Goal: Task Accomplishment & Management: Manage account settings

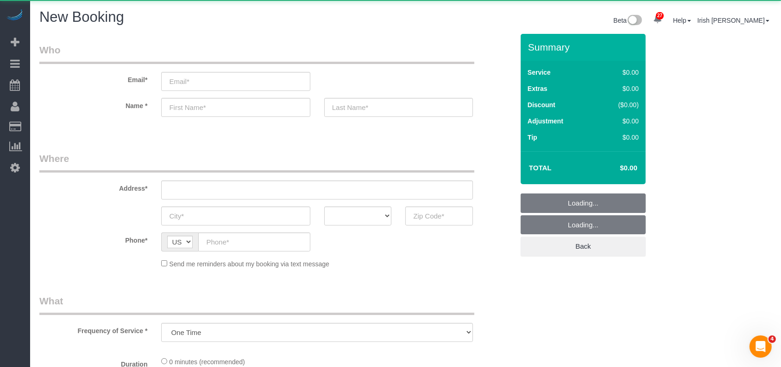
select select "3"
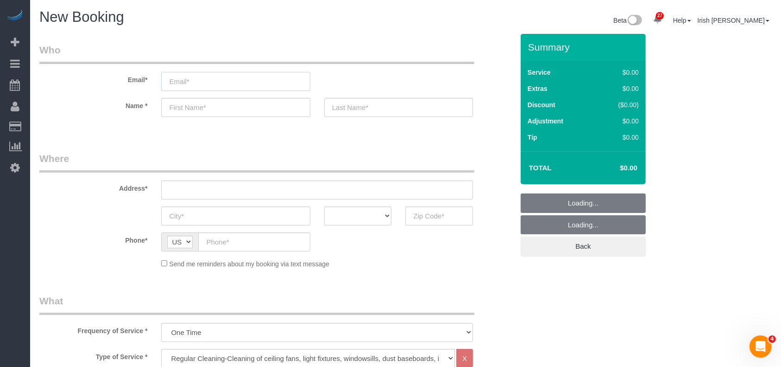
click at [258, 88] on input "email" at bounding box center [235, 81] width 149 height 19
select select "object:3007"
paste input "[PERSON_NAME]"
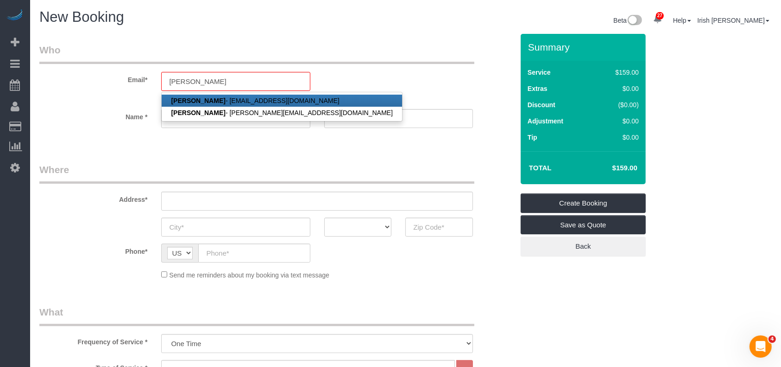
click at [287, 100] on link "Kevin Luong - kevinluonghomes@gmail.com" at bounding box center [282, 101] width 240 height 12
type input "kevinluonghomes@gmail.com"
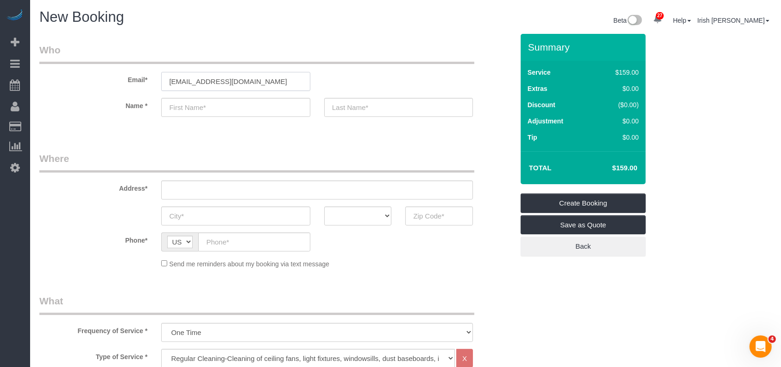
type input "Kevin"
type input "Luong"
type input "(832) 715-5244"
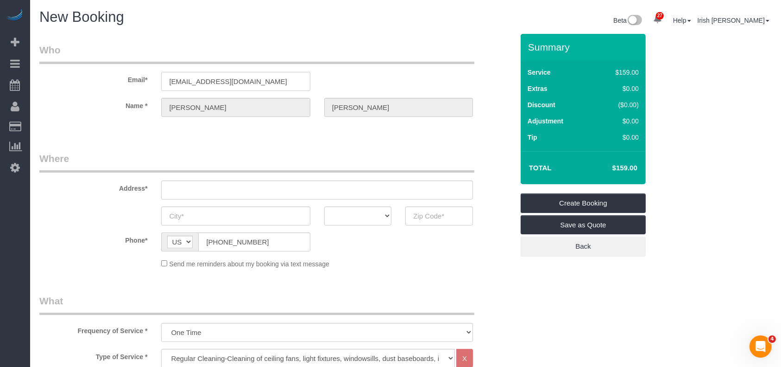
type input "10110 FORUM PARK DR APT 124"
type input "HOUSTON"
select select "[GEOGRAPHIC_DATA]"
type input "77036"
select select "string:fspay-58b6acfd-dadf-485f-a7cc-463b00529065"
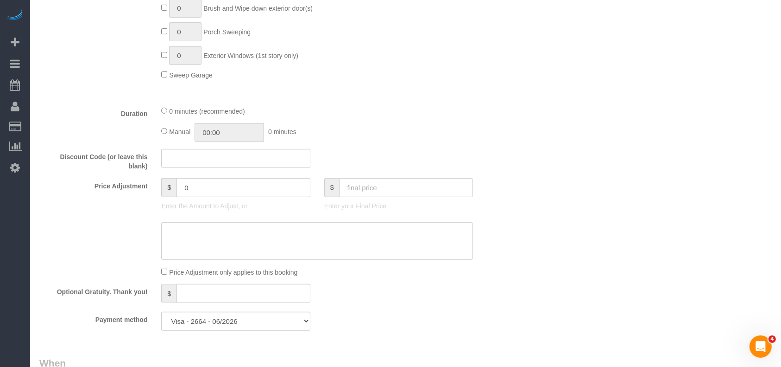
scroll to position [635, 0]
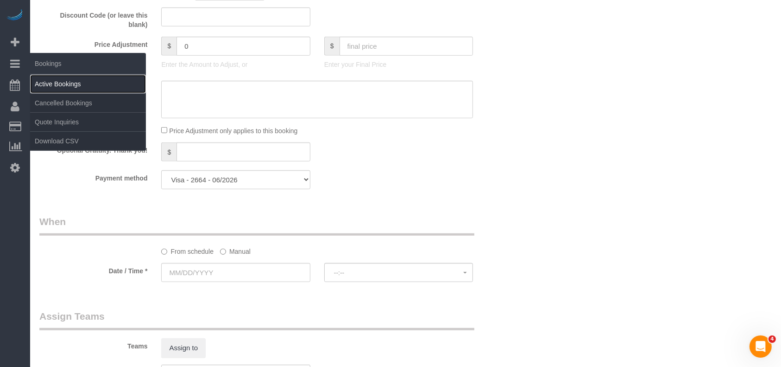
click at [65, 87] on link "Active Bookings" at bounding box center [88, 84] width 116 height 19
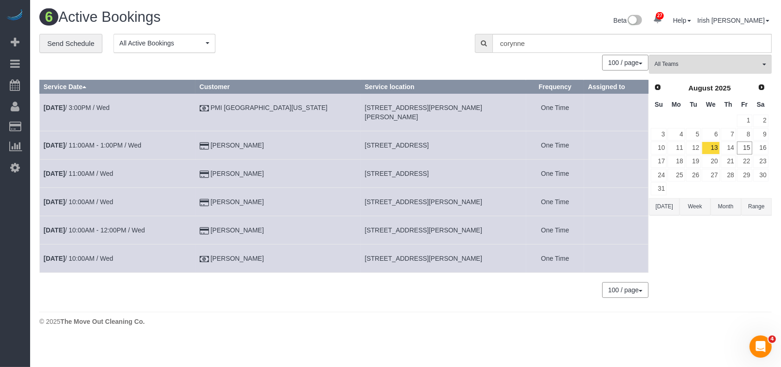
scroll to position [0, 0]
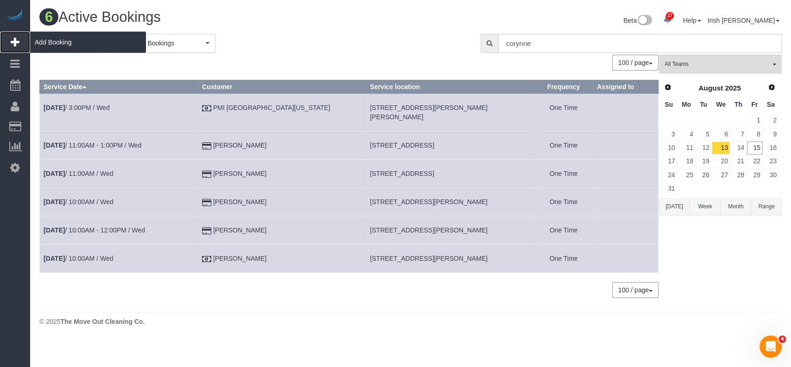
click at [39, 41] on span "Add Booking" at bounding box center [88, 42] width 116 height 21
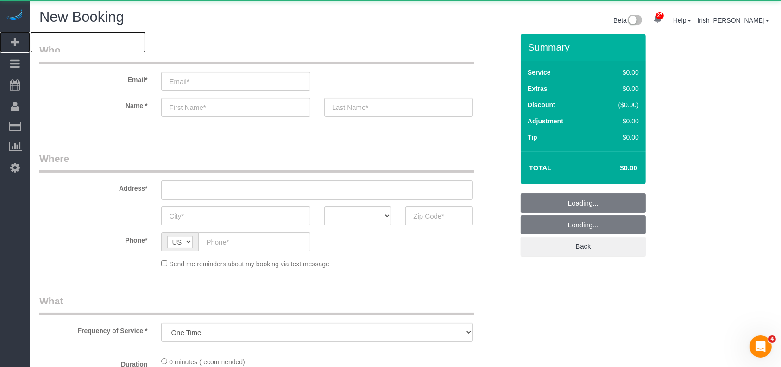
select select "object:3798"
select select "3"
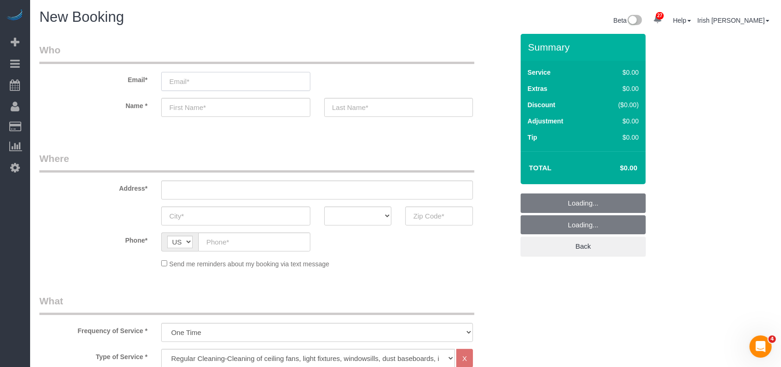
click at [167, 81] on input "email" at bounding box center [235, 81] width 149 height 19
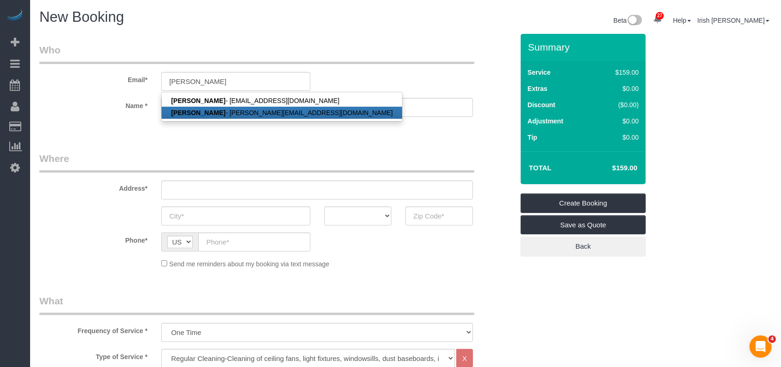
click at [215, 112] on link "Kevin Luong - kizzee@gmail.com" at bounding box center [282, 113] width 240 height 12
type input "kizzee@gmail.com"
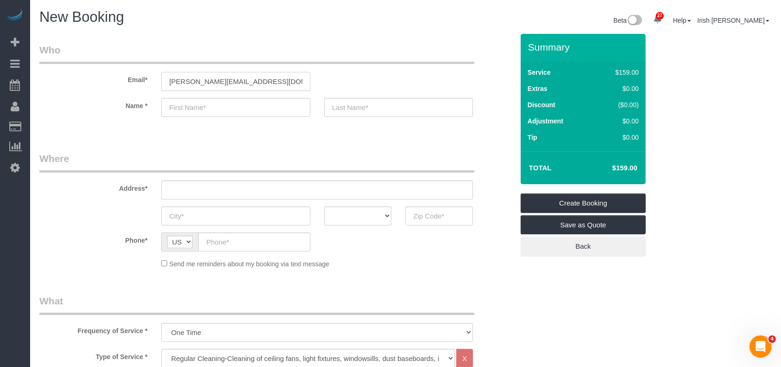
type input "Kevin"
type input "Luong"
type input "(832) 715-5244"
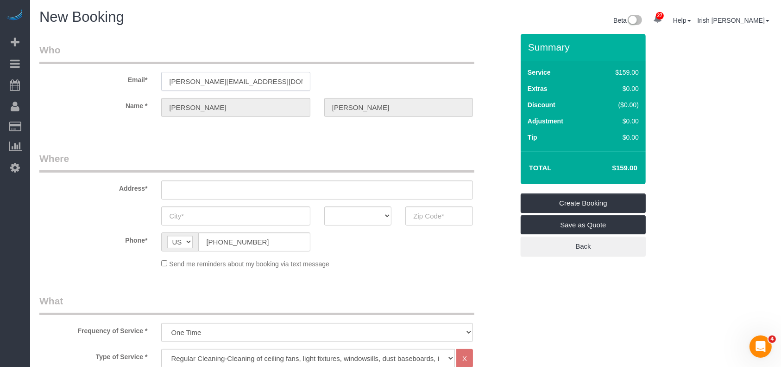
type input "7007 Tara Drive"
type input "Richmond"
select select "[GEOGRAPHIC_DATA]"
type input "77469"
select select "string:fspay-e5a3fb78-7c18-4df6-b874-1fdf0c29397b"
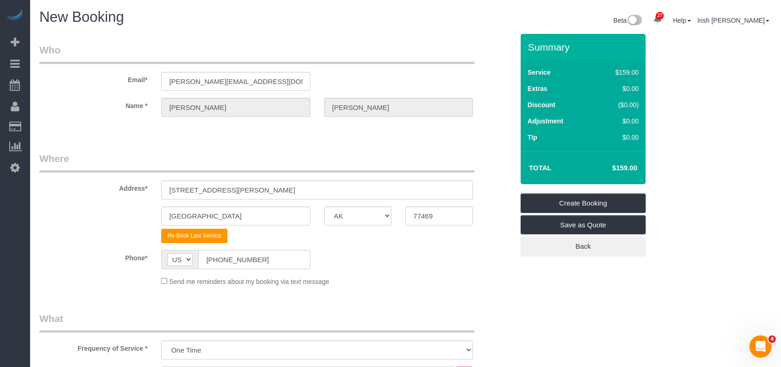
drag, startPoint x: 268, startPoint y: 259, endPoint x: 182, endPoint y: 256, distance: 86.2
click at [182, 256] on div "AF AL DZ AD AO AI AQ AG AR AM AW AU AT AZ BS BH BD BB BY BE BZ BJ BM BT BO BA B…" at bounding box center [235, 259] width 149 height 19
click at [271, 85] on input "kizzee@gmail.com" at bounding box center [235, 81] width 149 height 19
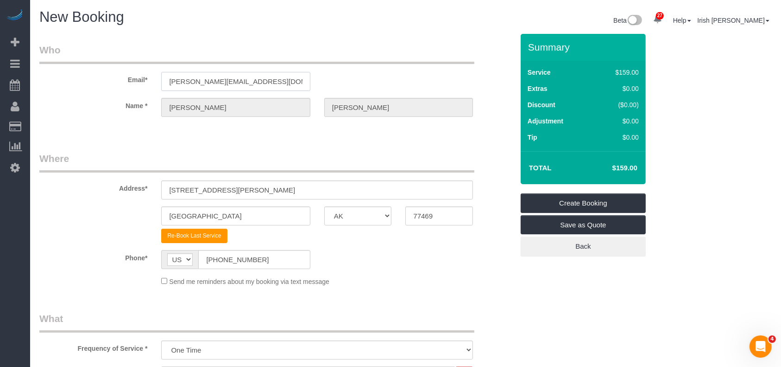
paste input "evinluonghomes"
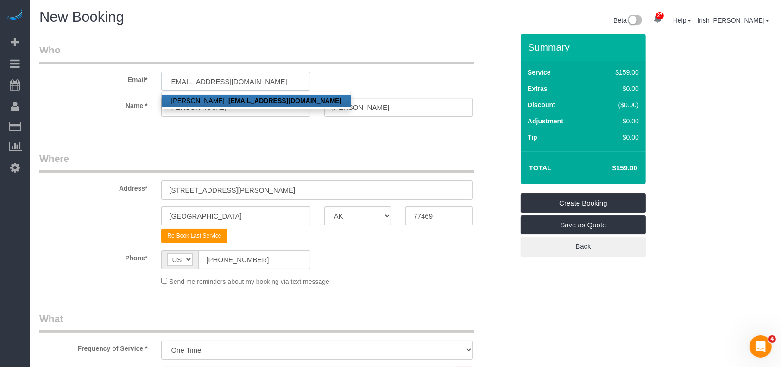
type input "kevinluonghomes@gmail.com"
select select "string:fspay"
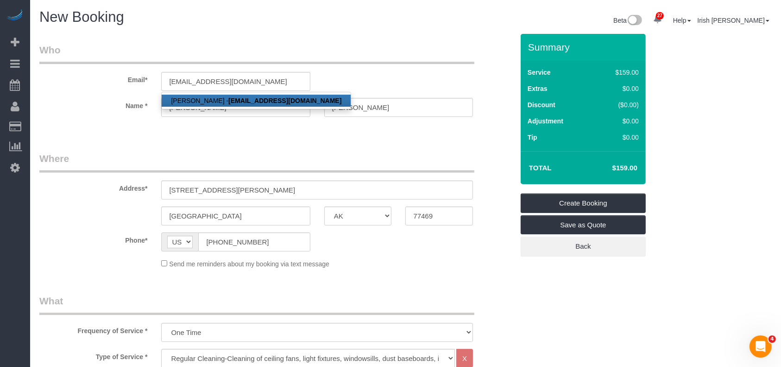
click at [269, 100] on strong "kevinluonghomes@gmail.com" at bounding box center [284, 100] width 113 height 7
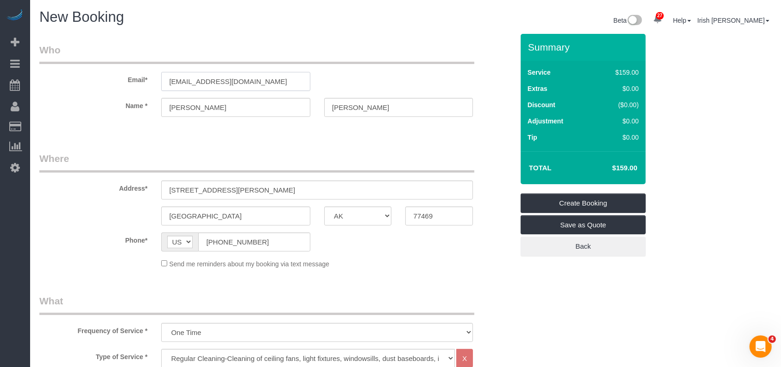
type input "(832) 715-5244"
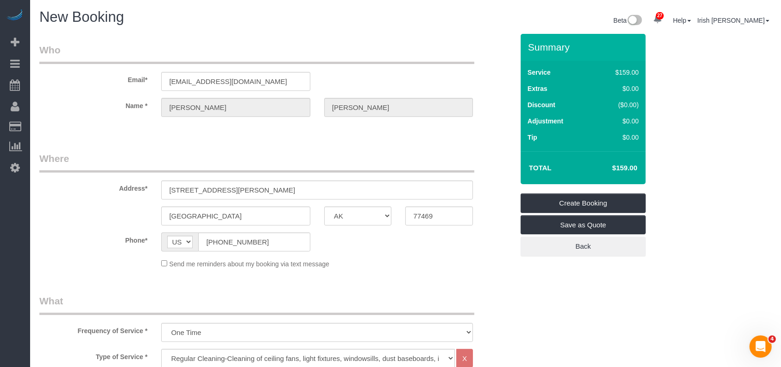
type input "10110 FORUM PARK DR APT 124"
type input "HOUSTON"
type input "77036"
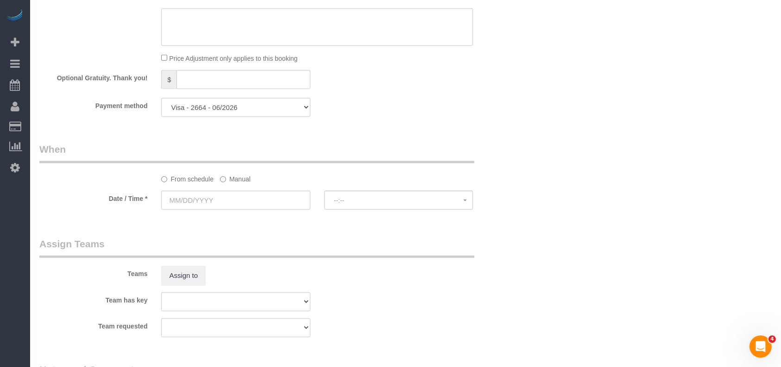
scroll to position [741, 0]
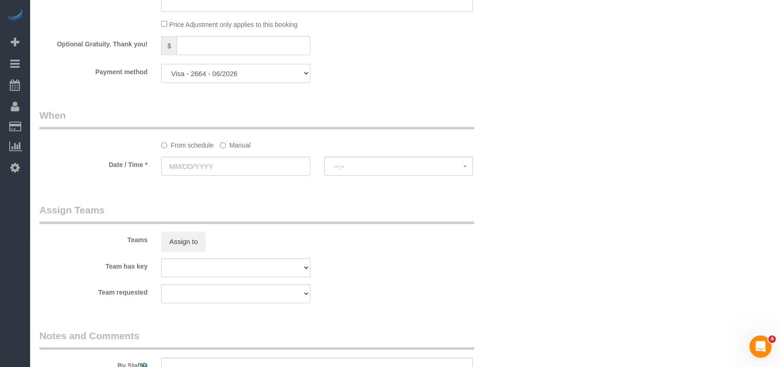
click at [270, 70] on select "Visa - 4674 - 07/2028 Visa - 2664 - 06/2026 Add Credit Card ─────────────── Cas…" at bounding box center [235, 73] width 149 height 19
click at [264, 77] on select "Visa - 4674 - 07/2028 Visa - 2664 - 06/2026 Add Credit Card ─────────────── Cas…" at bounding box center [235, 73] width 149 height 19
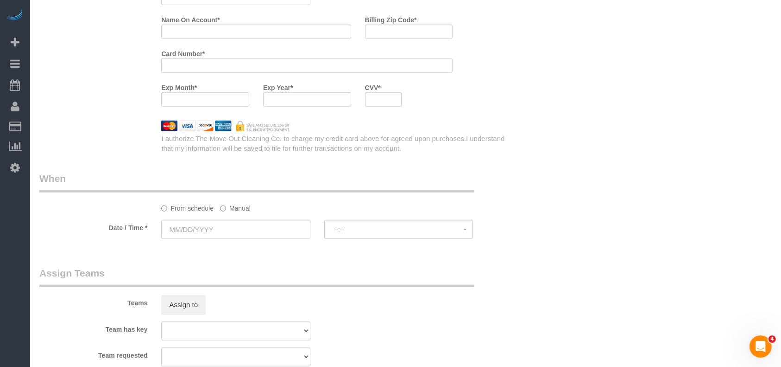
scroll to position [759, 0]
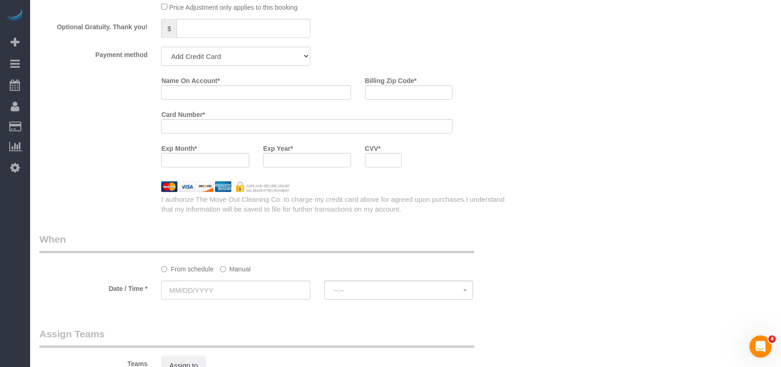
click at [244, 57] on select "Visa - 4674 - 07/2028 Visa - 2664 - 06/2026 Add Credit Card ─────────────── Cas…" at bounding box center [235, 56] width 149 height 19
click at [215, 56] on select "Visa - 4674 - 07/2028 Visa - 2664 - 06/2026 Add Credit Card ─────────────── Cas…" at bounding box center [235, 56] width 149 height 19
click at [161, 49] on select "Visa - 4674 - 07/2028 Visa - 2664 - 06/2026 Add Credit Card ─────────────── Cas…" at bounding box center [235, 56] width 149 height 19
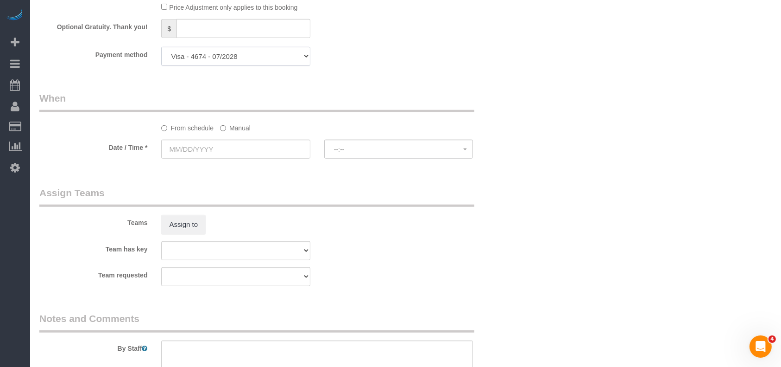
drag, startPoint x: 227, startPoint y: 58, endPoint x: 225, endPoint y: 66, distance: 8.5
click at [227, 57] on select "Visa - 4674 - 07/2028 Visa - 2664 - 06/2026 Add Credit Card ─────────────── Cas…" at bounding box center [235, 56] width 149 height 19
select select "string:fspay"
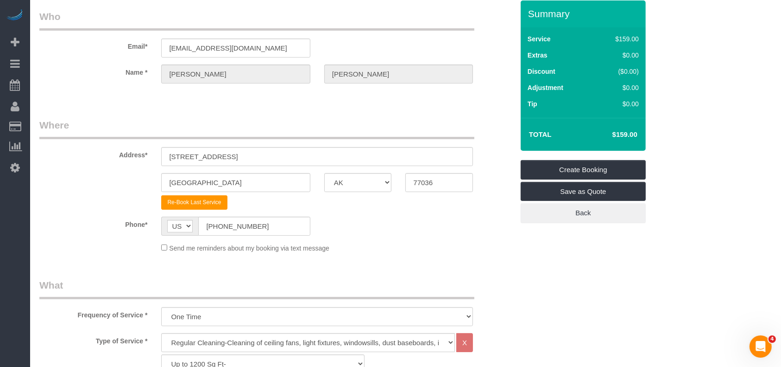
scroll to position [0, 0]
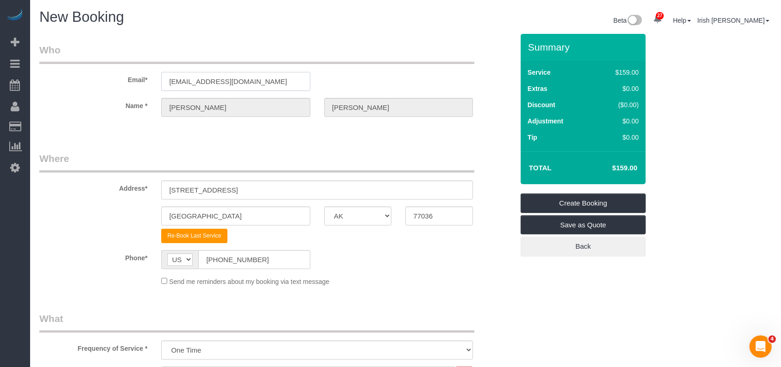
drag, startPoint x: 271, startPoint y: 82, endPoint x: 67, endPoint y: 77, distance: 204.4
click at [67, 77] on div "Email* kevinluonghomes@gmail.com" at bounding box center [276, 67] width 488 height 48
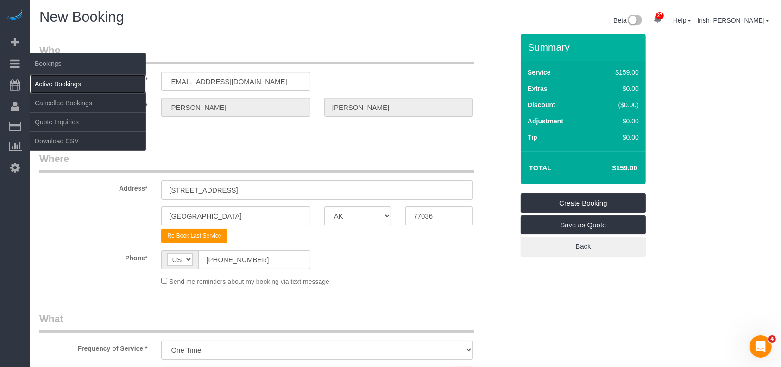
click at [49, 82] on link "Active Bookings" at bounding box center [88, 84] width 116 height 19
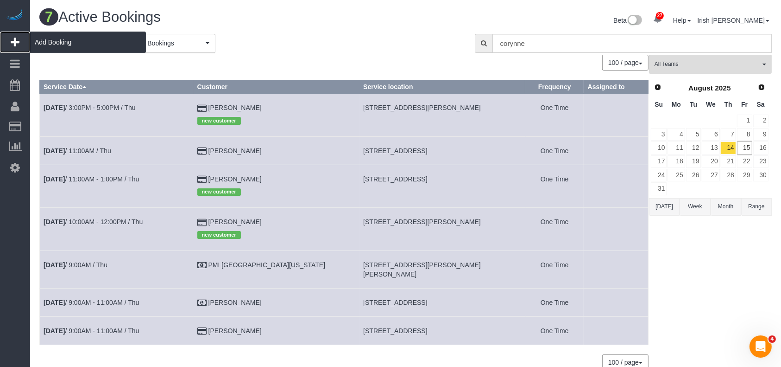
click at [44, 38] on span "Add Booking" at bounding box center [88, 42] width 116 height 21
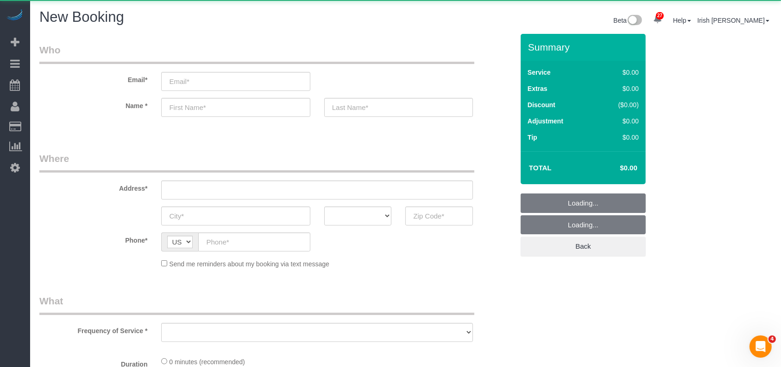
select select "object:4660"
select select "3"
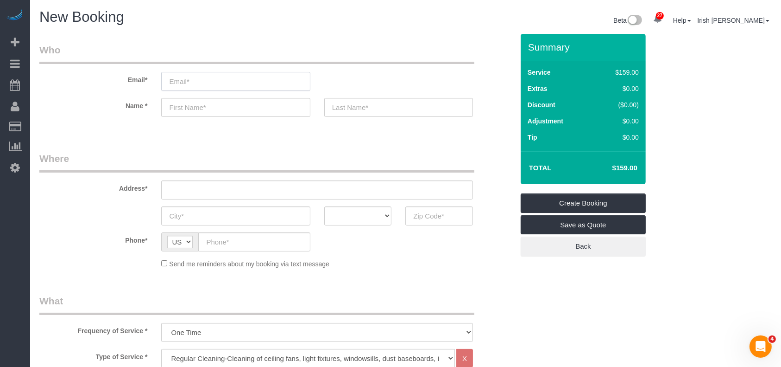
click at [204, 81] on input "email" at bounding box center [235, 81] width 149 height 19
paste input "6"
drag, startPoint x: 196, startPoint y: 82, endPoint x: 115, endPoint y: 83, distance: 81.6
click at [115, 83] on div "Email* 6" at bounding box center [276, 67] width 488 height 48
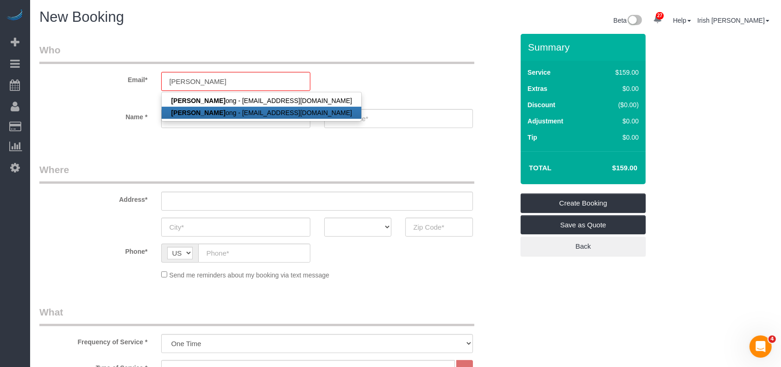
click at [247, 118] on ul "Kevin Lu ong - kevinluonghomes@gmail.com Kevin Lu ong - kizzee@gmail.com" at bounding box center [261, 107] width 201 height 30
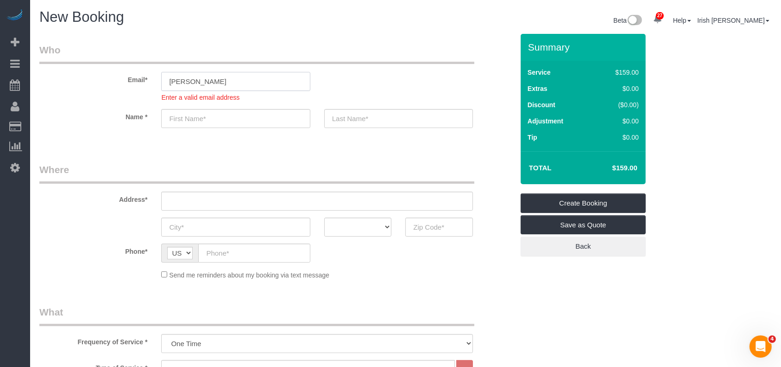
click at [250, 82] on input "kevin lu" at bounding box center [235, 81] width 149 height 19
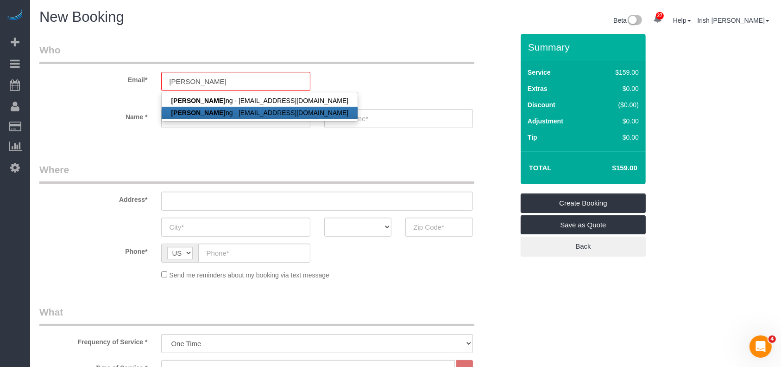
click at [268, 111] on link "Kevin Luo ng - kizzee@gmail.com" at bounding box center [260, 113] width 196 height 12
type input "kizzee@gmail.com"
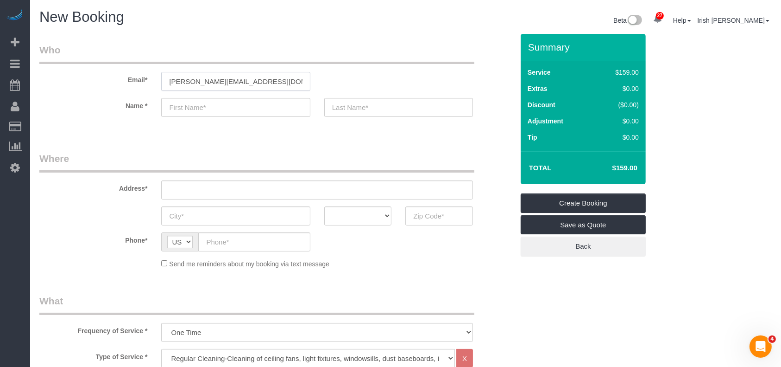
type input "Kevin"
type input "Luong"
type input "(832) 715-5244"
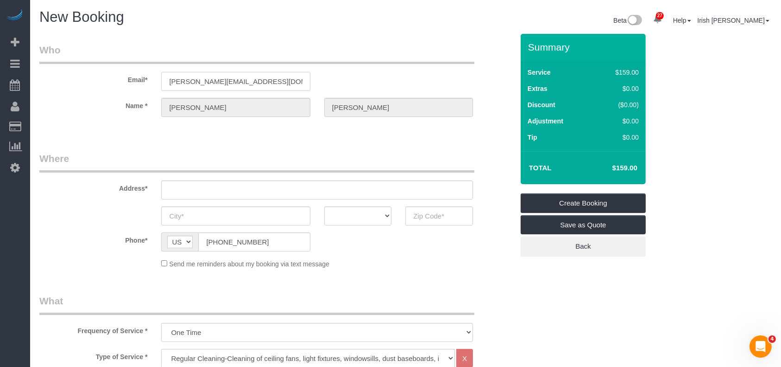
type input "7007 Tara Drive"
type input "Richmond"
select select "[GEOGRAPHIC_DATA]"
type input "77469"
select select "string:fspay-e5a3fb78-7c18-4df6-b874-1fdf0c29397b"
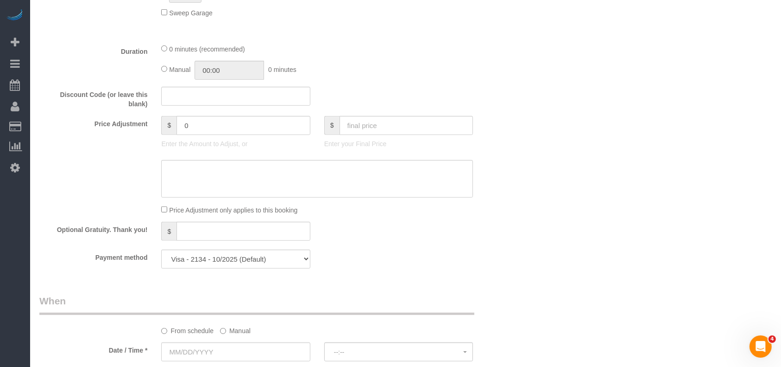
scroll to position [573, 0]
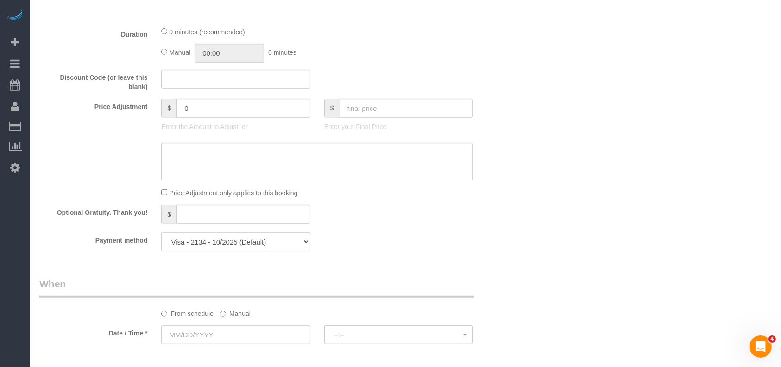
click at [259, 247] on select "Visa - 2134 - 10/2025 (Default) Add Credit Card ─────────────── Cash Check Payp…" at bounding box center [235, 241] width 149 height 19
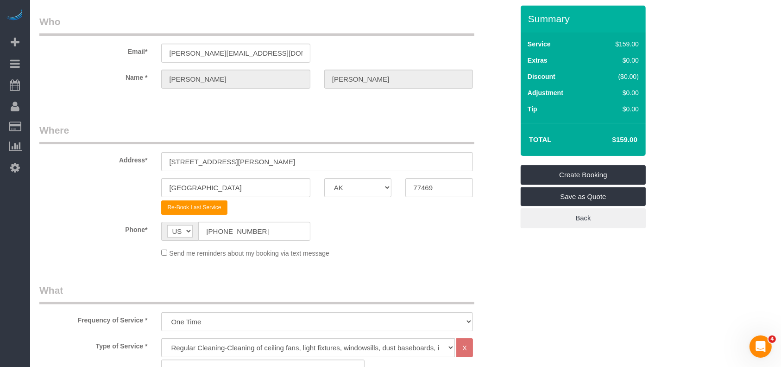
scroll to position [0, 0]
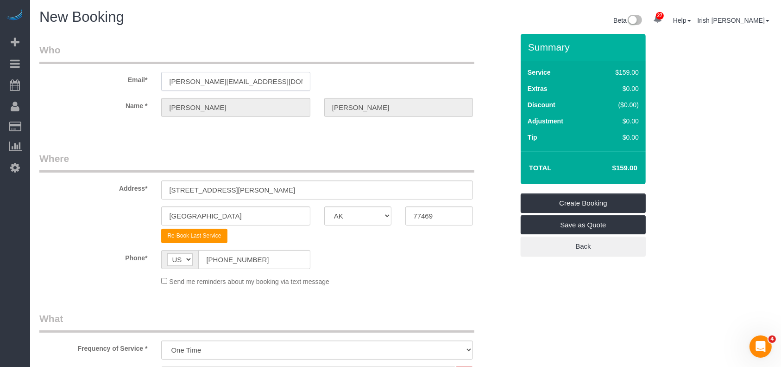
drag, startPoint x: 245, startPoint y: 80, endPoint x: 122, endPoint y: 80, distance: 122.8
click at [122, 80] on div "Email* kizzee@gmail.com" at bounding box center [276, 67] width 488 height 48
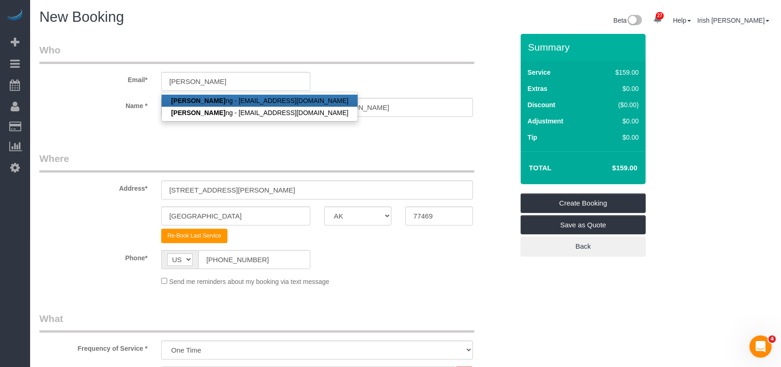
click at [215, 102] on link "Kevin Luo ng - kevinluonghomes@gmail.com" at bounding box center [260, 101] width 196 height 12
type input "[EMAIL_ADDRESS][DOMAIN_NAME]"
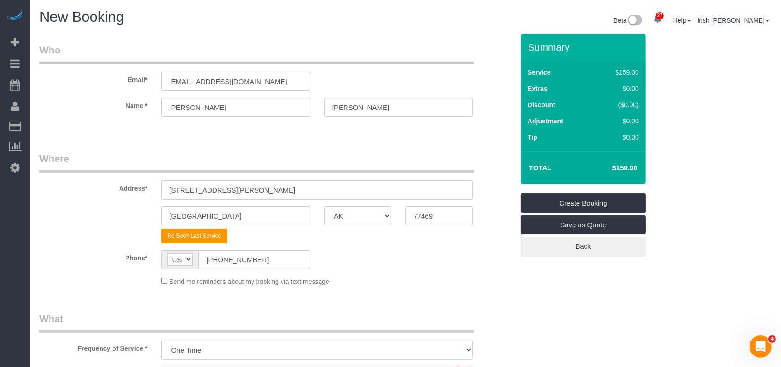
type input "(832) 715-5244"
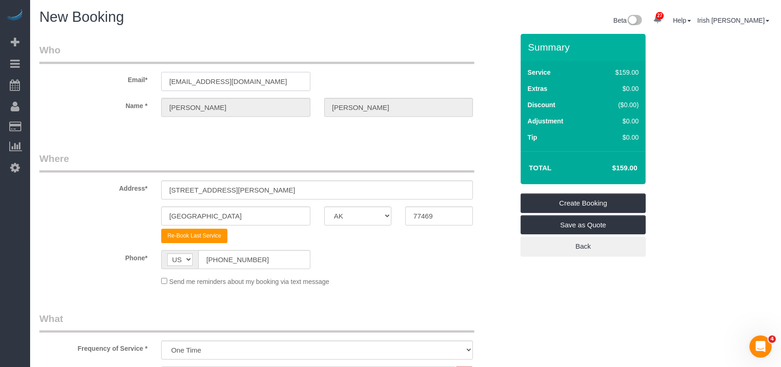
type input "10110 FORUM PARK DR APT 124"
type input "HOUSTON"
type input "77036"
select select "string:fspay-58b6acfd-dadf-485f-a7cc-463b00529065"
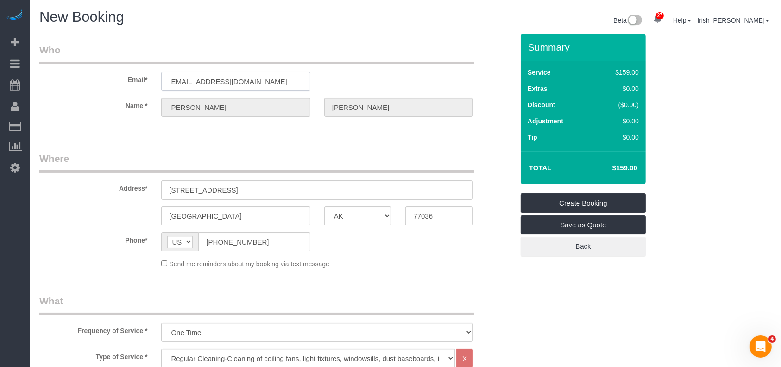
drag, startPoint x: 283, startPoint y: 82, endPoint x: 69, endPoint y: 76, distance: 214.1
click at [69, 76] on div "Email* kevinluonghomes@gmail.com" at bounding box center [276, 67] width 488 height 48
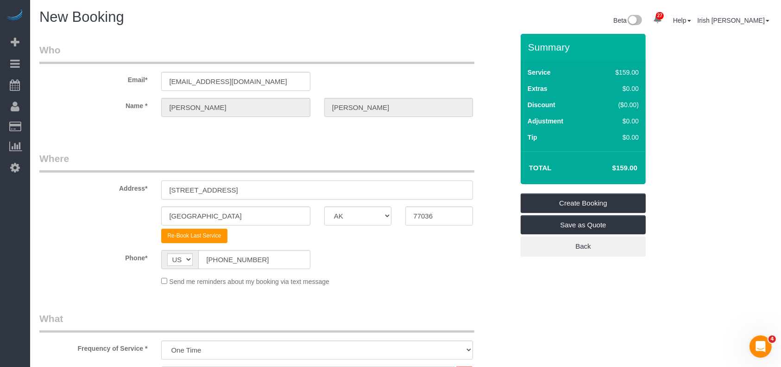
drag, startPoint x: 301, startPoint y: 190, endPoint x: 40, endPoint y: 181, distance: 260.6
click at [38, 181] on div "Address* 10110 FORUM PARK DR APT 124" at bounding box center [276, 176] width 488 height 48
paste input "1627 Wilcant Ln, Cypress, TX 77429"
click at [240, 186] on input "[STREET_ADDRESS]" at bounding box center [317, 189] width 312 height 19
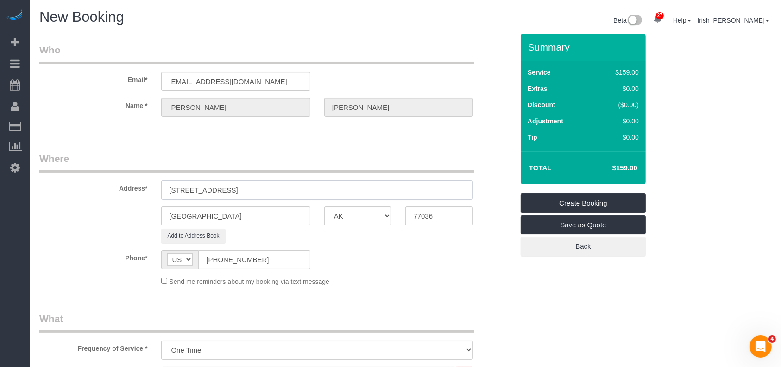
click at [240, 186] on input "[STREET_ADDRESS]" at bounding box center [317, 189] width 312 height 19
click at [239, 187] on input "[STREET_ADDRESS]" at bounding box center [317, 189] width 312 height 19
type input "[STREET_ADDRESS]"
drag, startPoint x: 156, startPoint y: 209, endPoint x: 124, endPoint y: 200, distance: 33.3
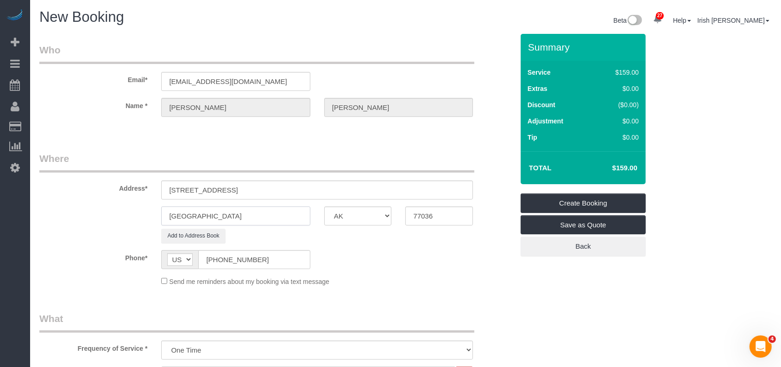
click at [97, 202] on sui-booking-address "Address* 11627 Wilcant Ln, Cypress, TX 77429 HOUSTON AK AL AR AZ CA CO CT DC DE…" at bounding box center [276, 197] width 474 height 91
paste input "Cypress"
type input "Cypress"
click at [277, 192] on input "[STREET_ADDRESS]" at bounding box center [317, 189] width 312 height 19
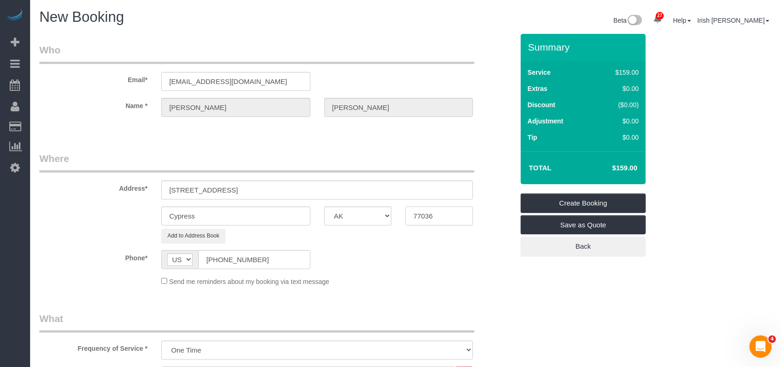
drag, startPoint x: 446, startPoint y: 217, endPoint x: 356, endPoint y: 200, distance: 91.4
click at [374, 212] on div "Cypress AK AL AR AZ CA CO CT DC DE FL GA HI IA ID IL IN KS KY LA MA MD ME MI MN…" at bounding box center [276, 215] width 488 height 19
paste input "429"
type input "77429"
drag, startPoint x: 299, startPoint y: 189, endPoint x: 228, endPoint y: 186, distance: 71.4
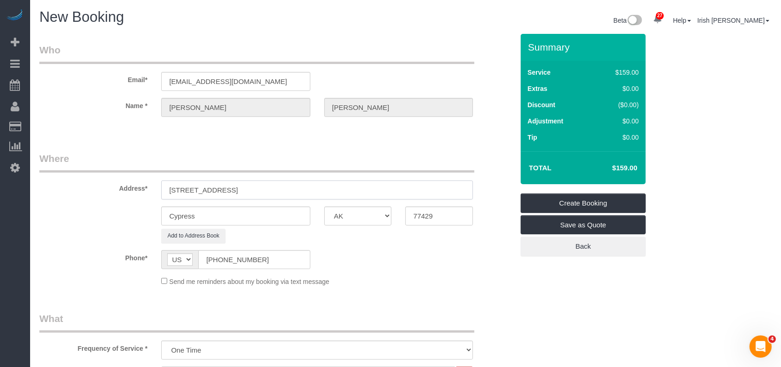
click at [228, 186] on input "[STREET_ADDRESS]" at bounding box center [317, 189] width 312 height 19
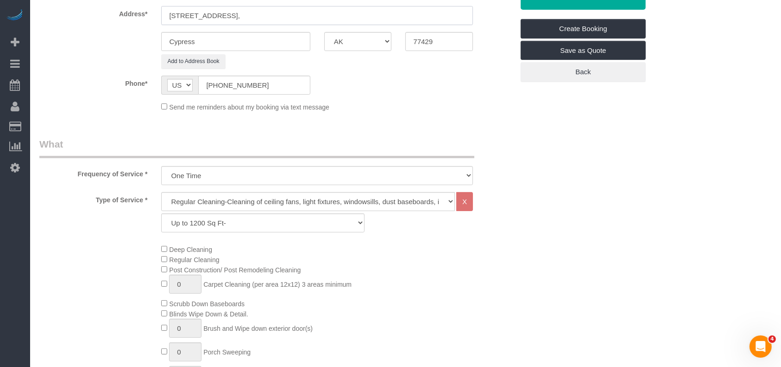
scroll to position [247, 0]
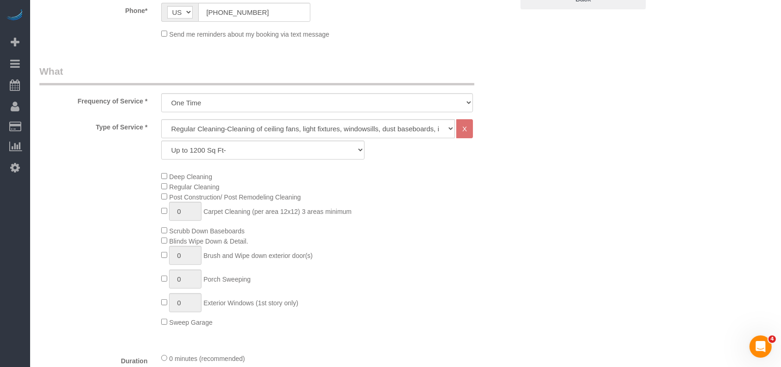
type input "11627 Wilcant Ln,"
click at [247, 143] on select "Up to 1200 Sq Ft- 1201-1500 Sq Ft 1501-1800 Sq Ft 1801-2000 Sq Ft 2001-2300 Sq …" at bounding box center [262, 149] width 203 height 19
select select "66"
click at [161, 140] on select "Up to 1200 Sq Ft- 1201-1500 Sq Ft 1501-1800 Sq Ft 1801-2000 Sq Ft 2001-2300 Sq …" at bounding box center [262, 149] width 203 height 19
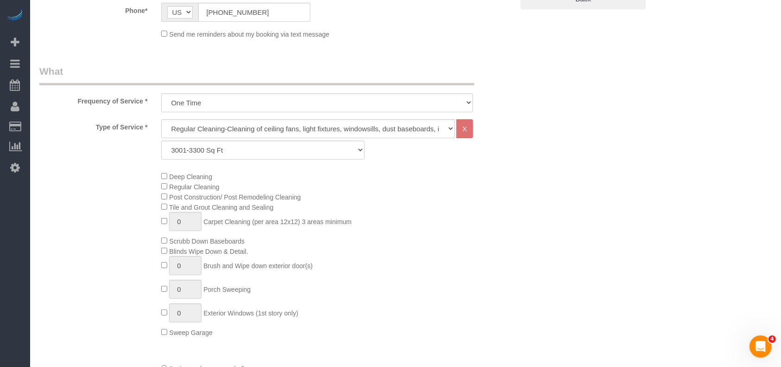
click at [461, 259] on div "Deep Cleaning Regular Cleaning Post Construction/ Post Remodeling Cleaning Tile…" at bounding box center [337, 254] width 366 height 166
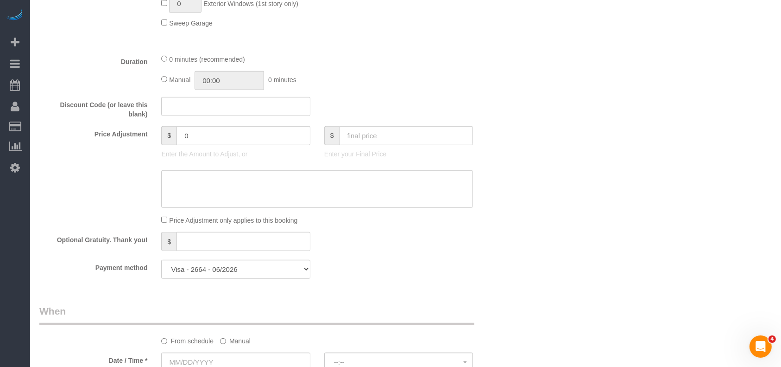
scroll to position [741, 0]
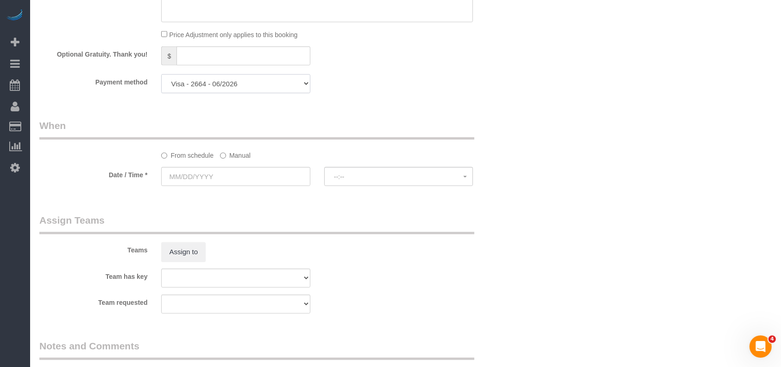
click at [252, 87] on select "Visa - 4674 - 07/2028 Visa - 2664 - 06/2026 Add Credit Card ─────────────── Cas…" at bounding box center [235, 83] width 149 height 19
select select "string:fspay"
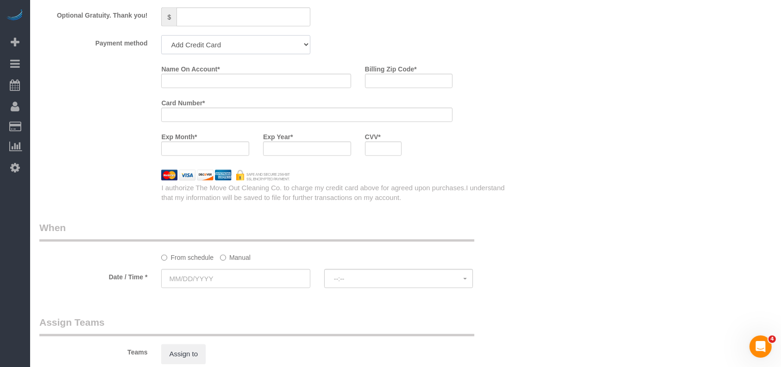
scroll to position [697, 0]
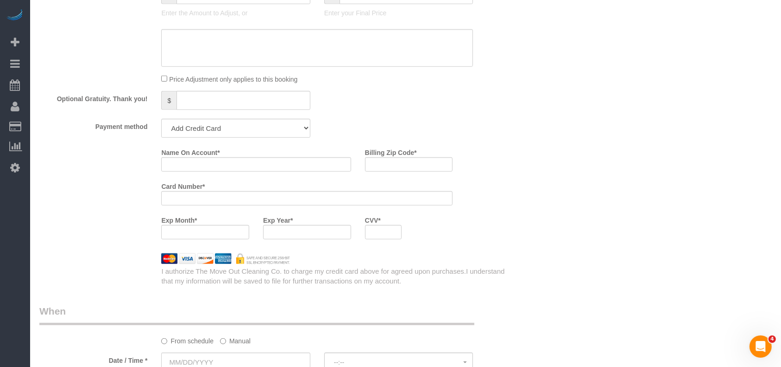
click at [227, 159] on div "Name On Account *" at bounding box center [255, 158] width 203 height 27
click at [227, 167] on input "Name On Account *" at bounding box center [256, 164] width 190 height 14
click at [229, 168] on input "Name On Account *" at bounding box center [256, 164] width 190 height 14
paste input "phuan nguyen"
type input "phuan nguyen"
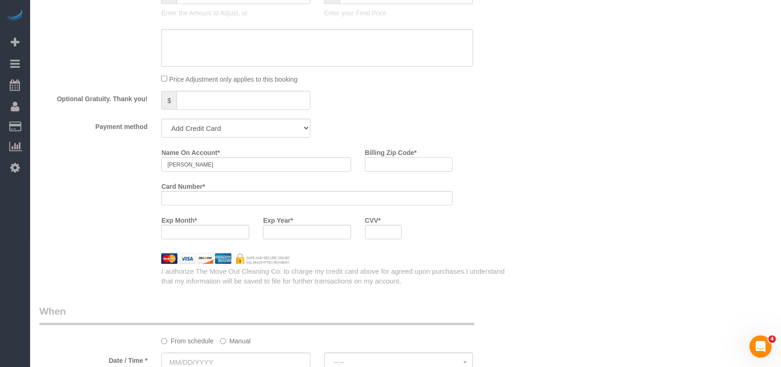
click at [404, 168] on input "Billing Zip Code *" at bounding box center [409, 164] width 88 height 14
click at [397, 169] on input "Billing Zip Code *" at bounding box center [409, 164] width 88 height 14
paste input "77450"
type input "77450"
click at [230, 229] on div at bounding box center [205, 232] width 88 height 14
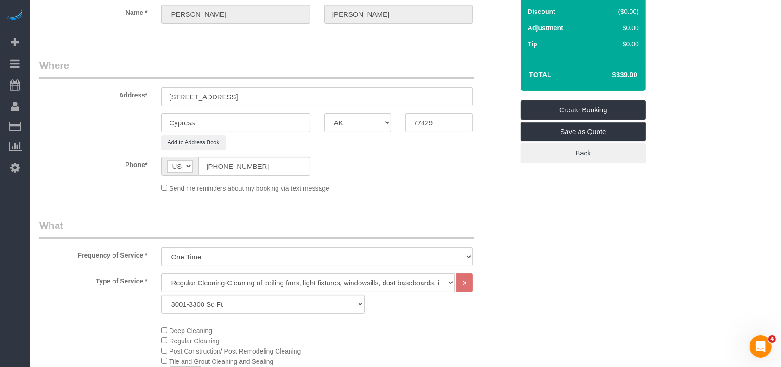
scroll to position [17, 0]
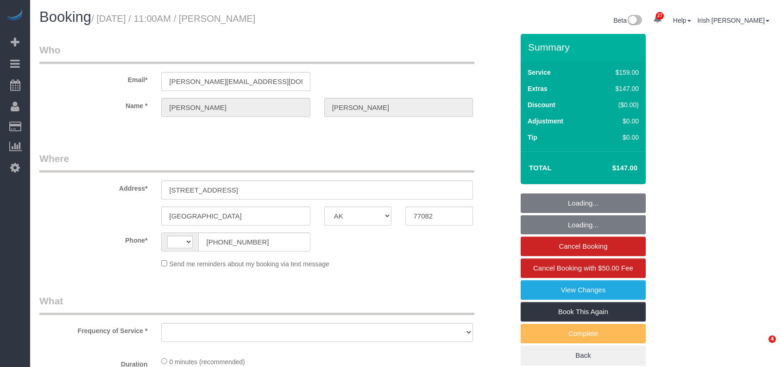
select select "[GEOGRAPHIC_DATA]"
select select "string:[GEOGRAPHIC_DATA]"
select select "string:fspay-f774e71e-4e27-494e-9dda-aa600ba2fbfd"
select select "object:1805"
select select "3"
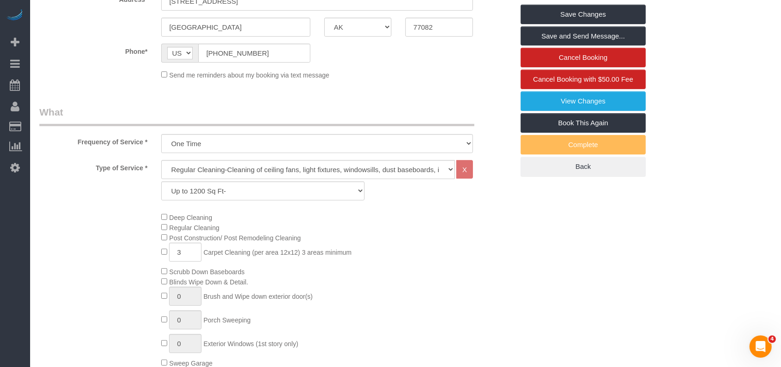
scroll to position [185, 0]
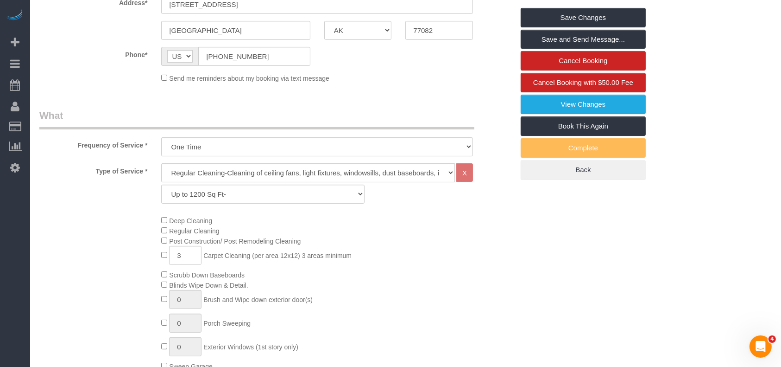
drag, startPoint x: 101, startPoint y: 272, endPoint x: 110, endPoint y: 267, distance: 10.4
click at [101, 272] on div "Deep Cleaning Regular Cleaning Post Construction/ Post Remodeling Cleaning 3 Ca…" at bounding box center [276, 293] width 488 height 156
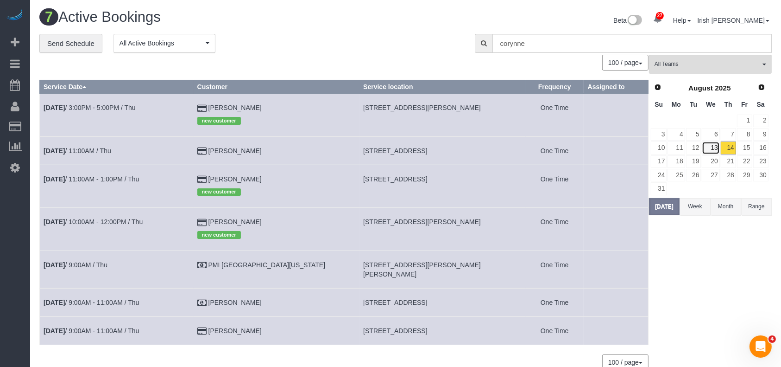
click at [712, 145] on link "13" at bounding box center [711, 147] width 18 height 13
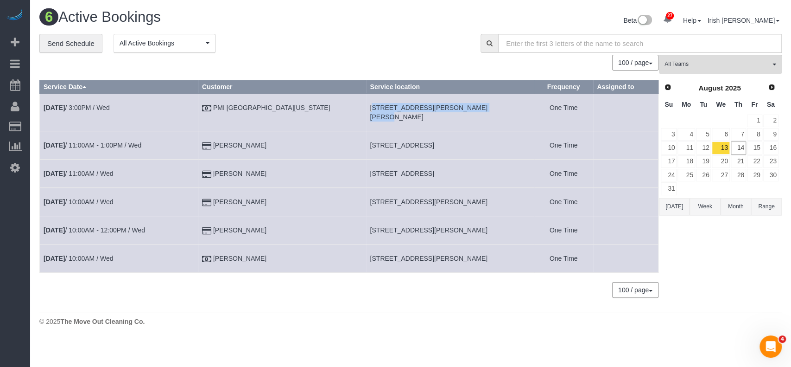
drag, startPoint x: 334, startPoint y: 106, endPoint x: 454, endPoint y: 114, distance: 120.2
click at [454, 114] on td "[STREET_ADDRESS][PERSON_NAME][PERSON_NAME]" at bounding box center [450, 113] width 168 height 38
copy span "[STREET_ADDRESS][PERSON_NAME][PERSON_NAME]"
click at [743, 145] on link "14" at bounding box center [738, 147] width 15 height 13
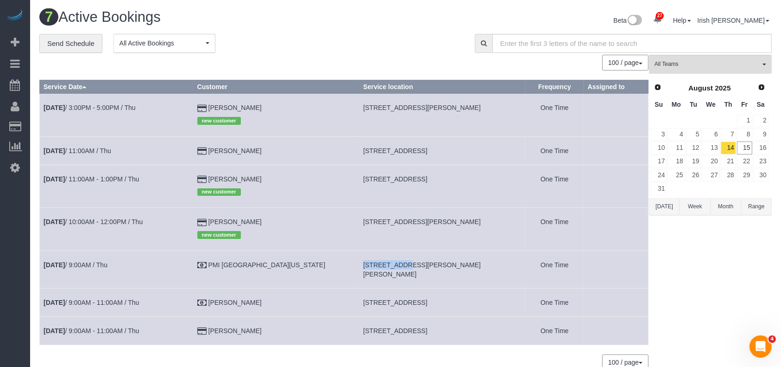
drag, startPoint x: 336, startPoint y: 264, endPoint x: 373, endPoint y: 264, distance: 37.5
click at [373, 264] on tr "Aug 14th / 9:00AM / Thu PMI North Texas 2708 Berry Hl,, Mckinney, TX 75069 One …" at bounding box center [344, 269] width 609 height 38
copy tr "2708 Berry"
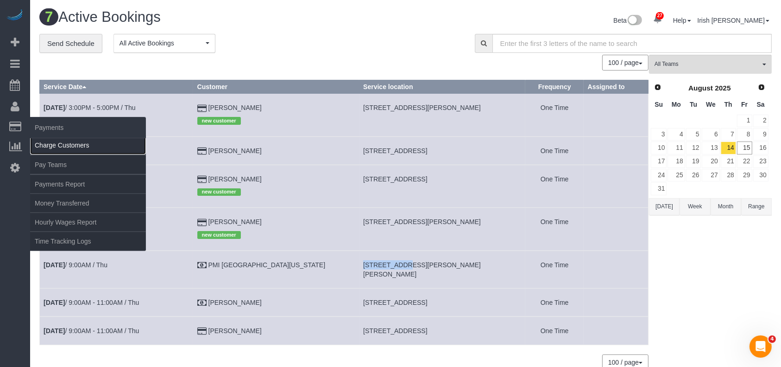
click at [69, 143] on link "Charge Customers" at bounding box center [88, 145] width 116 height 19
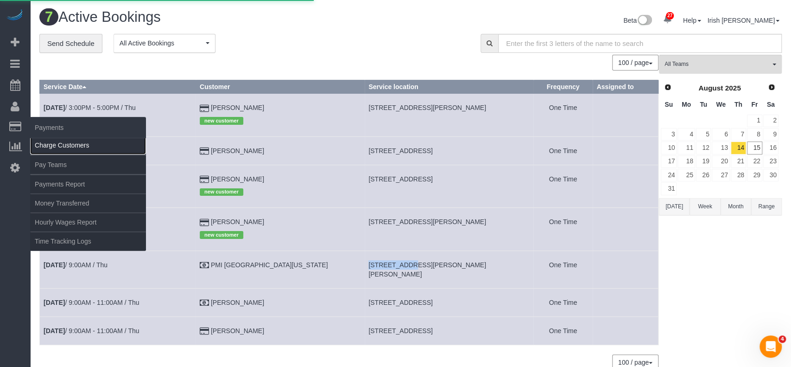
select select
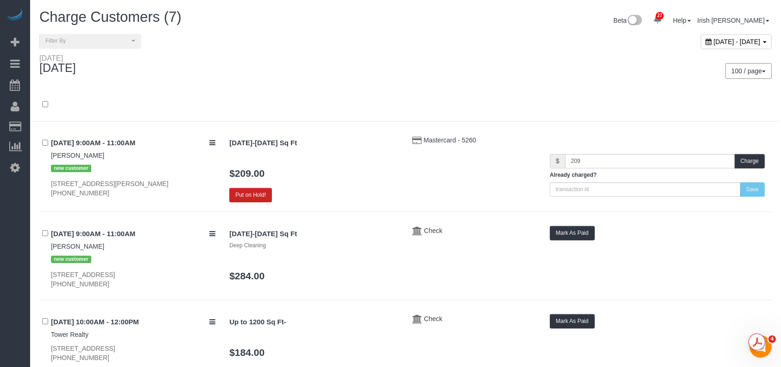
click at [714, 38] on span "August 15, 2025 - August 15, 2025" at bounding box center [737, 41] width 47 height 7
type input "**********"
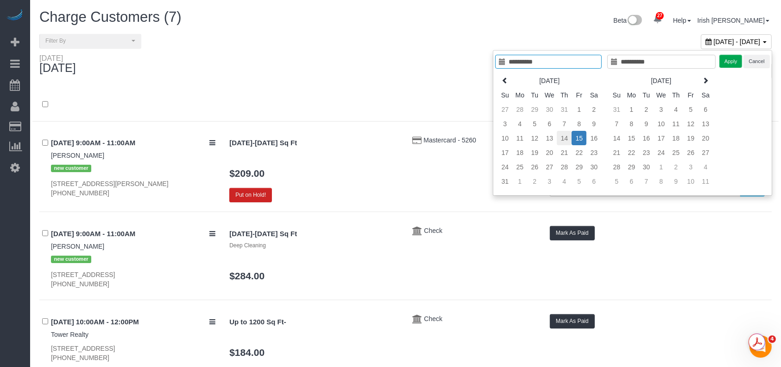
type input "**********"
click at [563, 133] on td "14" at bounding box center [564, 138] width 15 height 14
type input "**********"
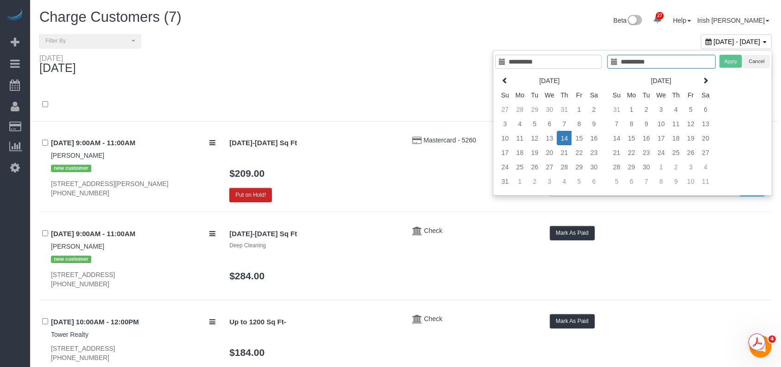
click at [563, 133] on td "14" at bounding box center [564, 138] width 15 height 14
click at [724, 60] on button "Apply" at bounding box center [731, 61] width 23 height 13
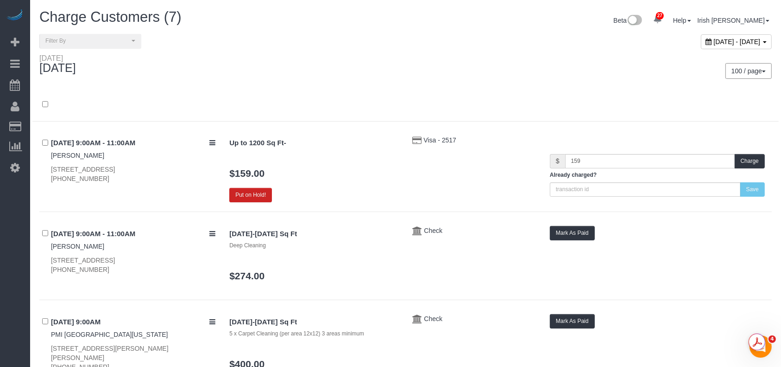
drag, startPoint x: 689, startPoint y: 42, endPoint x: 665, endPoint y: 63, distance: 31.5
click at [714, 43] on span "August 14, 2025 - August 14, 2025" at bounding box center [737, 41] width 47 height 7
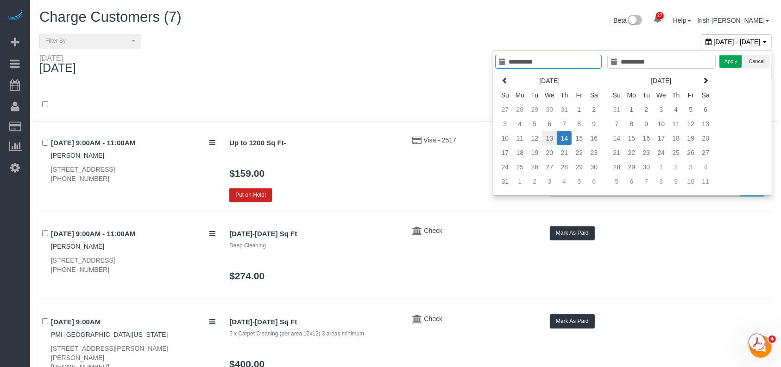
type input "**********"
click at [551, 137] on td "13" at bounding box center [549, 138] width 15 height 14
type input "**********"
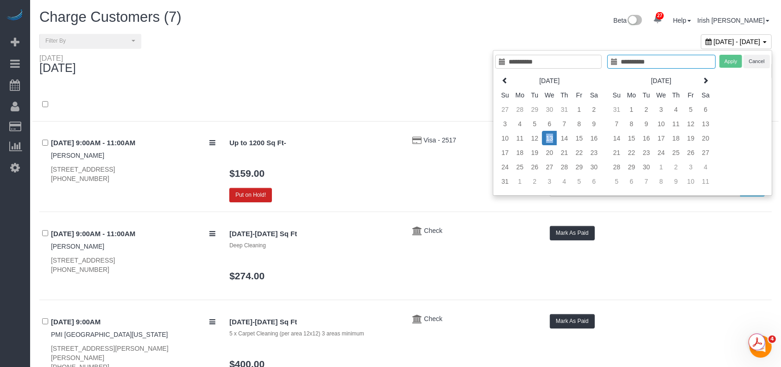
click at [551, 137] on td "13" at bounding box center [549, 138] width 15 height 14
type input "**********"
click at [734, 56] on button "Apply" at bounding box center [731, 61] width 23 height 13
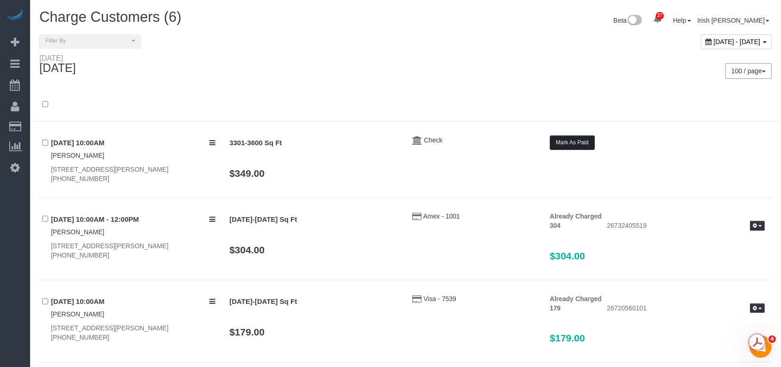
click at [587, 143] on button "Mark As Paid" at bounding box center [572, 142] width 45 height 14
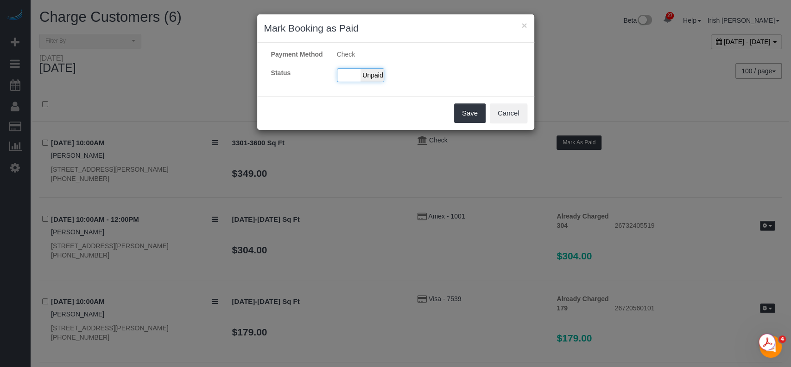
click at [354, 74] on div "Paid Unpaid" at bounding box center [360, 75] width 47 height 14
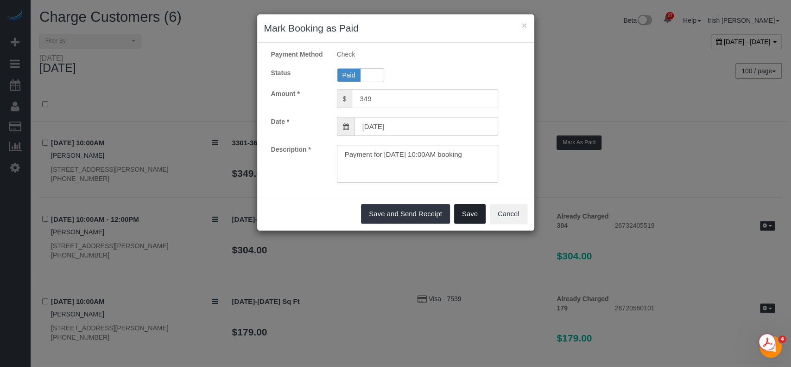
click at [472, 214] on button "Save" at bounding box center [470, 213] width 32 height 19
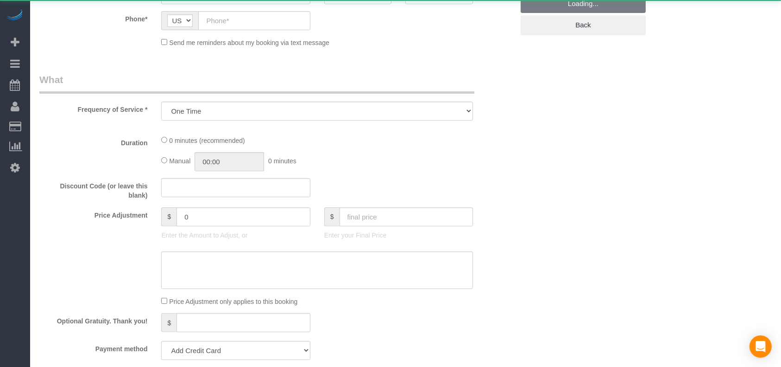
select select "3"
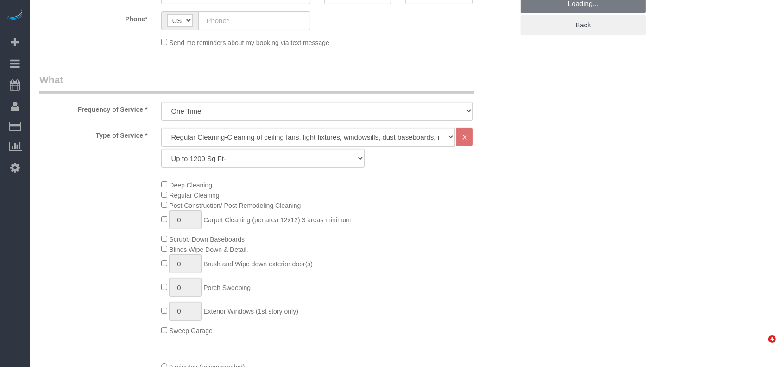
select select "object:840"
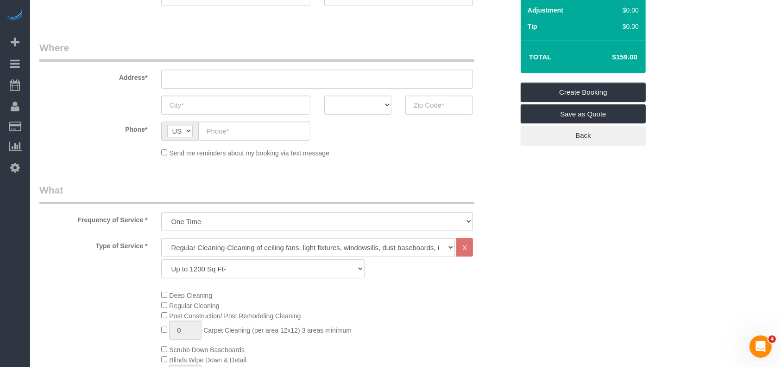
scroll to position [62, 0]
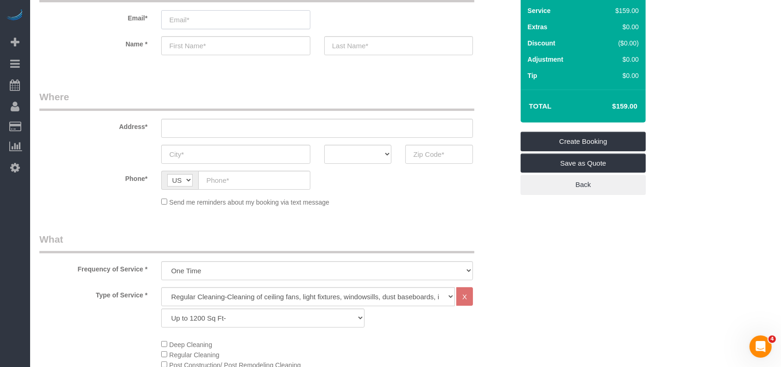
click at [213, 13] on input "email" at bounding box center [235, 19] width 149 height 19
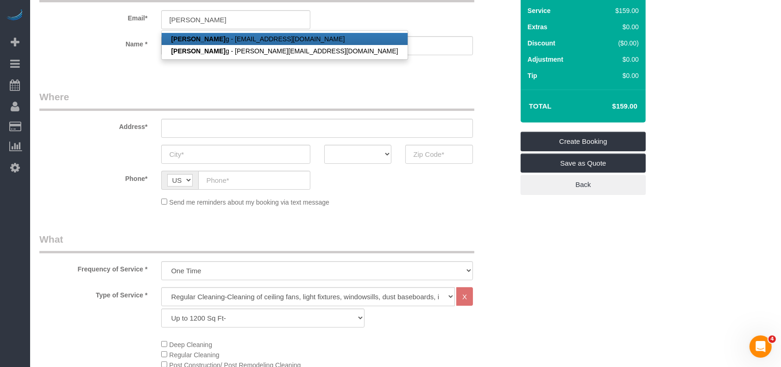
click at [210, 39] on link "Kevin Luon g - kevinluonghomes@gmail.com" at bounding box center [285, 39] width 246 height 12
type input "kevinluonghomes@gmail.com"
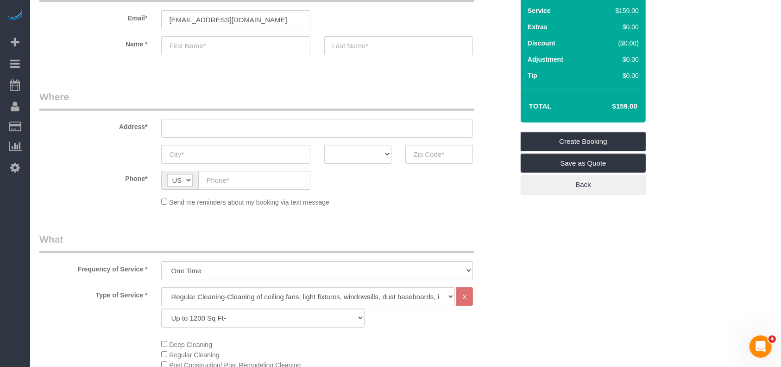
type input "Kevin"
type input "Luong"
type input "(832) 715-5244"
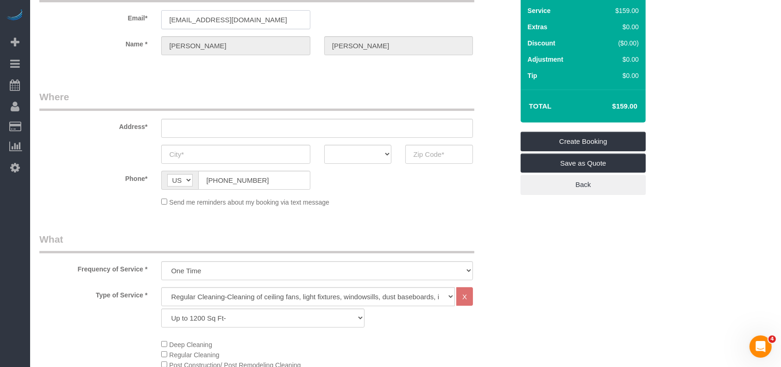
type input "10110 FORUM PARK DR APT 124"
type input "HOUSTON"
select select "[GEOGRAPHIC_DATA]"
type input "77036"
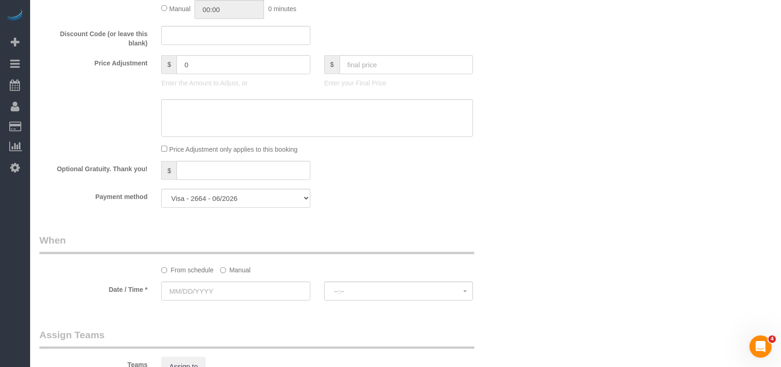
scroll to position [759, 0]
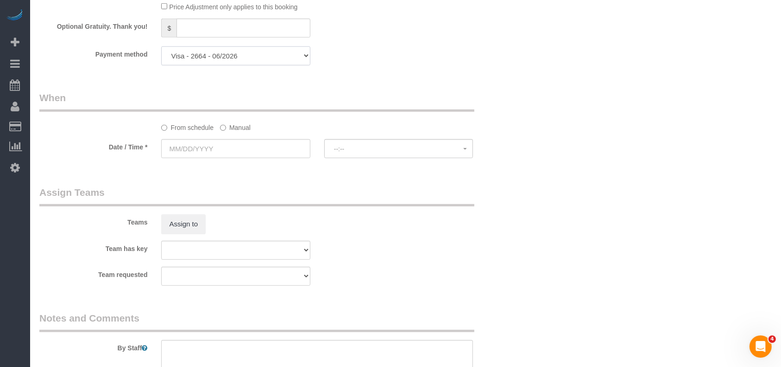
click at [255, 56] on select "Visa - 4674 - 07/2028 Visa - 2664 - 06/2026 Add Credit Card ─────────────── Cas…" at bounding box center [235, 55] width 149 height 19
select select "string:fspay"
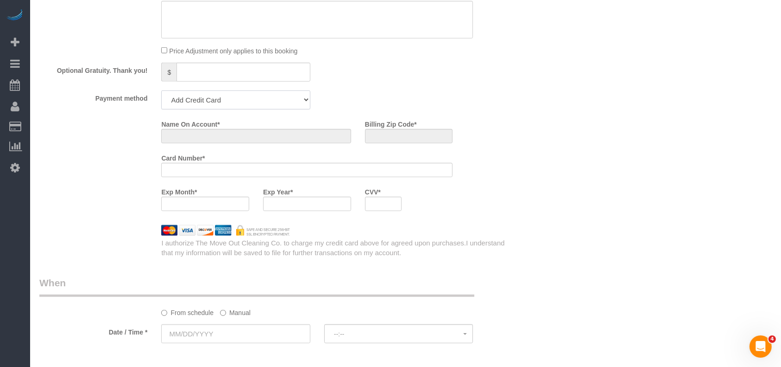
scroll to position [714, 0]
click at [206, 207] on div at bounding box center [205, 204] width 88 height 14
click at [228, 209] on div at bounding box center [205, 204] width 88 height 14
click at [229, 207] on div at bounding box center [205, 204] width 88 height 14
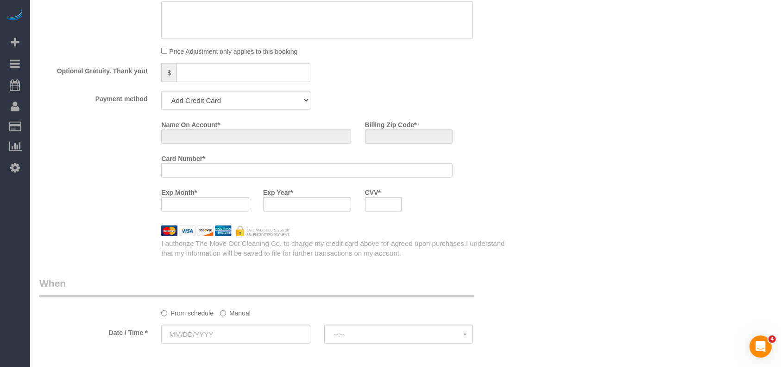
click at [217, 169] on div at bounding box center [306, 170] width 291 height 14
click at [184, 209] on div at bounding box center [205, 204] width 88 height 14
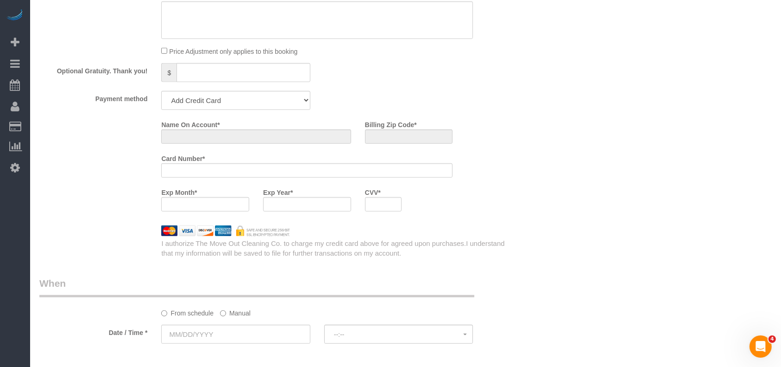
click at [184, 209] on div at bounding box center [205, 204] width 88 height 14
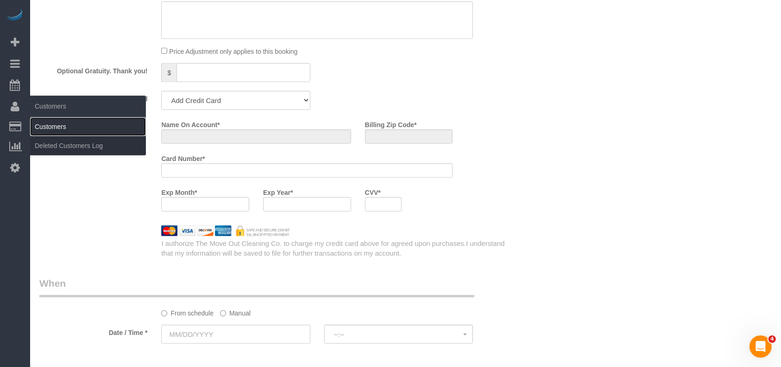
click at [60, 128] on link "Customers" at bounding box center [88, 126] width 116 height 19
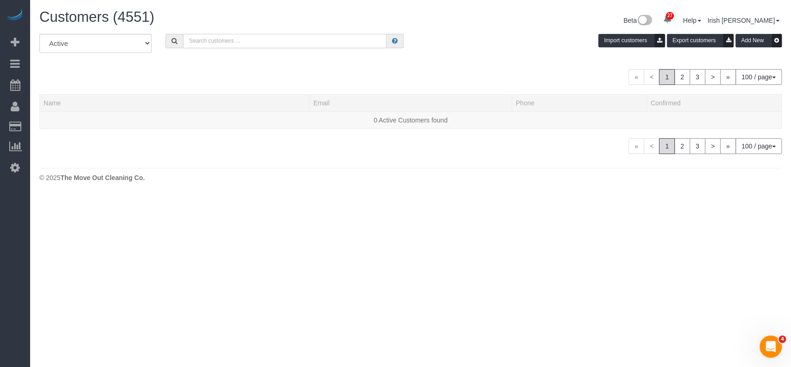
click at [225, 39] on input "text" at bounding box center [284, 41] width 203 height 14
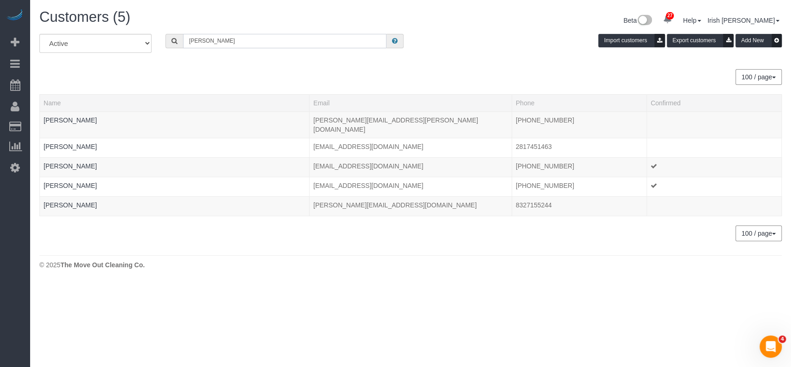
type input "luong"
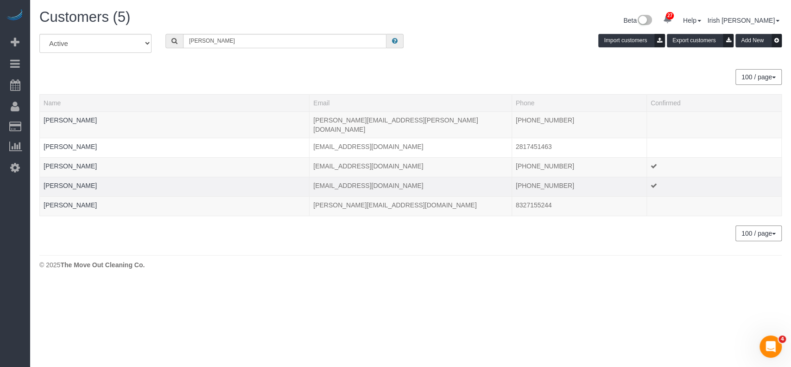
click at [403, 177] on td "kevinluonghomes@gmail.com" at bounding box center [411, 186] width 202 height 19
click at [63, 182] on link "Kevin Luong" at bounding box center [70, 185] width 53 height 7
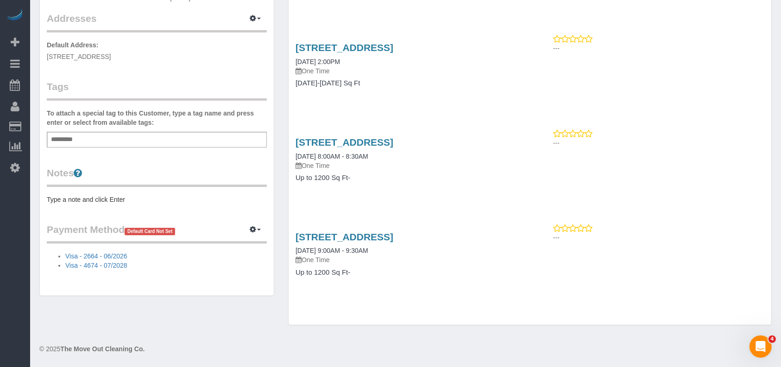
scroll to position [194, 0]
click at [146, 228] on span "Default Card Not Set" at bounding box center [150, 231] width 51 height 7
click at [253, 222] on button "button" at bounding box center [255, 229] width 23 height 14
click at [221, 253] on link "Add Credit/Debit Card" at bounding box center [223, 259] width 87 height 12
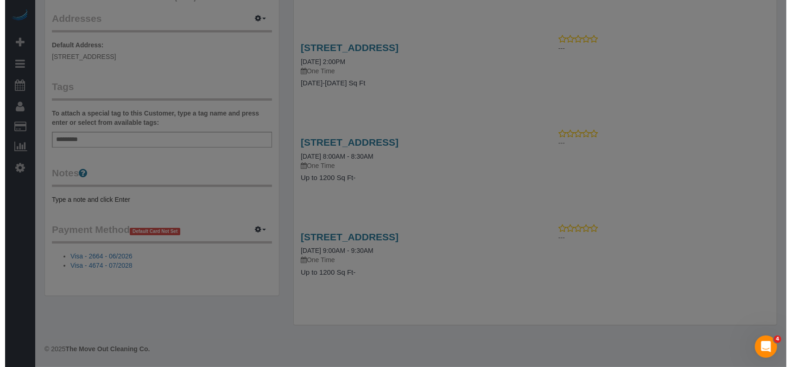
scroll to position [183, 0]
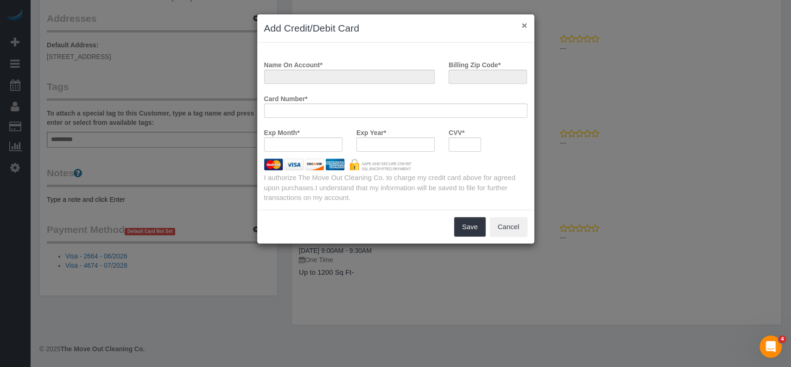
click at [523, 24] on button "×" at bounding box center [524, 25] width 6 height 10
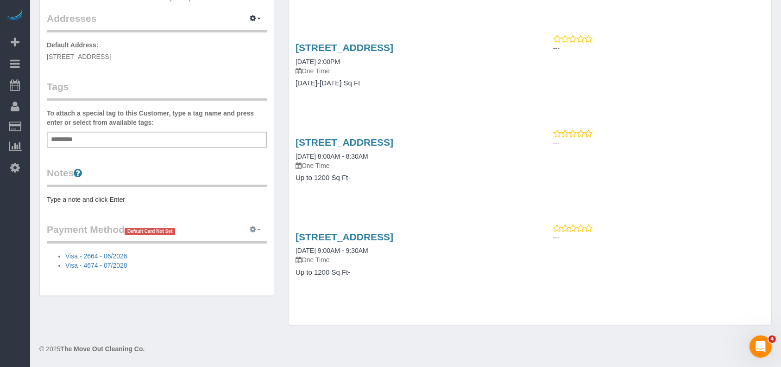
click at [256, 228] on icon "button" at bounding box center [253, 229] width 6 height 6
click at [222, 257] on link "Add Credit/Debit Card" at bounding box center [223, 259] width 87 height 12
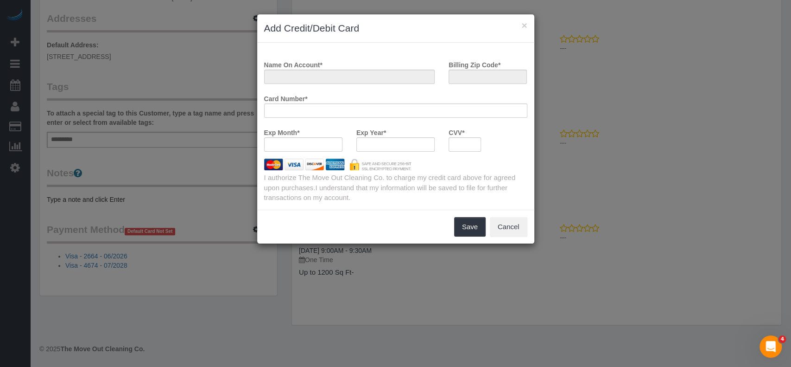
click at [713, 277] on div "× Add Credit/Debit Card Name On Account * Billing Zip Code * Card Number * Exp …" at bounding box center [395, 183] width 791 height 367
click at [769, 342] on icon "Open Intercom Messenger" at bounding box center [770, 346] width 15 height 15
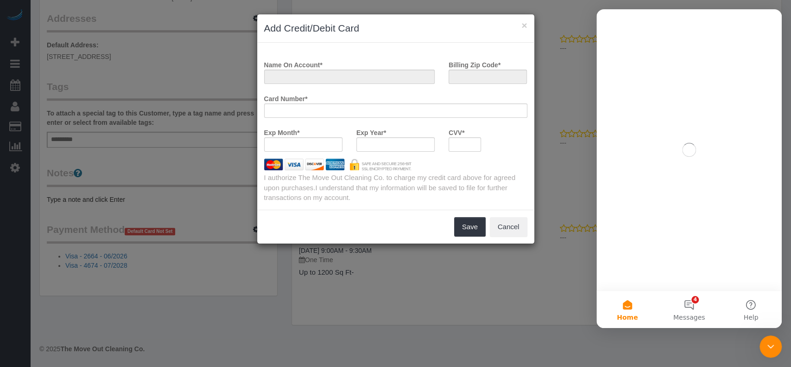
scroll to position [0, 0]
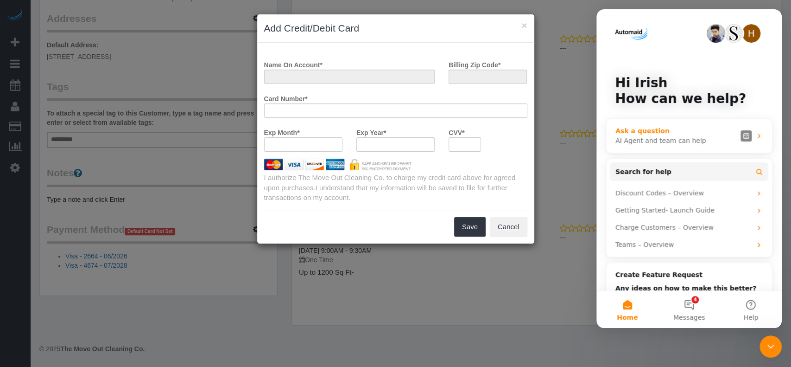
click at [656, 136] on div "AI Agent and team can help" at bounding box center [675, 141] width 121 height 10
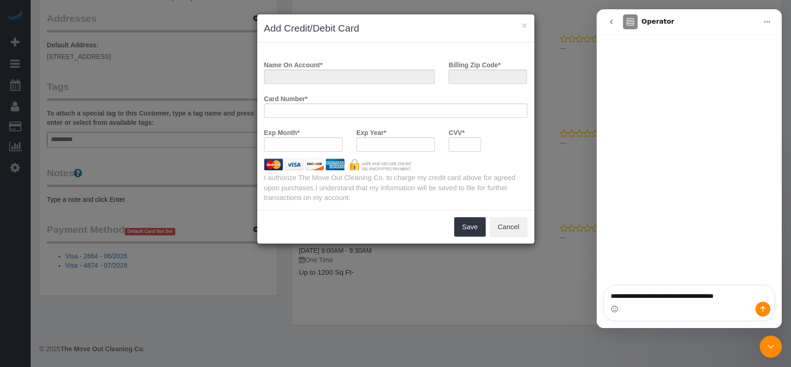
type textarea "**********"
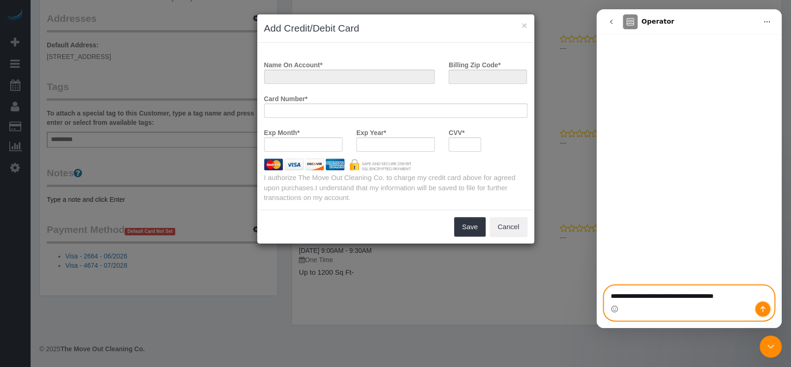
click at [765, 307] on icon "Send a message…" at bounding box center [762, 308] width 7 height 7
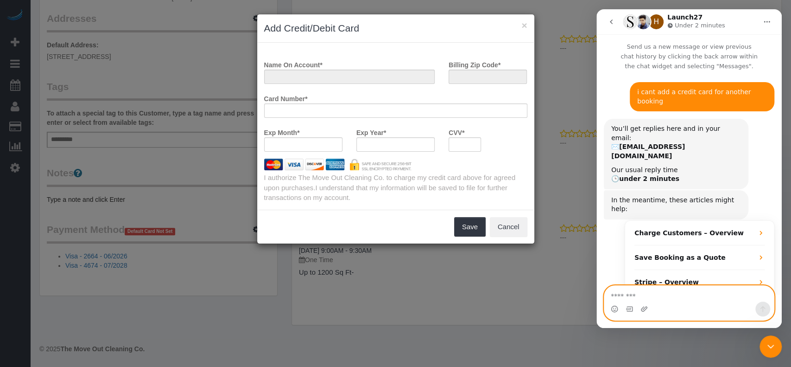
scroll to position [31, 0]
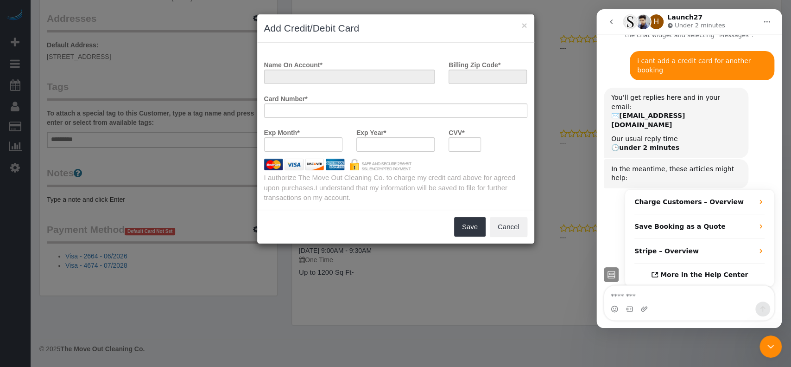
click at [285, 108] on div at bounding box center [395, 110] width 263 height 14
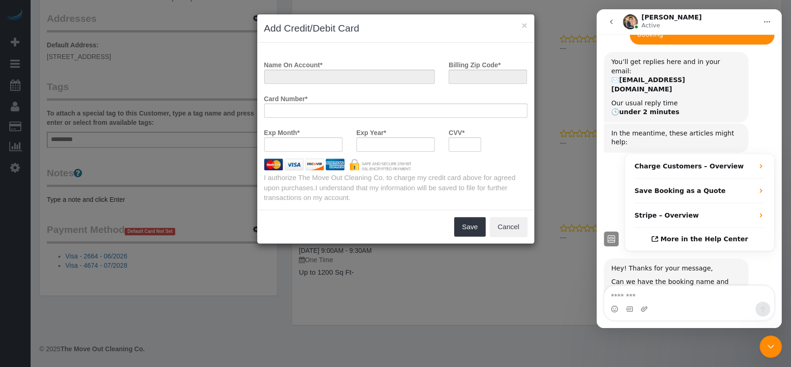
scroll to position [56, 0]
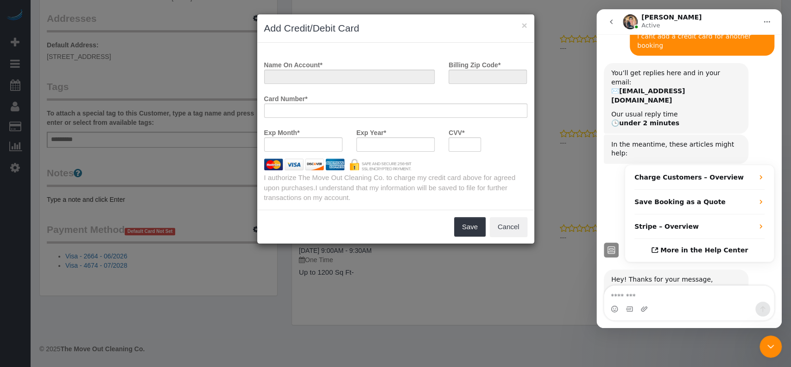
click at [650, 302] on div "Intercom messenger" at bounding box center [689, 308] width 170 height 15
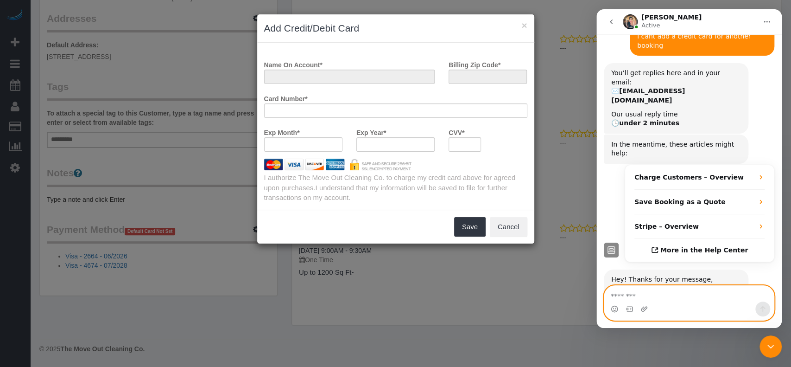
click at [650, 292] on textarea "Message…" at bounding box center [689, 293] width 170 height 16
paste textarea "**********"
type textarea "**********"
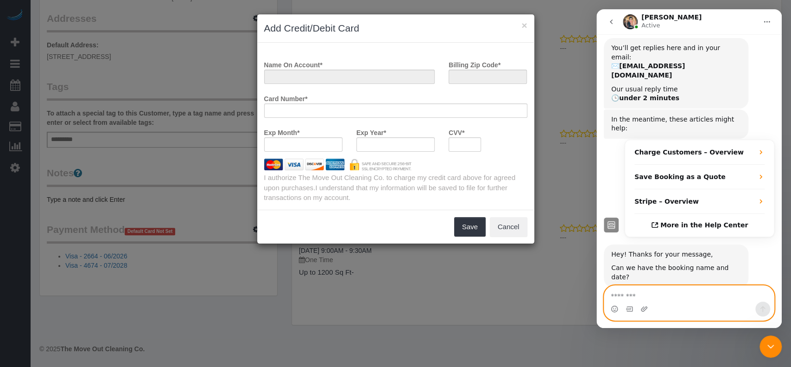
scroll to position [83, 0]
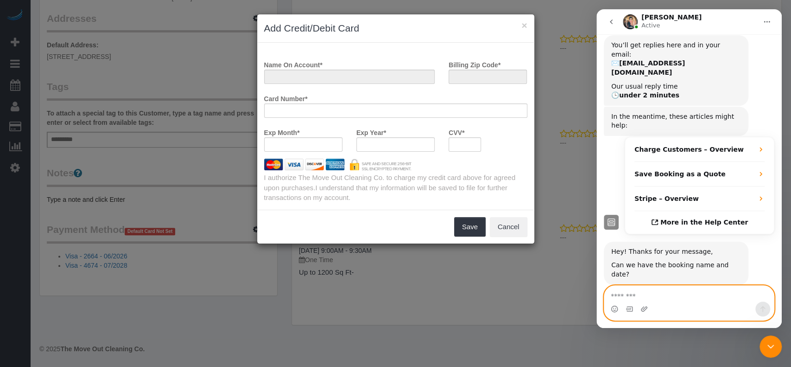
paste textarea "**********"
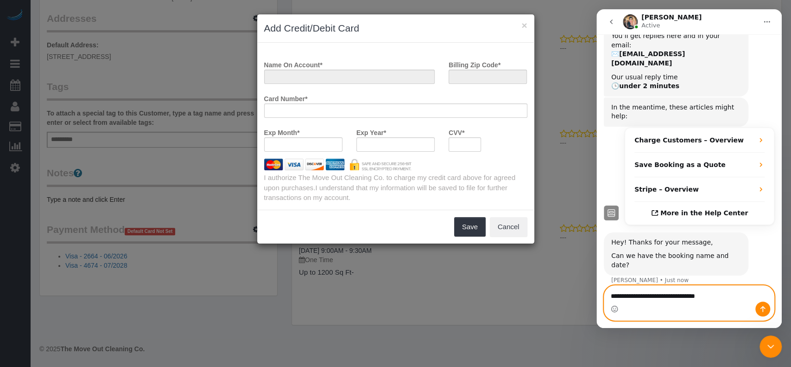
type textarea "**********"
click at [763, 306] on icon "Send a message…" at bounding box center [762, 308] width 7 height 7
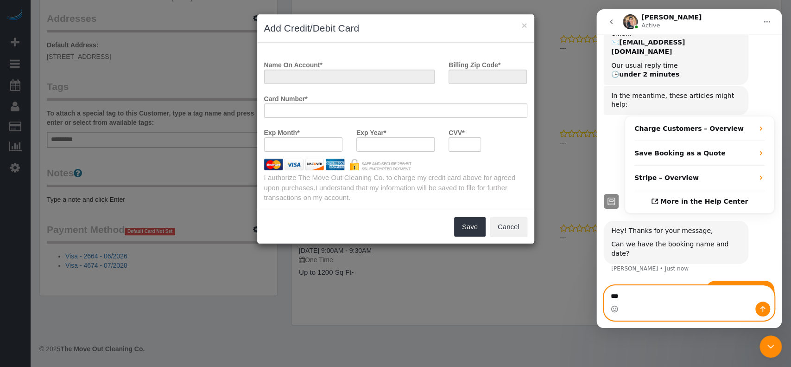
scroll to position [114, 0]
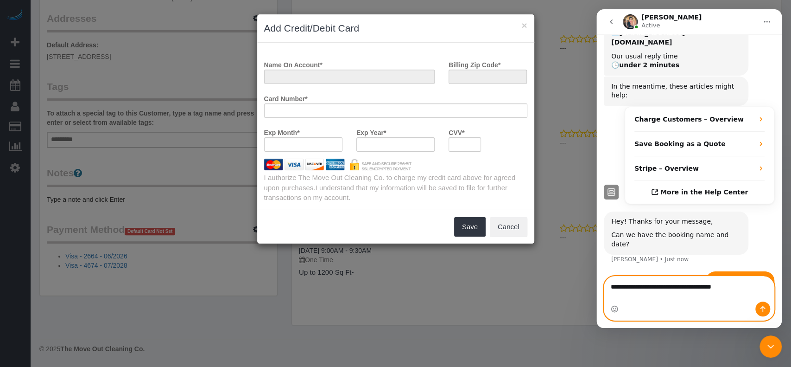
type textarea "**********"
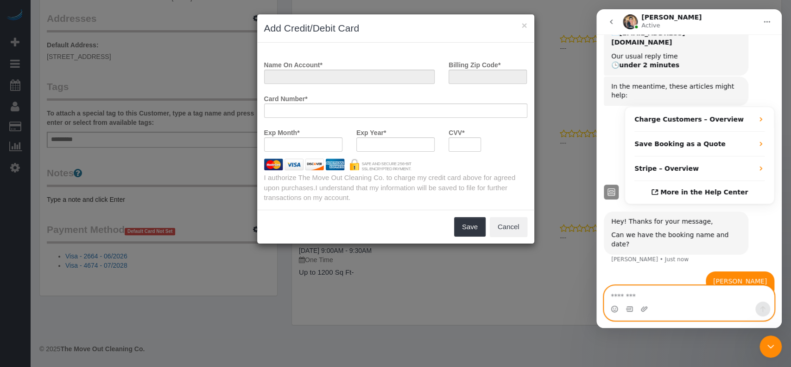
scroll to position [134, 0]
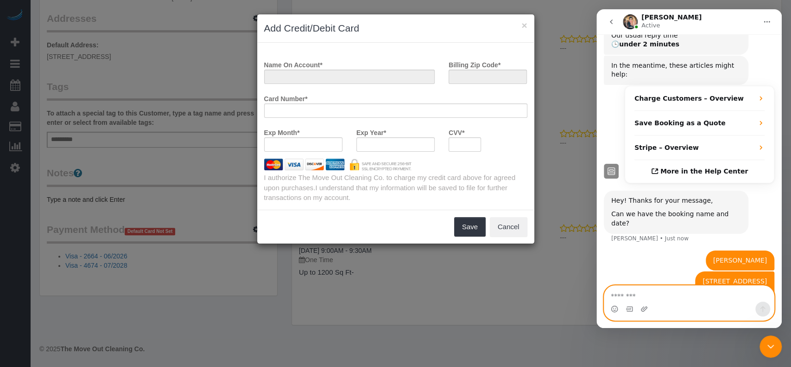
paste textarea "**********"
type textarea "**********"
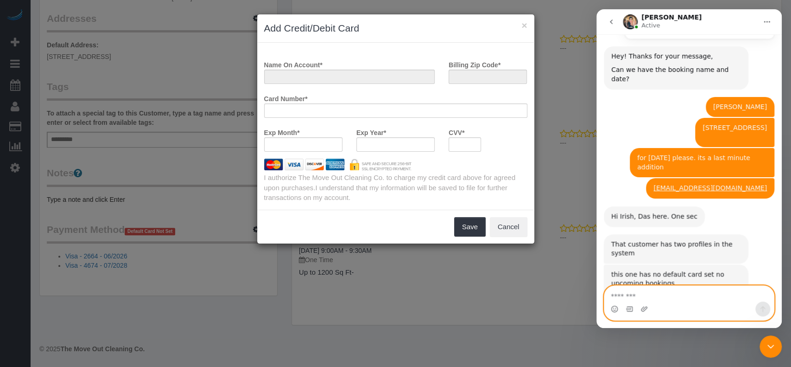
scroll to position [295, 0]
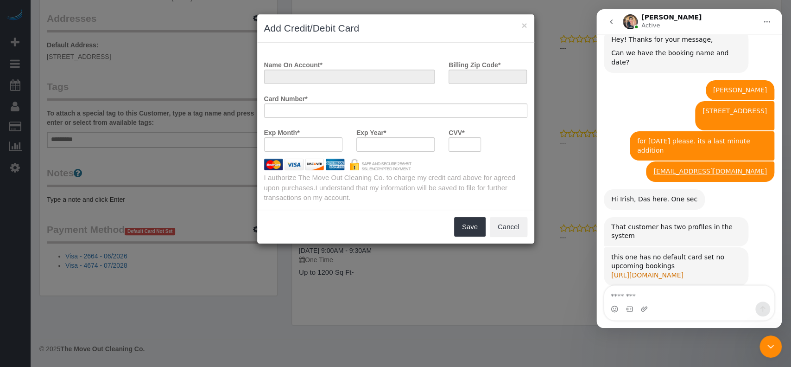
click at [661, 271] on link "[URL][DOMAIN_NAME]" at bounding box center [647, 274] width 72 height 7
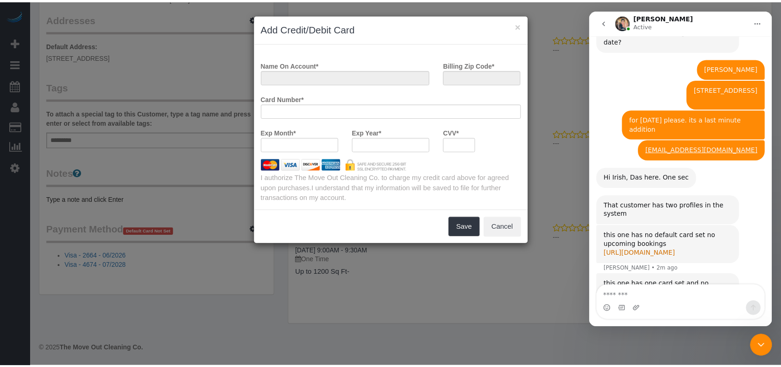
scroll to position [384, 0]
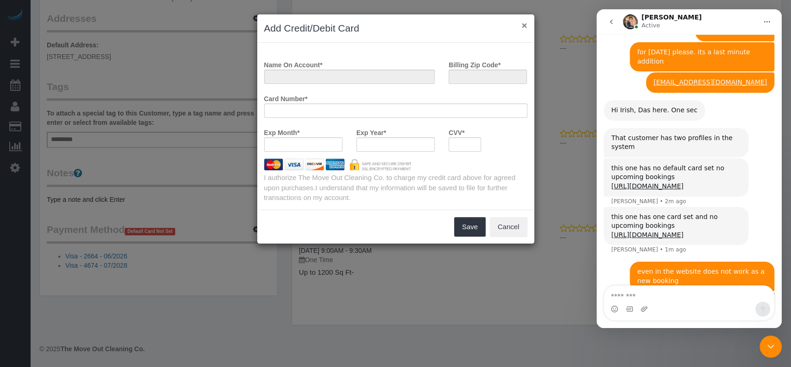
click at [525, 24] on button "×" at bounding box center [524, 25] width 6 height 10
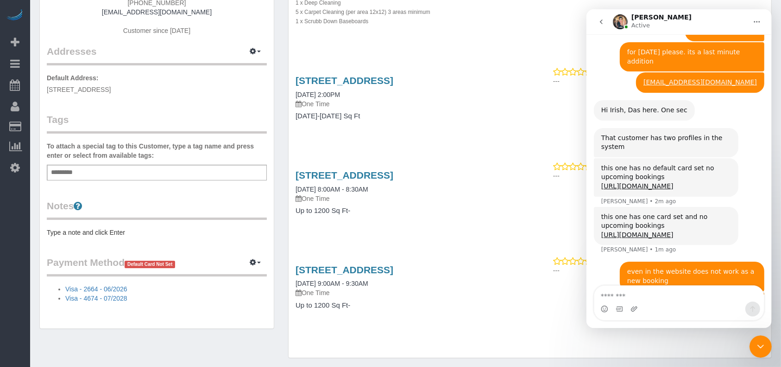
scroll to position [0, 0]
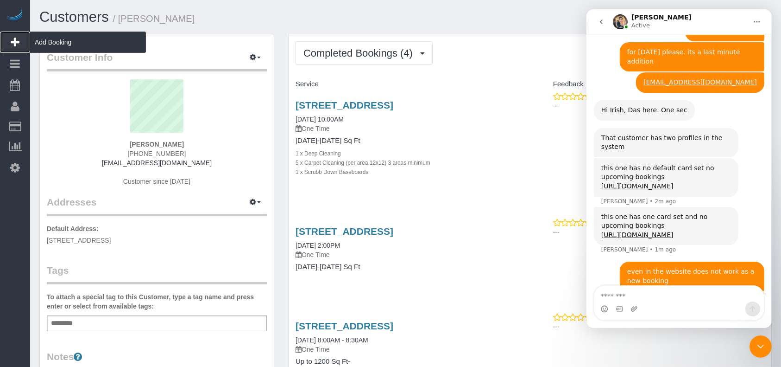
click at [54, 38] on span "Add Booking" at bounding box center [88, 42] width 116 height 21
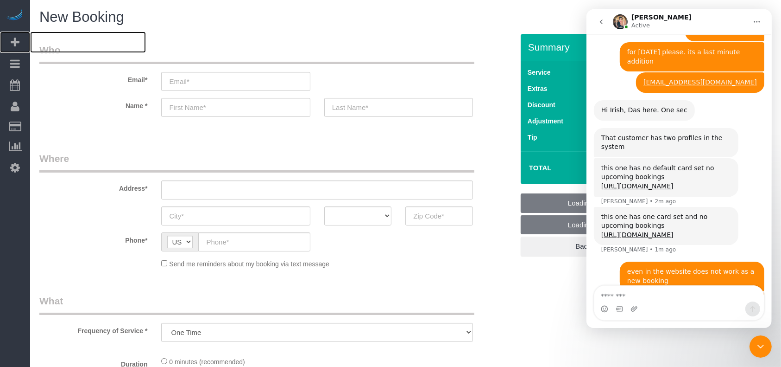
select select "object:1918"
select select "3"
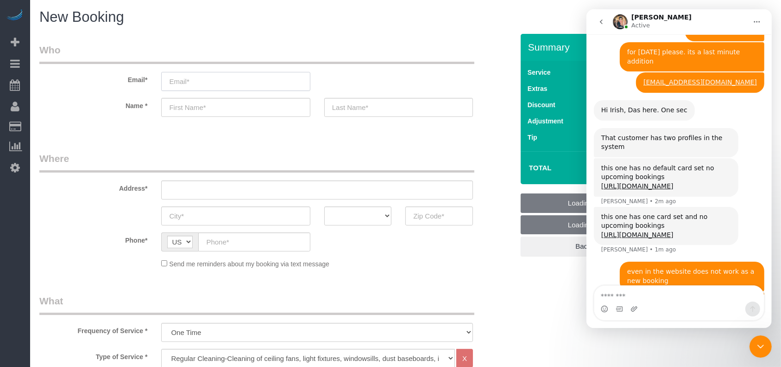
click at [234, 79] on input "email" at bounding box center [235, 81] width 149 height 19
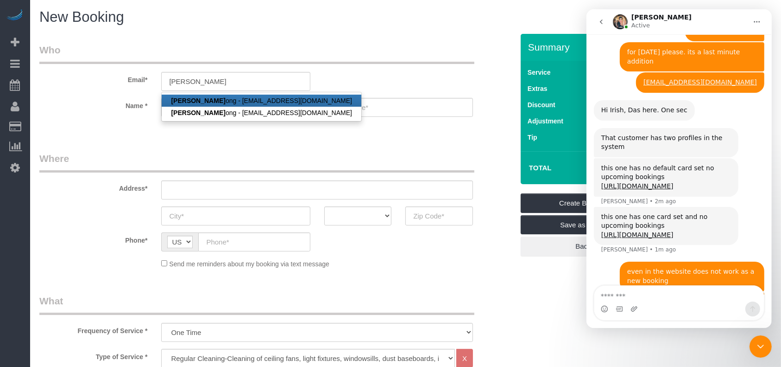
click at [237, 95] on link "Kevin Lu ong - kevinluonghomes@gmail.com" at bounding box center [262, 101] width 200 height 12
type input "[EMAIL_ADDRESS][DOMAIN_NAME]"
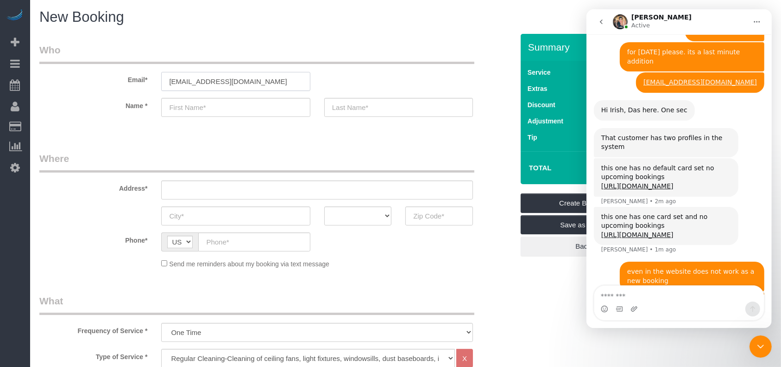
type input "[PERSON_NAME]"
type input "[PHONE_NUMBER]"
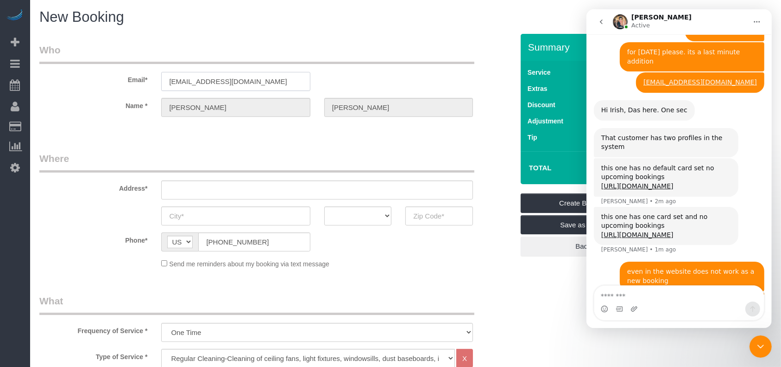
type input "[STREET_ADDRESS]"
type input "[GEOGRAPHIC_DATA]"
select select "[GEOGRAPHIC_DATA]"
type input "77036"
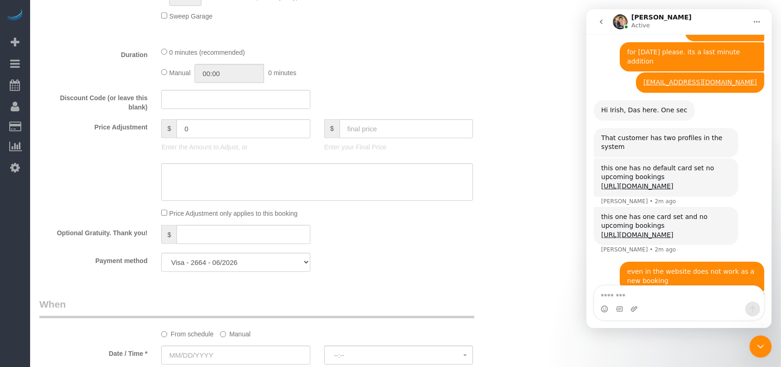
scroll to position [618, 0]
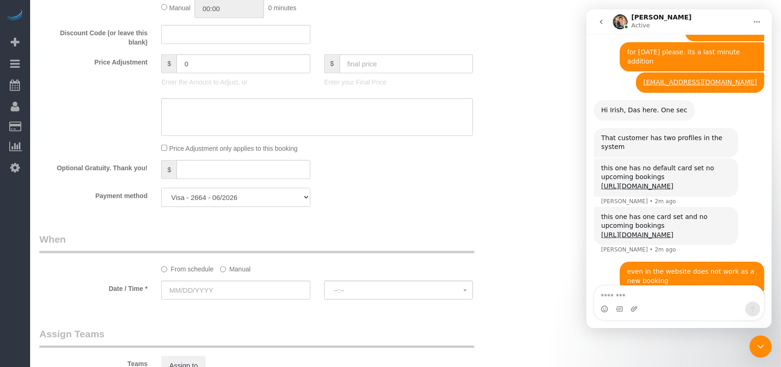
click at [242, 198] on select "Visa - 4674 - 07/2028 Visa - 2664 - 06/2026 Add Credit Card ─────────────── Cas…" at bounding box center [235, 197] width 149 height 19
select select "string:fspay"
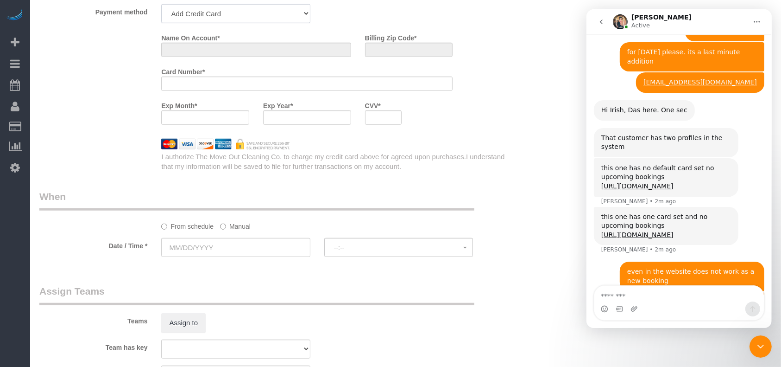
scroll to position [820, 0]
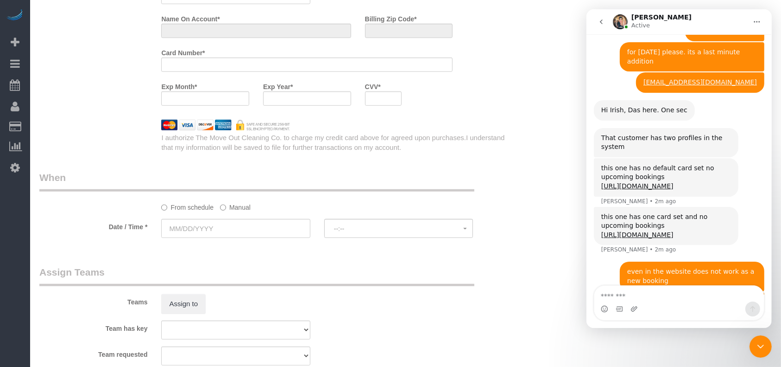
click at [253, 68] on div at bounding box center [306, 64] width 291 height 14
click at [249, 65] on div at bounding box center [306, 64] width 291 height 14
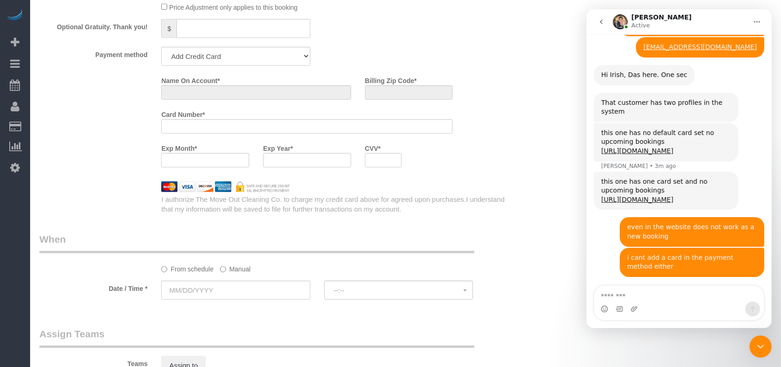
scroll to position [515, 0]
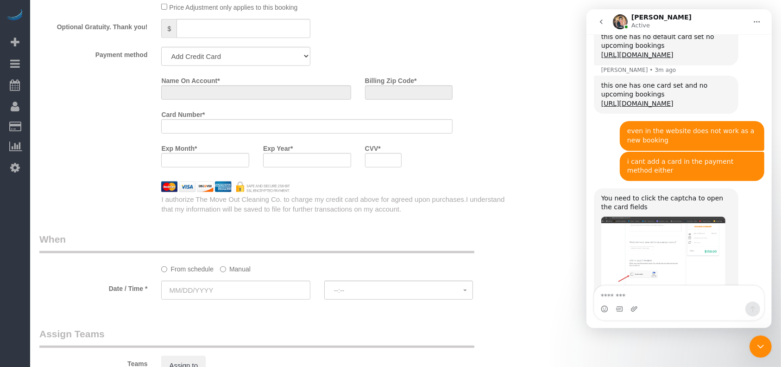
click at [657, 241] on img "Fabiana says…" at bounding box center [663, 261] width 124 height 90
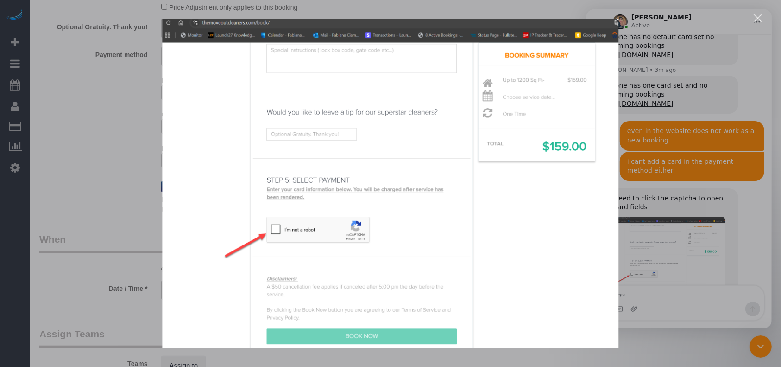
scroll to position [550, 0]
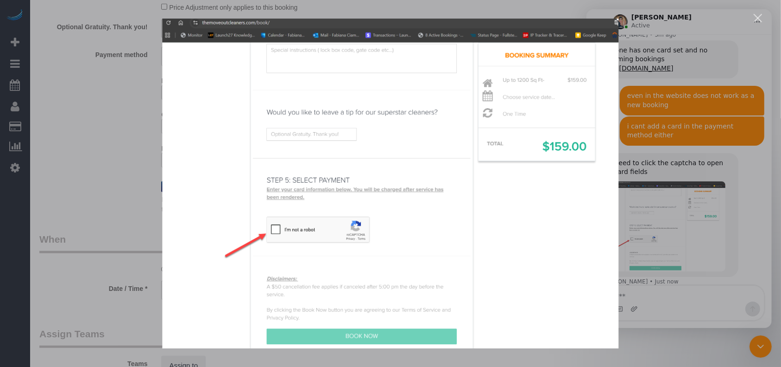
click at [682, 171] on div "Intercom messenger" at bounding box center [390, 183] width 781 height 367
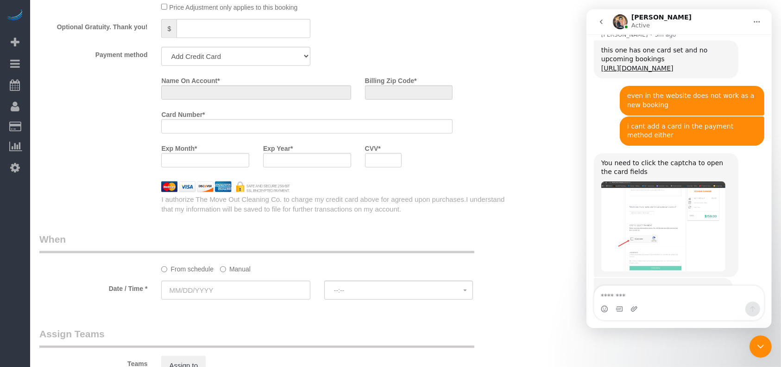
scroll to position [600, 0]
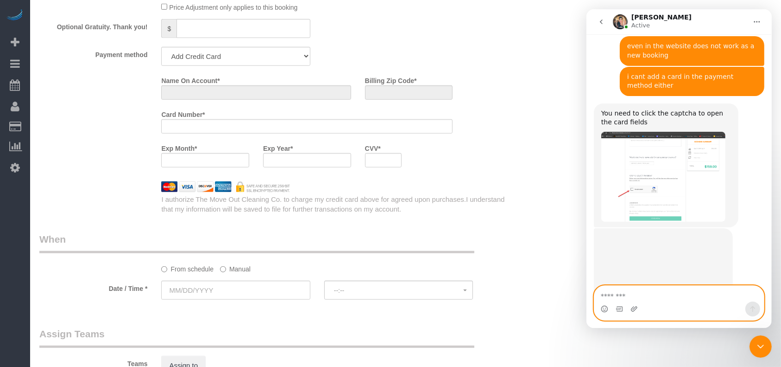
click at [645, 296] on textarea "Message…" at bounding box center [679, 293] width 170 height 16
type textarea "***"
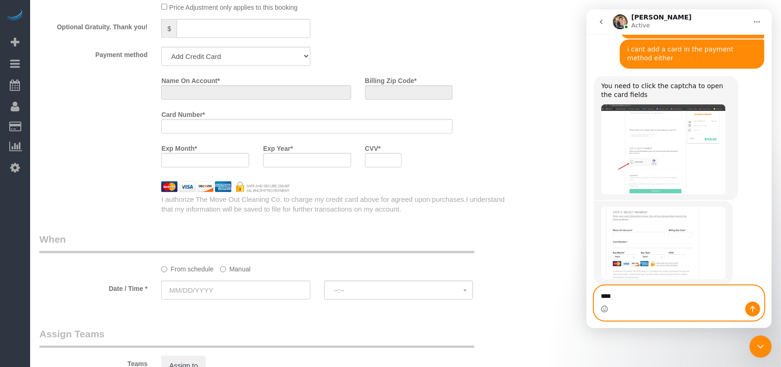
type textarea "*****"
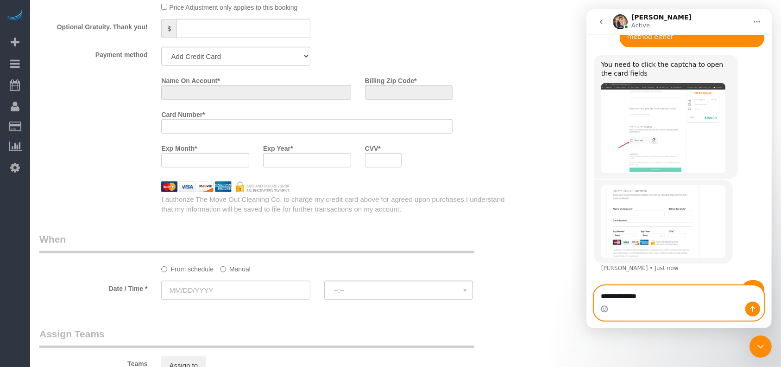
type textarea "**********"
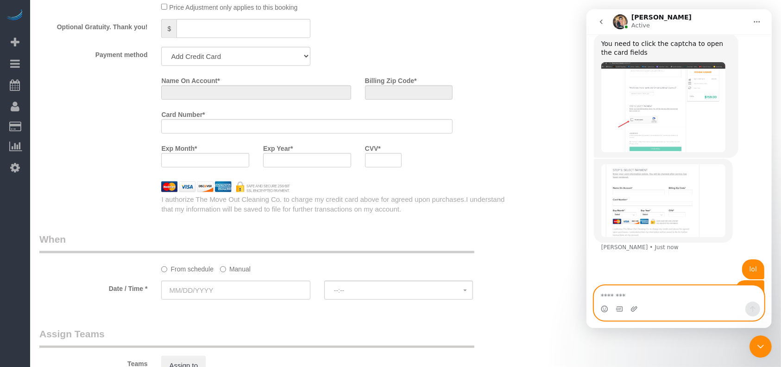
click at [608, 292] on textarea "Message…" at bounding box center [679, 293] width 170 height 16
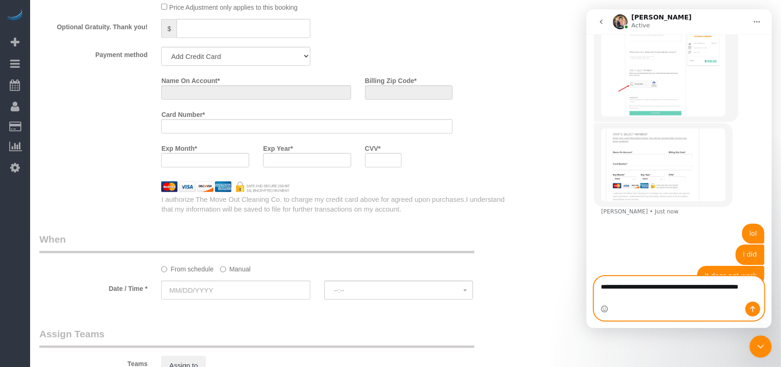
scroll to position [715, 0]
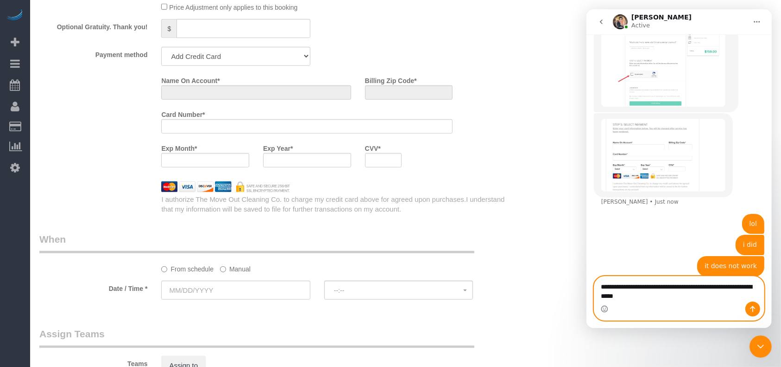
type textarea "**********"
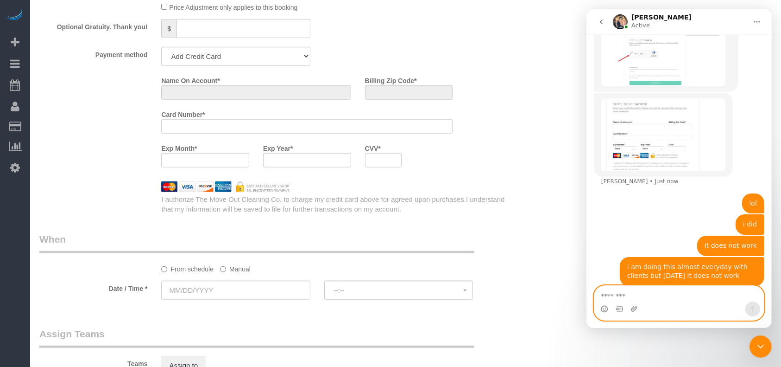
scroll to position [697, 0]
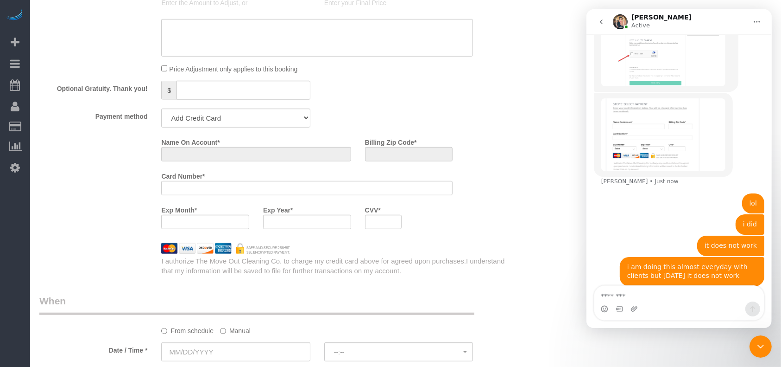
click at [185, 188] on div at bounding box center [306, 188] width 291 height 14
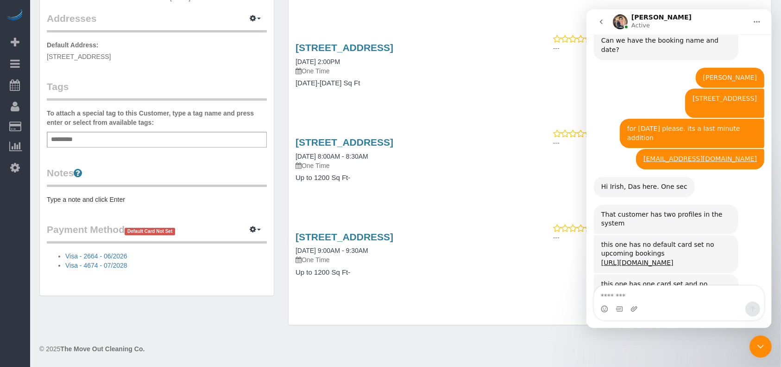
scroll to position [194, 0]
click at [255, 226] on icon "button" at bounding box center [253, 229] width 6 height 6
click at [241, 253] on link "Add Credit/Debit Card" at bounding box center [223, 259] width 87 height 12
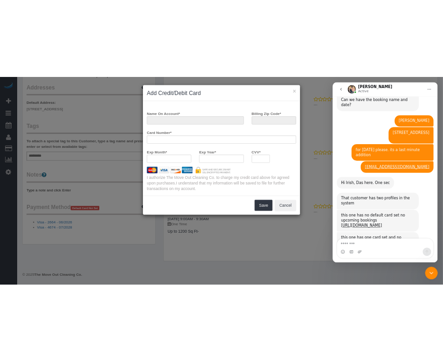
scroll to position [183, 0]
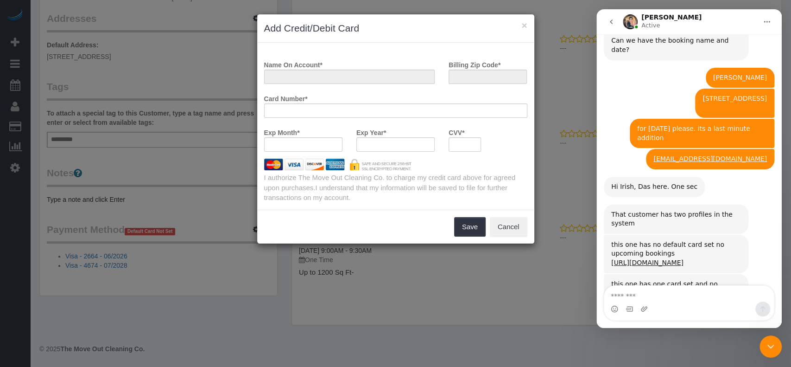
click at [298, 109] on div at bounding box center [395, 110] width 263 height 14
click at [297, 109] on div at bounding box center [395, 110] width 263 height 14
click at [297, 108] on div at bounding box center [395, 110] width 263 height 14
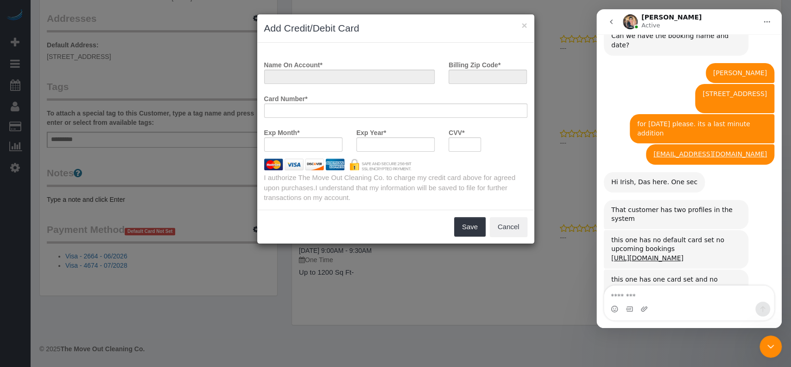
scroll to position [308, 0]
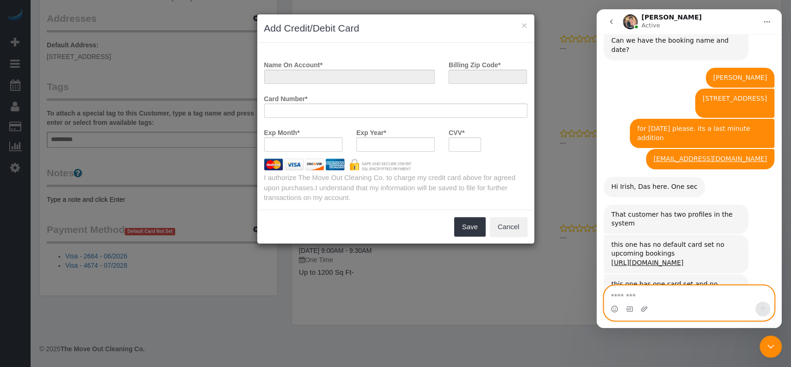
click at [632, 295] on textarea "Message…" at bounding box center [689, 293] width 170 height 16
type textarea "**********"
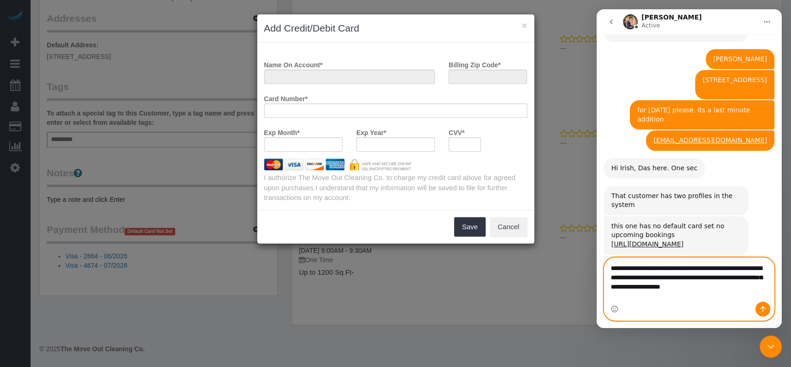
scroll to position [0, 0]
drag, startPoint x: 644, startPoint y: 300, endPoint x: 565, endPoint y: 255, distance: 90.3
click html "Fabiana Active Send us a new message or view previous chat history by clicking …"
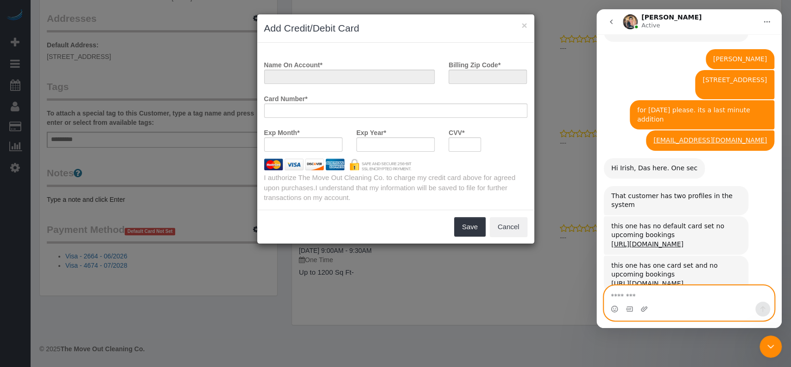
scroll to position [308, 0]
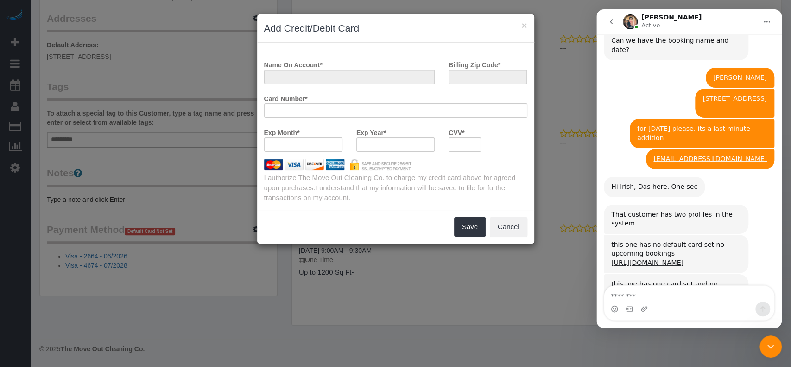
click at [417, 117] on div "Card Number *" at bounding box center [395, 108] width 277 height 34
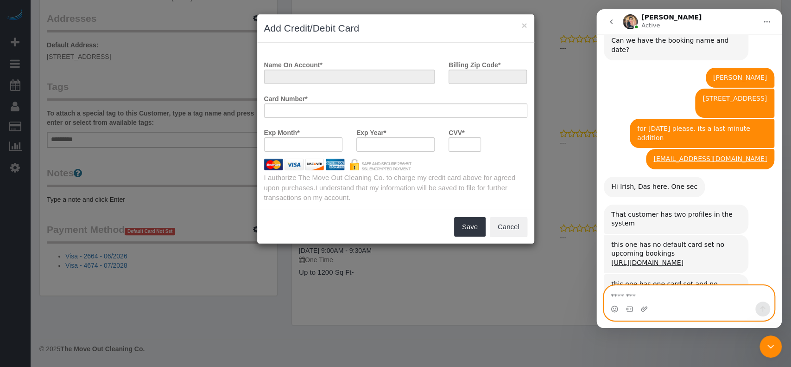
click at [675, 294] on textarea "Message…" at bounding box center [689, 293] width 170 height 16
type textarea "**********"
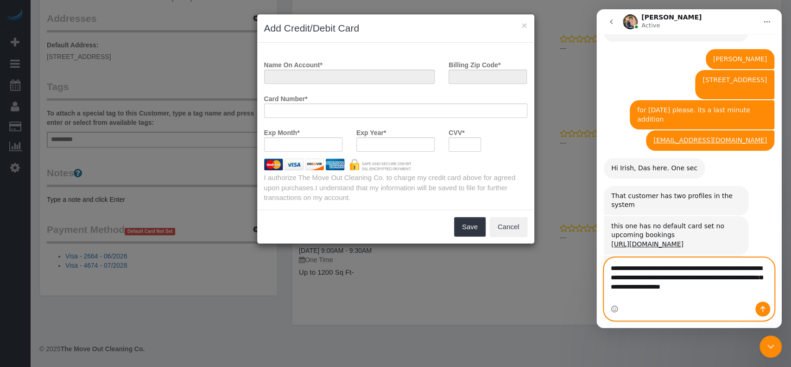
scroll to position [0, 0]
drag, startPoint x: 641, startPoint y: 297, endPoint x: 590, endPoint y: 253, distance: 67.0
click html "Fabiana Active Send us a new message or view previous chat history by clicking …"
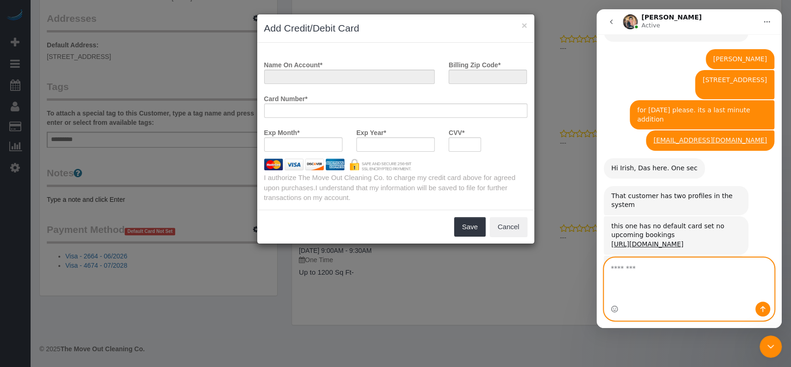
scroll to position [308, 0]
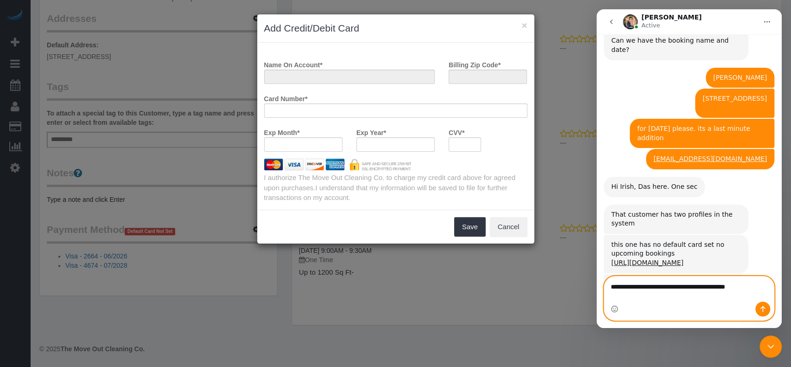
type textarea "**********"
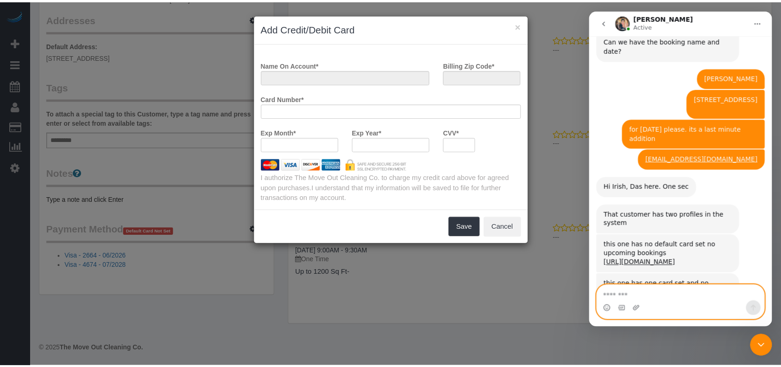
scroll to position [345, 0]
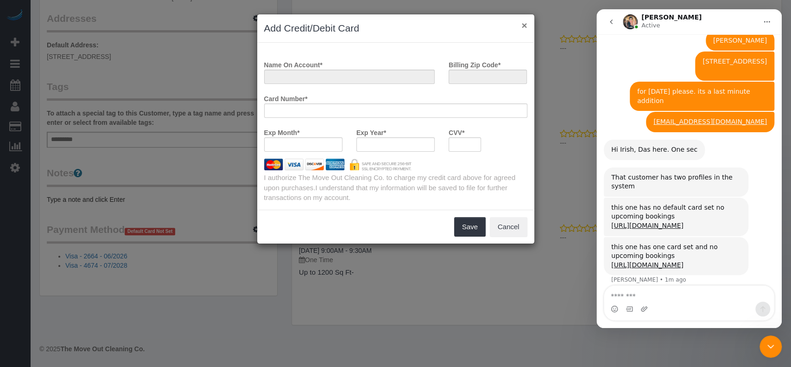
click at [525, 20] on button "×" at bounding box center [524, 25] width 6 height 10
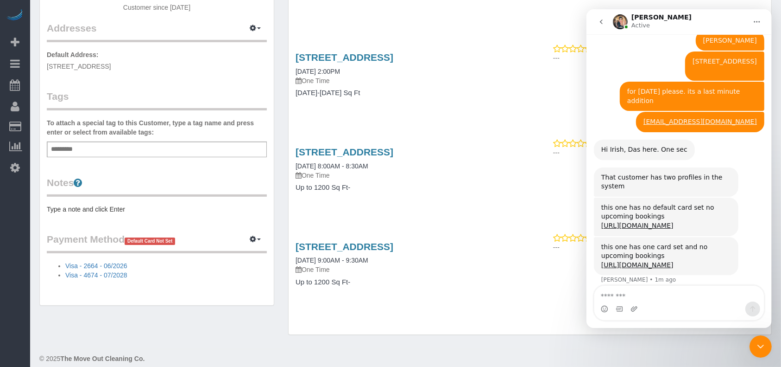
scroll to position [185, 0]
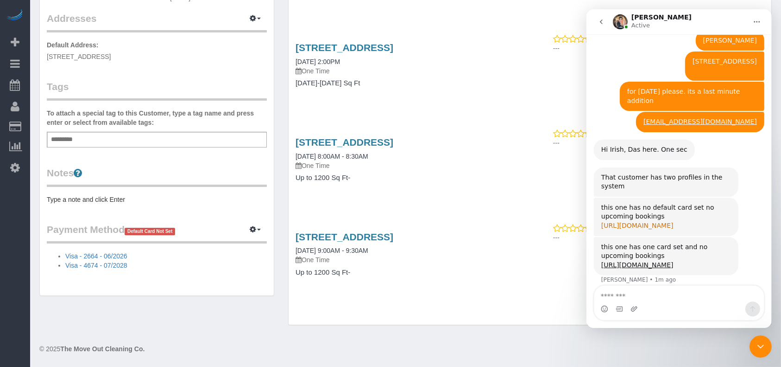
click at [619, 221] on link "https://themoveoutcleaningco.launch27.com/admin/customers/974/edit" at bounding box center [637, 224] width 72 height 7
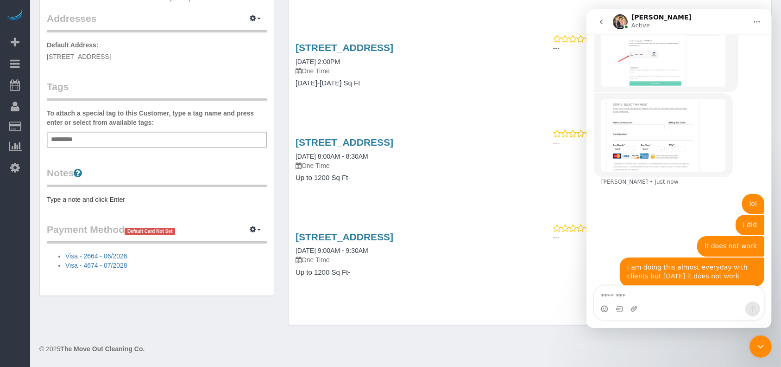
scroll to position [735, 0]
click at [629, 294] on textarea "Message…" at bounding box center [679, 293] width 170 height 16
paste textarea "**********"
type textarea "**********"
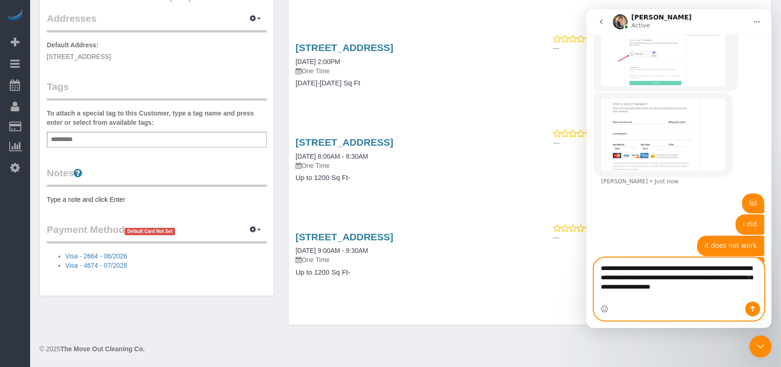
scroll to position [754, 0]
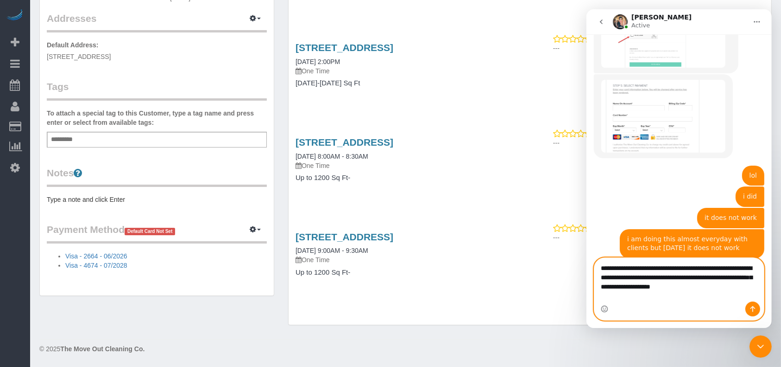
click html "Fabiana Active Send us a new message or view previous chat history by clicking …"
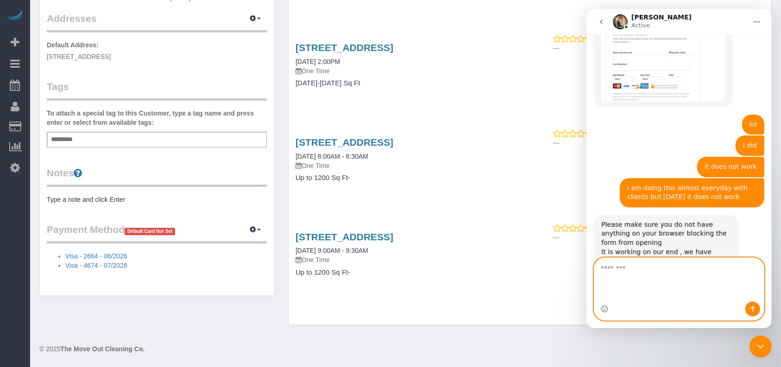
scroll to position [786, 0]
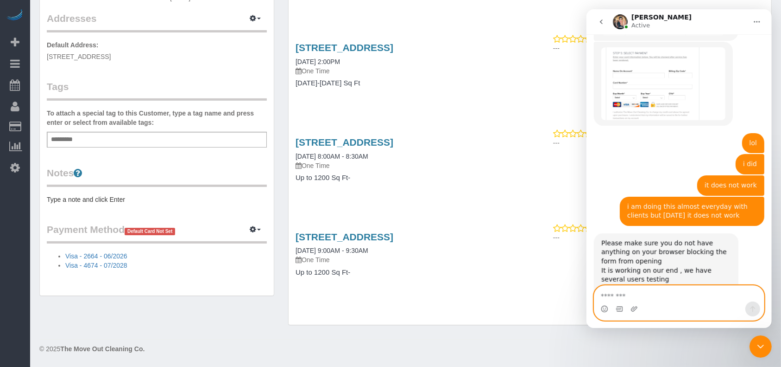
click at [685, 300] on textarea "Message…" at bounding box center [679, 293] width 170 height 16
type textarea "**********"
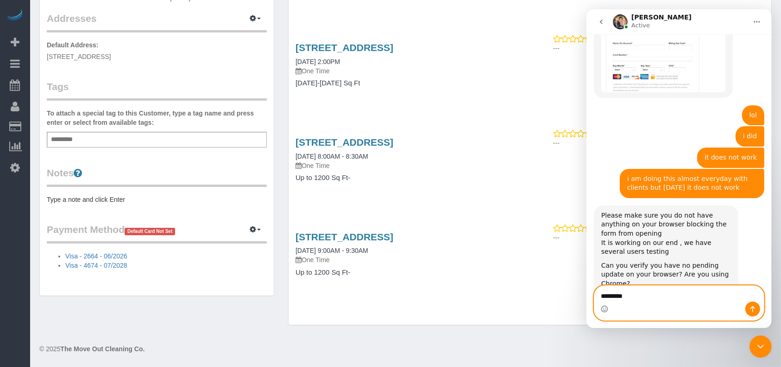
type textarea "**********"
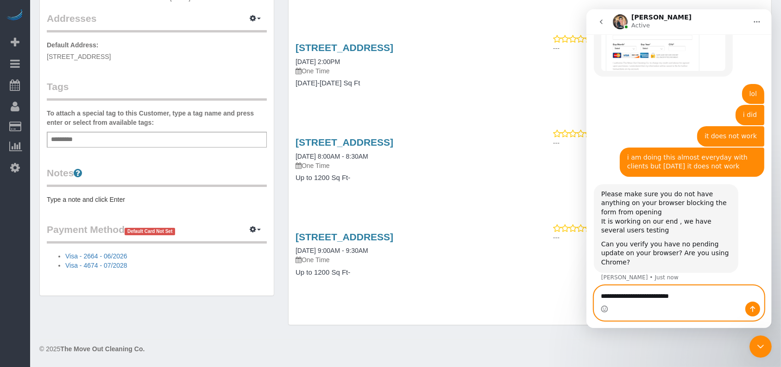
type textarea "**********"
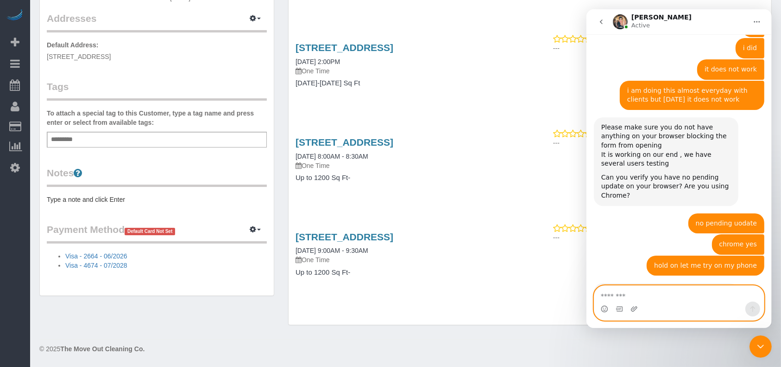
scroll to position [938, 0]
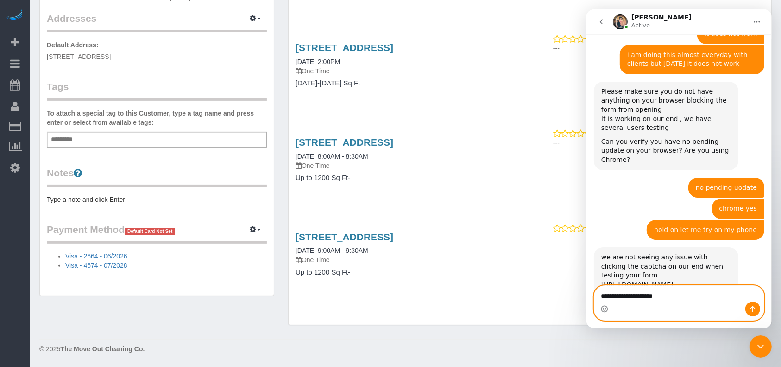
type textarea "**********"
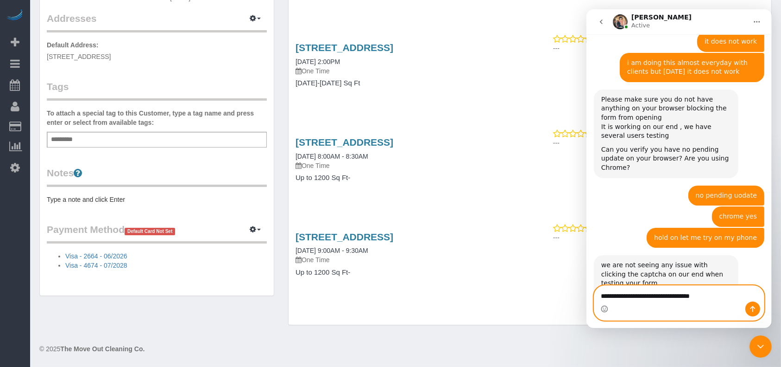
scroll to position [966, 0]
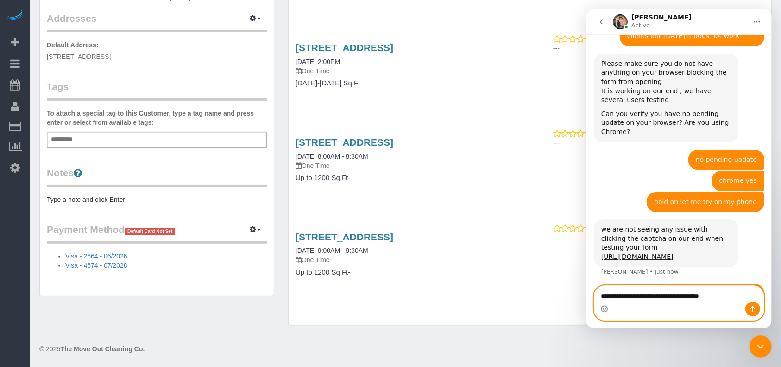
type textarea "**********"
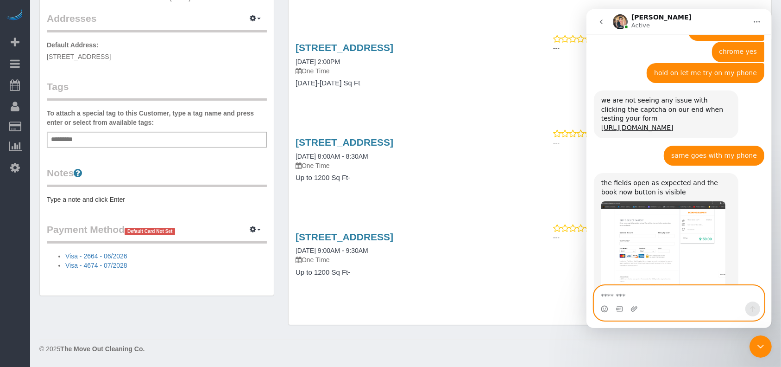
scroll to position [1130, 0]
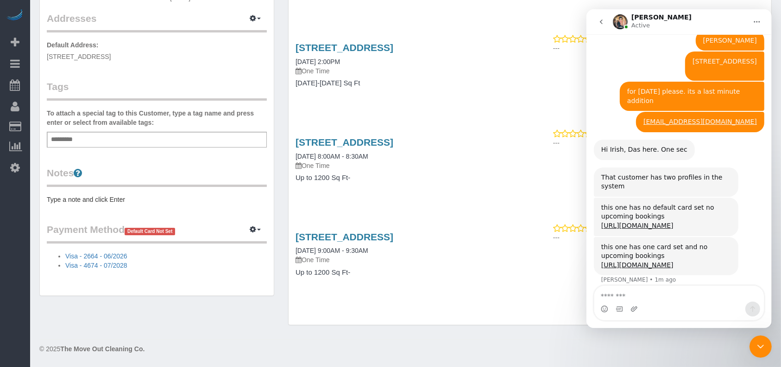
scroll to position [185, 0]
type textarea "**********"
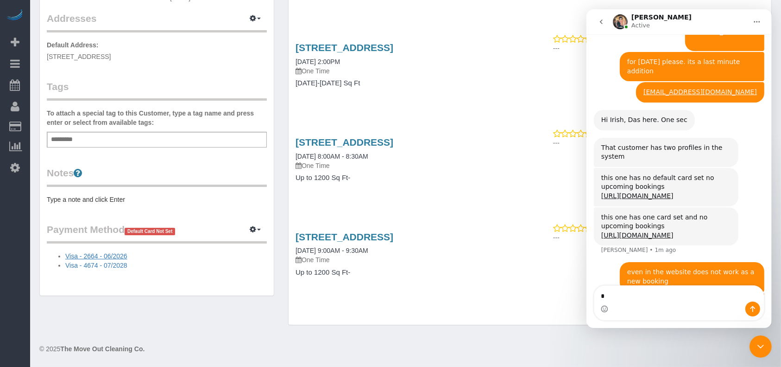
type textarea "*"
click at [115, 253] on link "Visa - 2664 - 06/2026" at bounding box center [96, 255] width 62 height 7
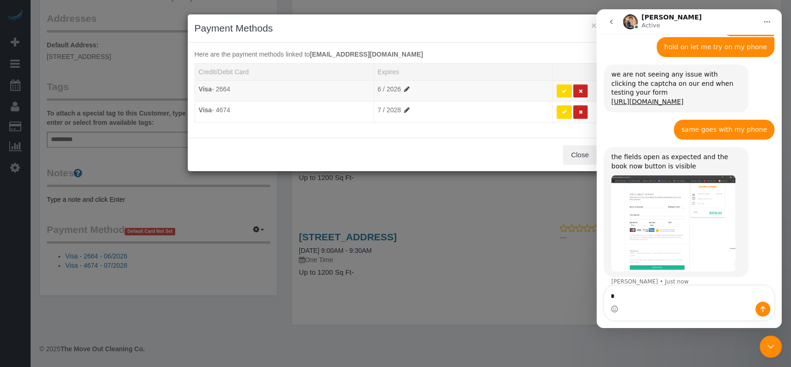
scroll to position [1121, 0]
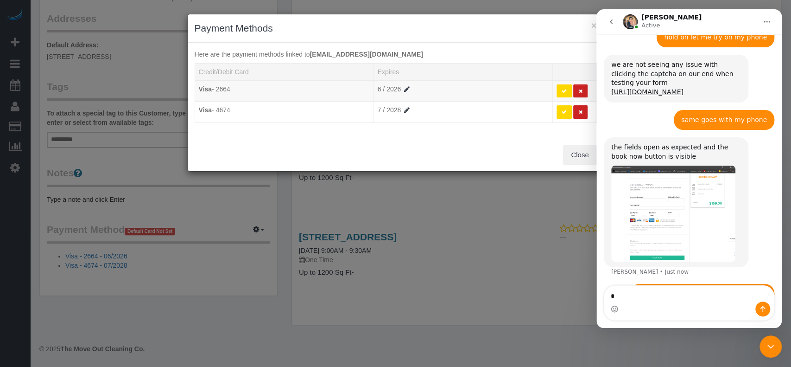
click at [533, 33] on h3 "Payment Methods" at bounding box center [396, 28] width 402 height 14
click at [610, 22] on icon "go back" at bounding box center [611, 21] width 3 height 5
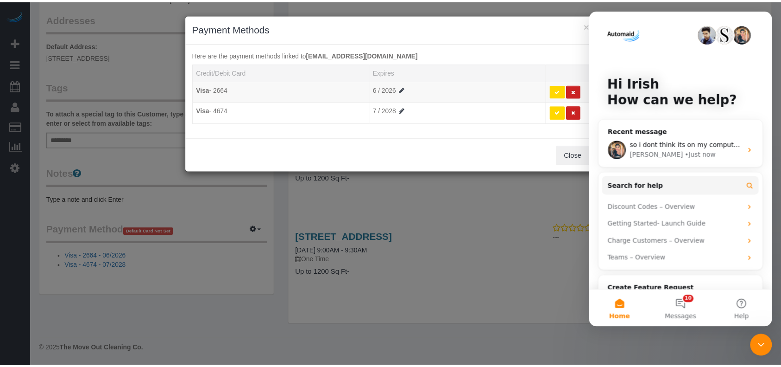
scroll to position [0, 0]
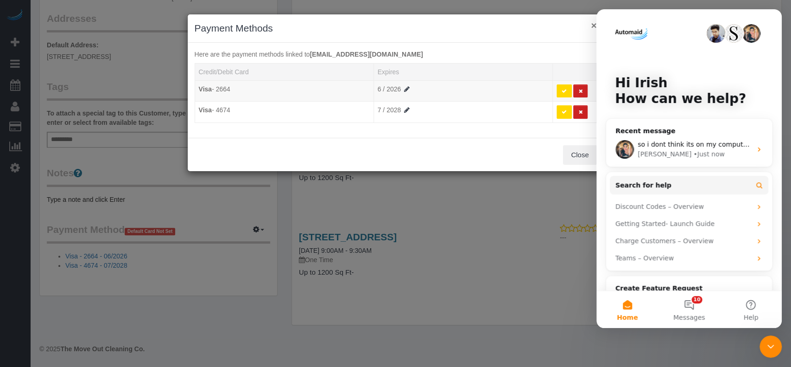
click at [590, 25] on div "× Payment Methods" at bounding box center [396, 28] width 416 height 28
click at [585, 155] on button "Close" at bounding box center [579, 154] width 33 height 19
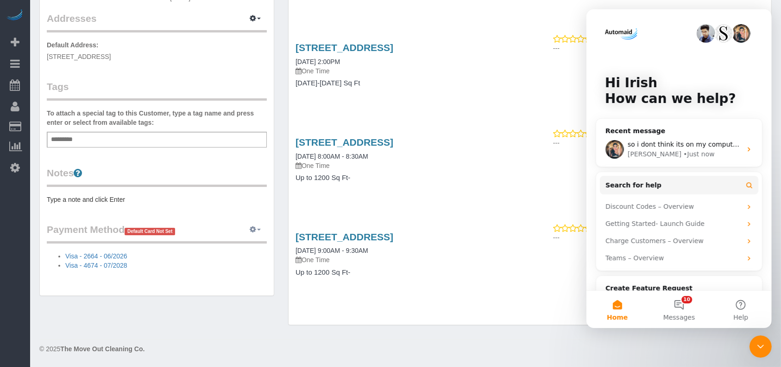
click at [259, 226] on button "button" at bounding box center [255, 229] width 23 height 14
click at [234, 258] on link "Add Credit/Debit Card" at bounding box center [223, 259] width 87 height 12
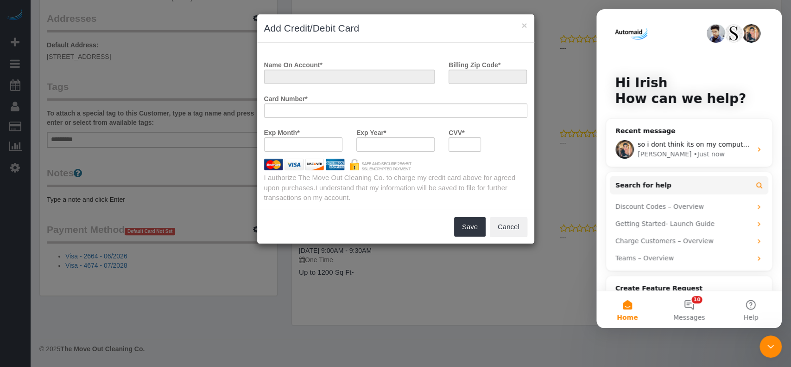
click at [313, 141] on div at bounding box center [303, 144] width 78 height 14
click at [337, 147] on div at bounding box center [303, 144] width 78 height 14
click at [497, 225] on button "Cancel" at bounding box center [509, 226] width 38 height 19
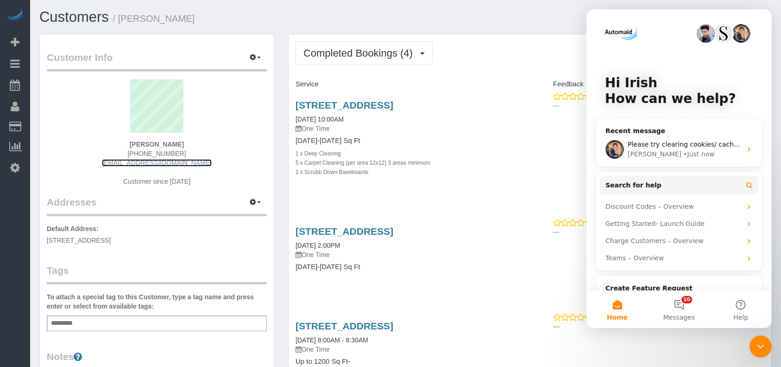
click at [121, 162] on link "[EMAIL_ADDRESS][DOMAIN_NAME]" at bounding box center [157, 162] width 110 height 7
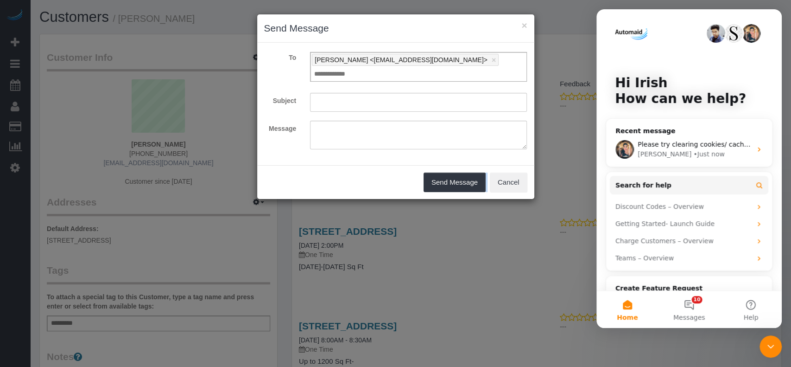
click at [121, 162] on div "× Send Message To Kevin Luong <kevinluonghomes@gmail.com> × Add Recipient Subje…" at bounding box center [395, 183] width 791 height 367
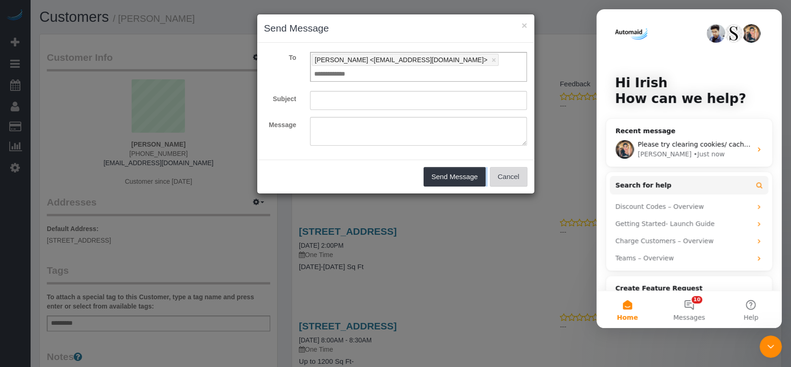
drag, startPoint x: 509, startPoint y: 165, endPoint x: 416, endPoint y: 180, distance: 93.9
click at [508, 167] on button "Cancel" at bounding box center [509, 176] width 38 height 19
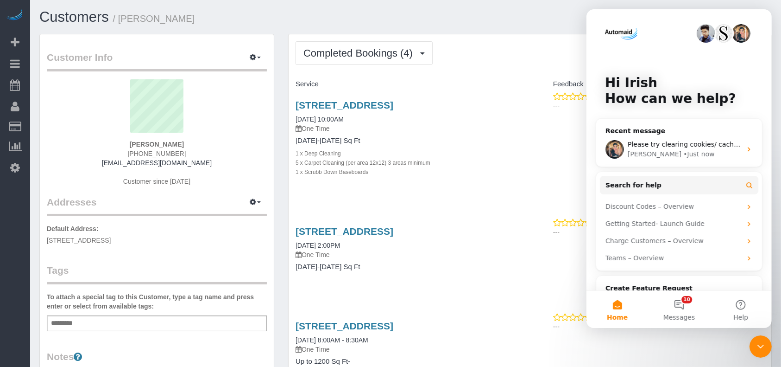
drag, startPoint x: 125, startPoint y: 159, endPoint x: 205, endPoint y: 163, distance: 79.8
click at [205, 163] on div "Kevin Luong 832-715-5244 kevinluonghomes@gmail.com Customer since 2020" at bounding box center [157, 137] width 220 height 116
copy link "kevinluonghomes@gmail.com"
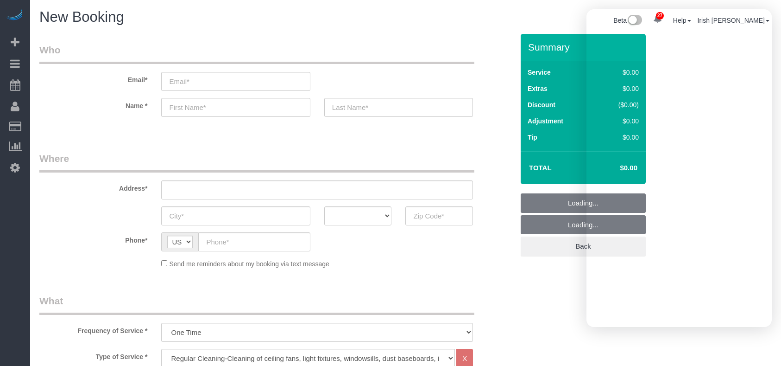
select select "3"
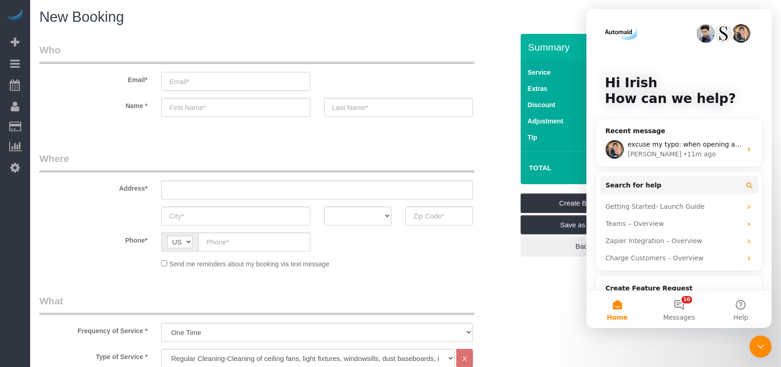
click at [202, 83] on input "email" at bounding box center [235, 81] width 149 height 19
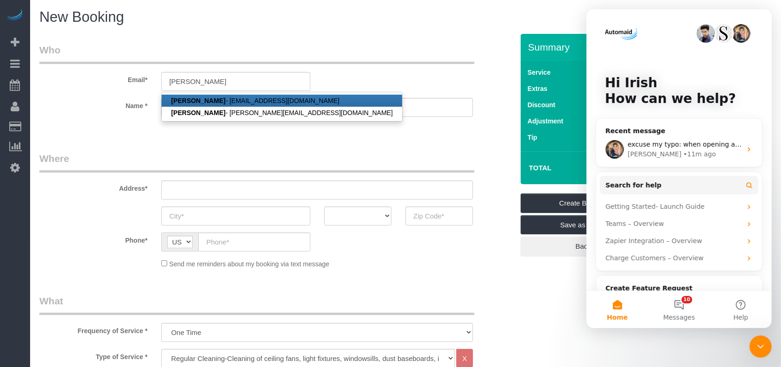
click at [219, 101] on link "[PERSON_NAME] - [EMAIL_ADDRESS][DOMAIN_NAME]" at bounding box center [282, 101] width 240 height 12
type input "[EMAIL_ADDRESS][DOMAIN_NAME]"
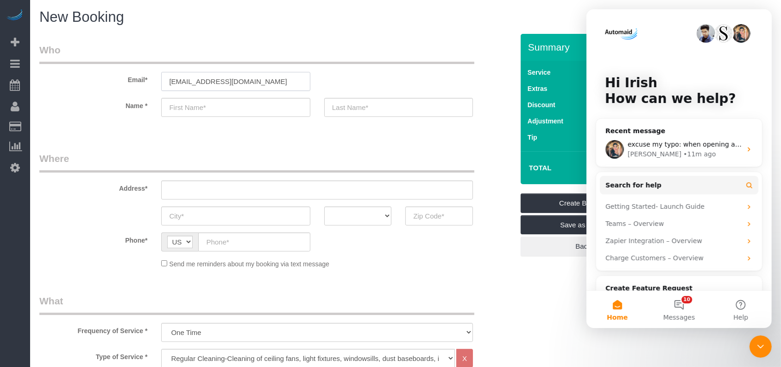
type input "[PERSON_NAME]"
type input "[PHONE_NUMBER]"
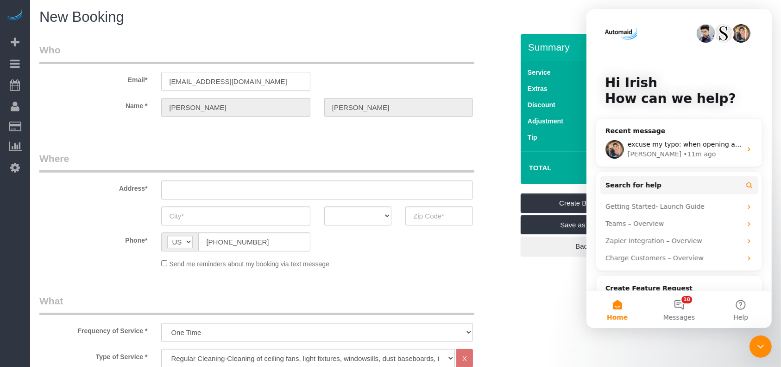
type input "[STREET_ADDRESS]"
type input "[GEOGRAPHIC_DATA]"
select select "[GEOGRAPHIC_DATA]"
type input "77036"
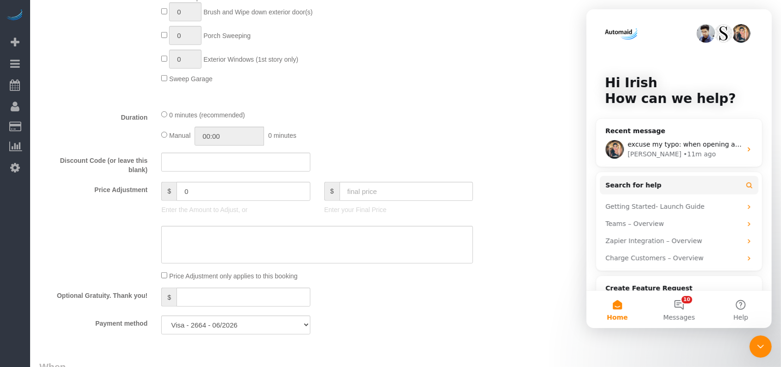
scroll to position [618, 0]
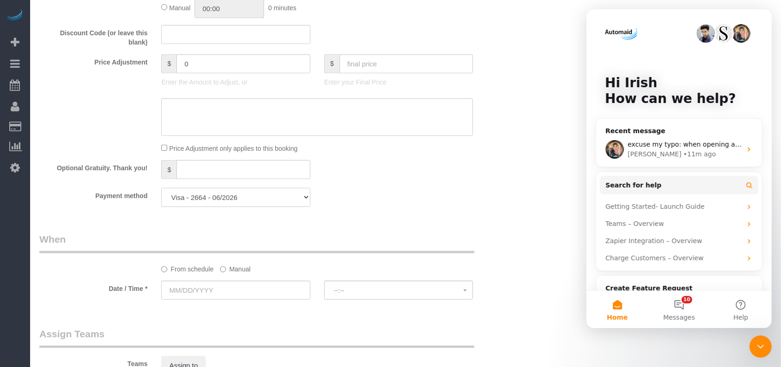
click at [259, 198] on select "Discover - 7071 - 07/2029 Visa - 4674 - 07/2028 Visa - 2664 - 06/2026 Add Credi…" at bounding box center [235, 197] width 149 height 19
select select "string:fspay"
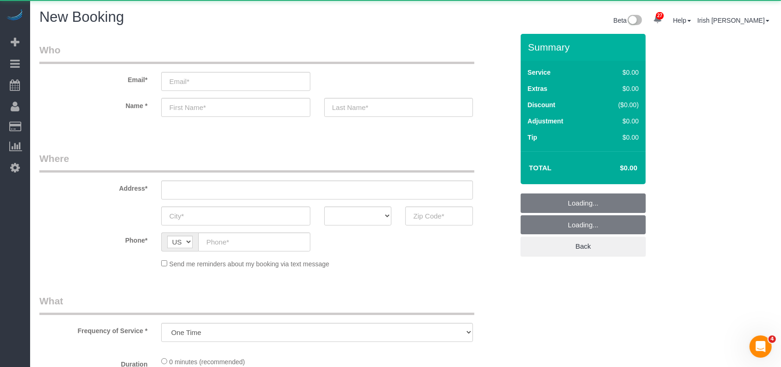
select select "3"
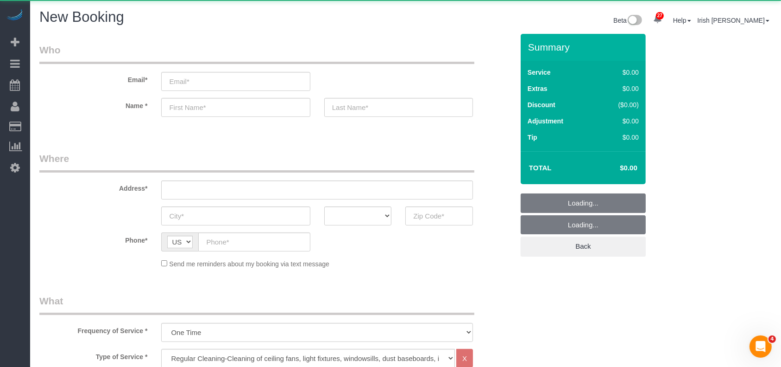
select select "object:1043"
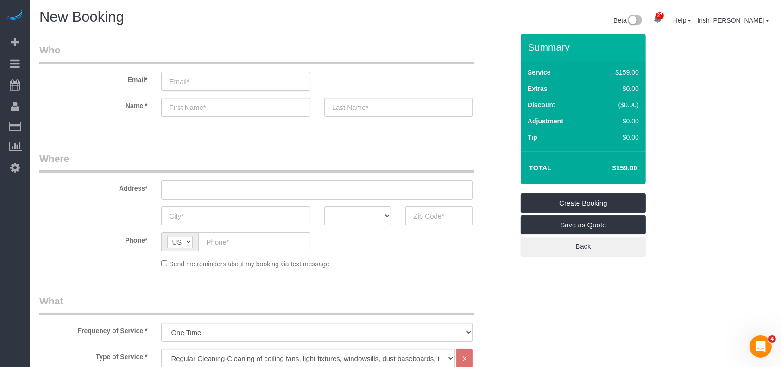
click at [200, 82] on input "email" at bounding box center [235, 81] width 149 height 19
type input "sfsd"
click at [190, 104] on sui-booking-customer "Email* sfsd Name *" at bounding box center [276, 84] width 474 height 83
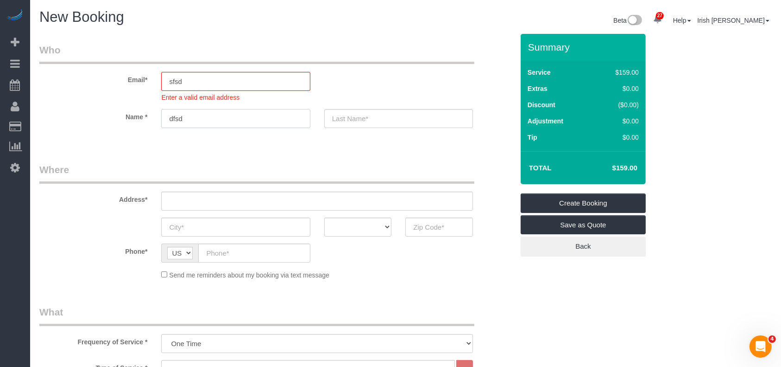
type input "dfsd"
click at [398, 118] on input "text" at bounding box center [398, 118] width 149 height 19
type input "sdsd"
click at [211, 87] on input "sfsd" at bounding box center [235, 81] width 149 height 19
type input "sfsd@gmail.com"
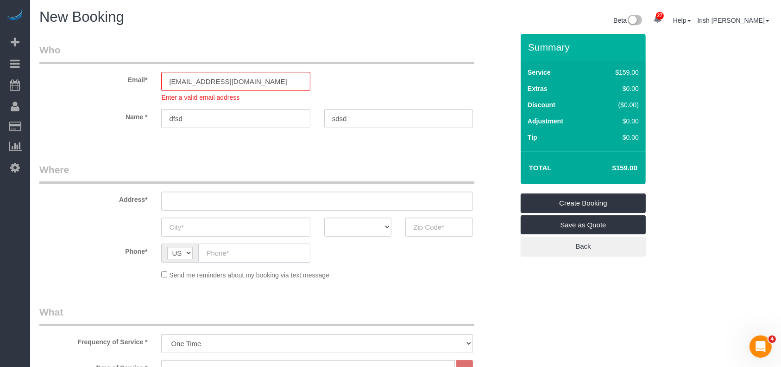
click at [239, 253] on sui-booking-location "Phone* AF AL DZ AD AO AI AQ AG AR AM AW AU AT AZ BS BH BD BB BY BE BZ BJ BM BT …" at bounding box center [276, 261] width 474 height 36
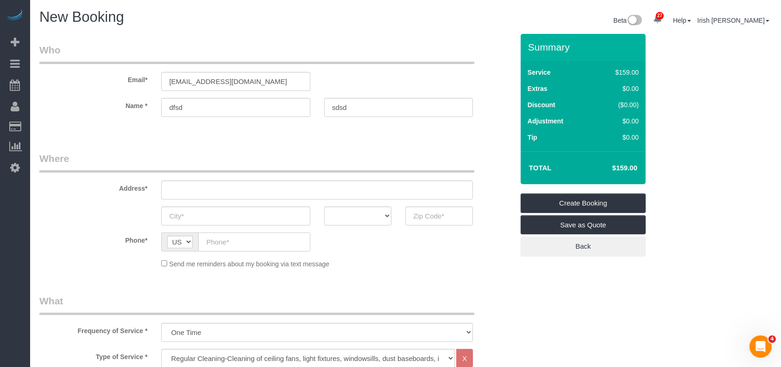
click at [239, 245] on input "text" at bounding box center [254, 241] width 112 height 19
click at [239, 242] on input "text" at bounding box center [254, 241] width 112 height 19
click at [224, 240] on input "text" at bounding box center [254, 241] width 112 height 19
paste input "(512) 994-7712"
type input "(512) 994-7712"
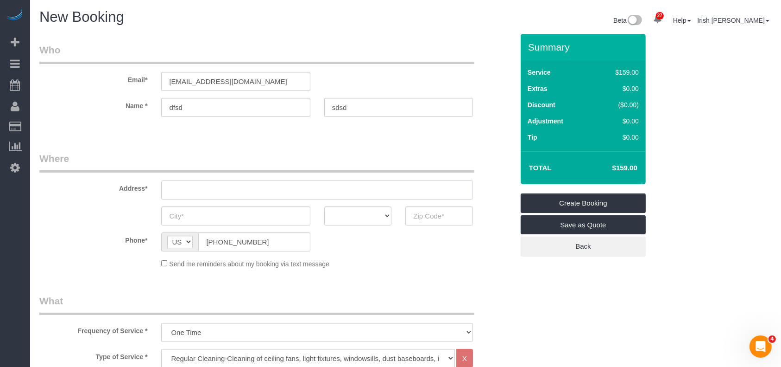
click at [214, 189] on input "text" at bounding box center [317, 189] width 312 height 19
paste input "[STREET_ADDRESS]"
click at [233, 188] on input "[STREET_ADDRESS]" at bounding box center [317, 189] width 312 height 19
type input "[STREET_ADDRESS]"
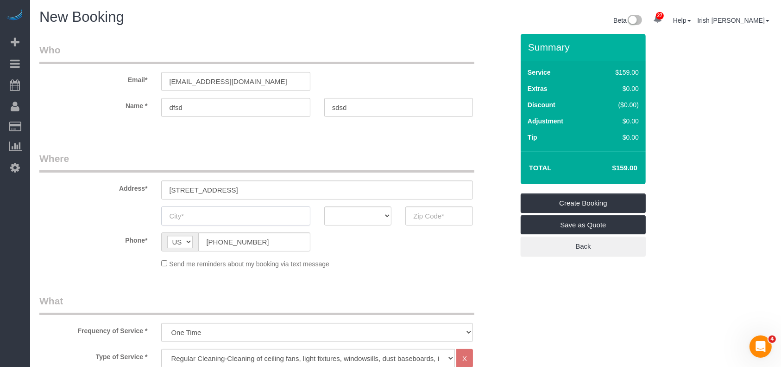
click at [213, 221] on input "text" at bounding box center [235, 215] width 149 height 19
paste input "Cypress"
type input "Cypress"
click at [274, 188] on input "[STREET_ADDRESS]" at bounding box center [317, 189] width 312 height 19
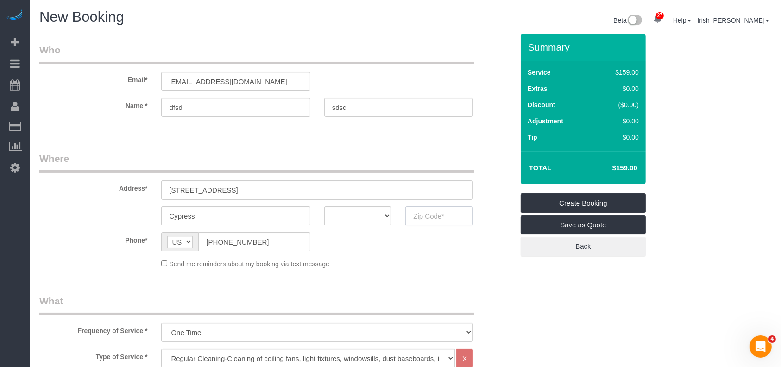
drag, startPoint x: 437, startPoint y: 216, endPoint x: 389, endPoint y: 214, distance: 47.8
click at [437, 215] on input "text" at bounding box center [439, 215] width 68 height 19
paste input "77429"
type input "77429"
drag, startPoint x: 369, startPoint y: 214, endPoint x: 368, endPoint y: 207, distance: 6.5
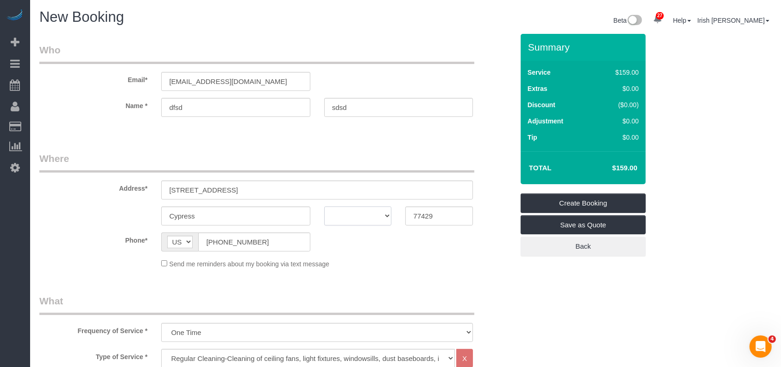
click at [369, 214] on select "AK AL AR AZ CA CO CT DC DE FL GA HI IA ID IL IN KS KY LA MA MD ME MI MN MO MS M…" at bounding box center [358, 215] width 68 height 19
select select "[GEOGRAPHIC_DATA]"
click at [324, 206] on select "AK AL AR AZ CA CO CT DC DE FL GA HI IA ID IL IN KS KY LA MA MD ME MI MN MO MS M…" at bounding box center [358, 215] width 68 height 19
drag, startPoint x: 227, startPoint y: 189, endPoint x: 308, endPoint y: 191, distance: 80.7
click at [308, 191] on input "11627 Wilcant Ln, Cypress, TX 77429" at bounding box center [317, 189] width 312 height 19
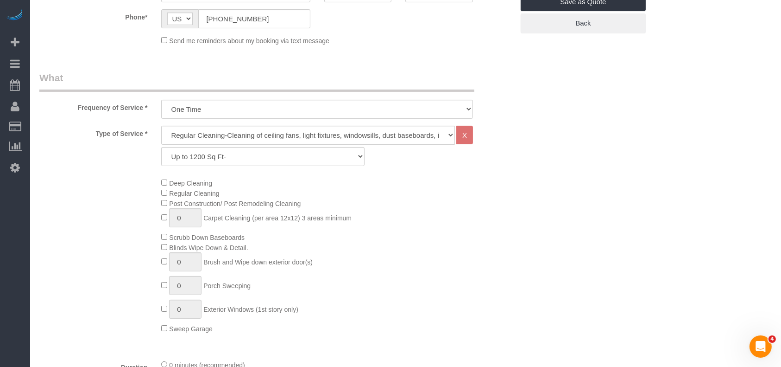
scroll to position [247, 0]
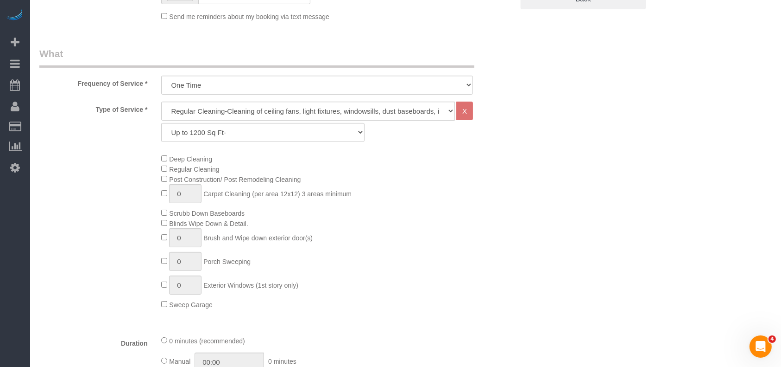
type input "11627 Wilcant Ln,"
click at [253, 132] on select "Up to 1200 Sq Ft- 1201-1500 Sq Ft 1501-1800 Sq Ft 1801-2000 Sq Ft 2001-2300 Sq …" at bounding box center [262, 132] width 203 height 19
select select "66"
click at [161, 123] on select "Up to 1200 Sq Ft- 1201-1500 Sq Ft 1501-1800 Sq Ft 1801-2000 Sq Ft 2001-2300 Sq …" at bounding box center [262, 132] width 203 height 19
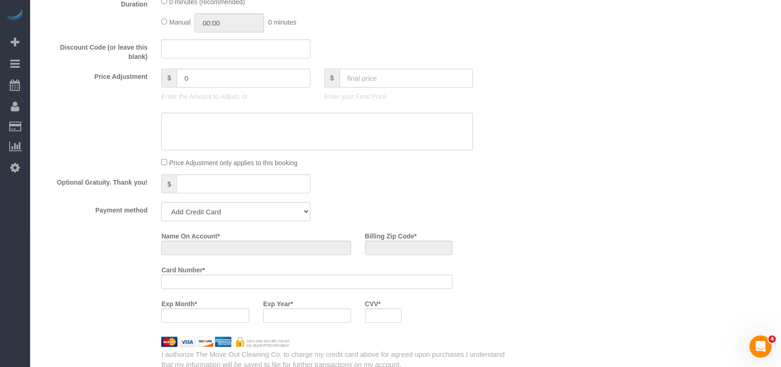
scroll to position [618, 0]
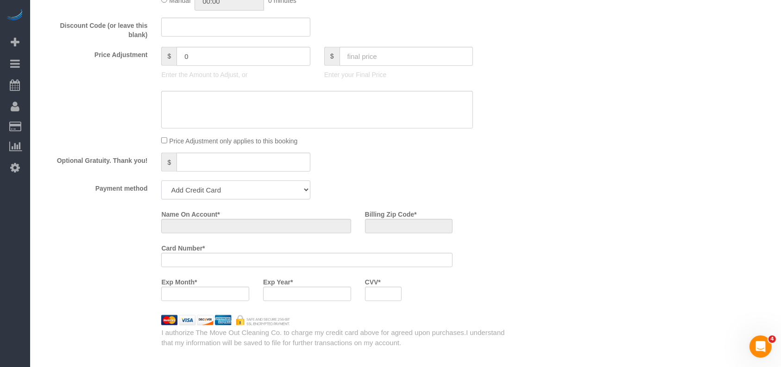
click at [255, 196] on select "Add Credit Card Cash Check Paypal" at bounding box center [235, 189] width 149 height 19
click at [161, 183] on select "Add Credit Card Cash Check Paypal" at bounding box center [235, 189] width 149 height 19
click at [264, 259] on div at bounding box center [306, 260] width 291 height 14
click at [247, 267] on div at bounding box center [306, 260] width 291 height 14
click at [246, 263] on div at bounding box center [306, 260] width 291 height 14
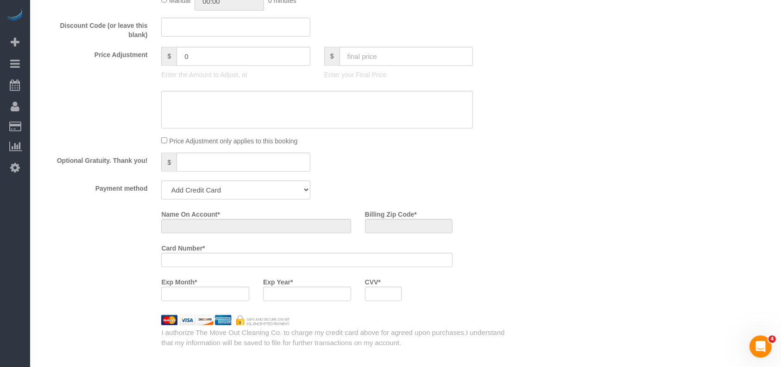
click at [246, 263] on div at bounding box center [306, 260] width 291 height 14
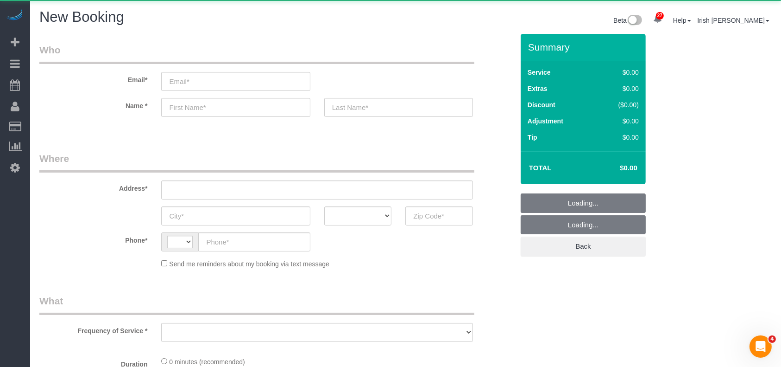
select select "string:[GEOGRAPHIC_DATA]"
select select "3"
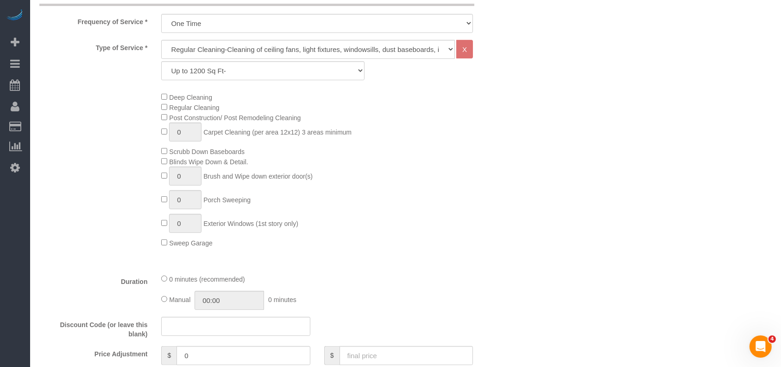
select select "object:1054"
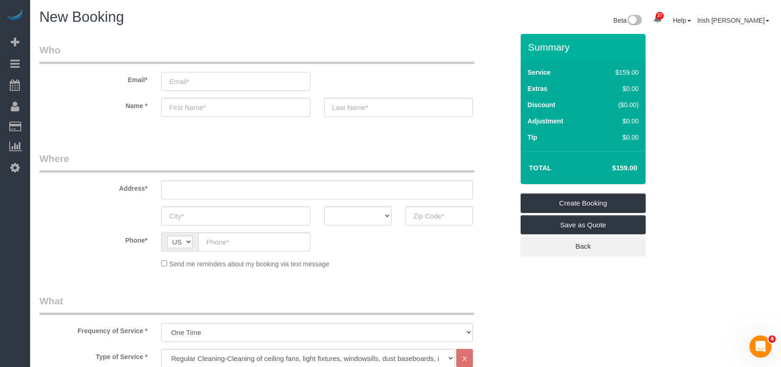
click at [197, 83] on input "email" at bounding box center [235, 81] width 149 height 19
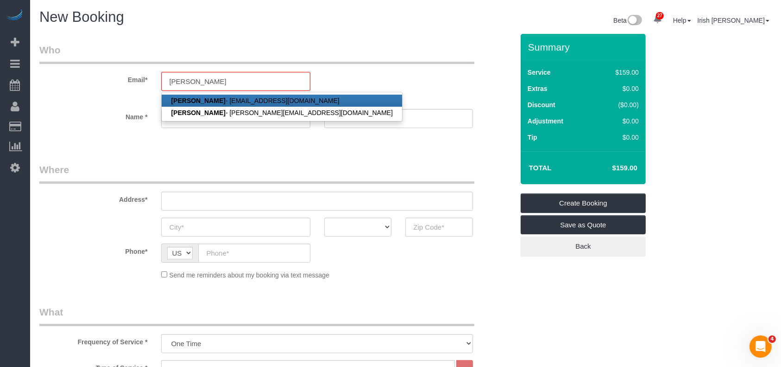
click at [228, 100] on link "[PERSON_NAME] - [EMAIL_ADDRESS][DOMAIN_NAME]" at bounding box center [282, 101] width 240 height 12
type input "[EMAIL_ADDRESS][DOMAIN_NAME]"
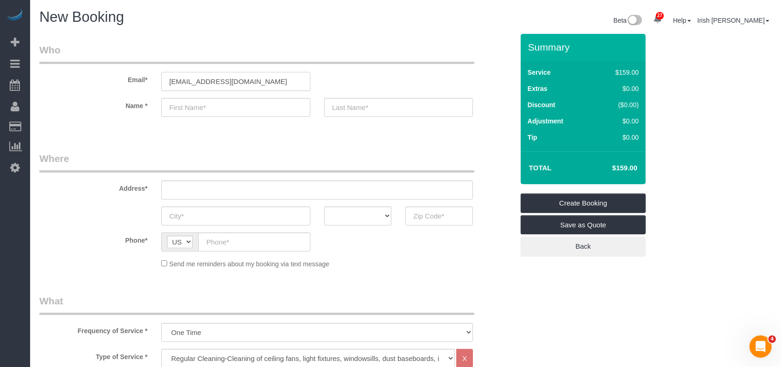
type input "[PERSON_NAME]"
type input "[PHONE_NUMBER]"
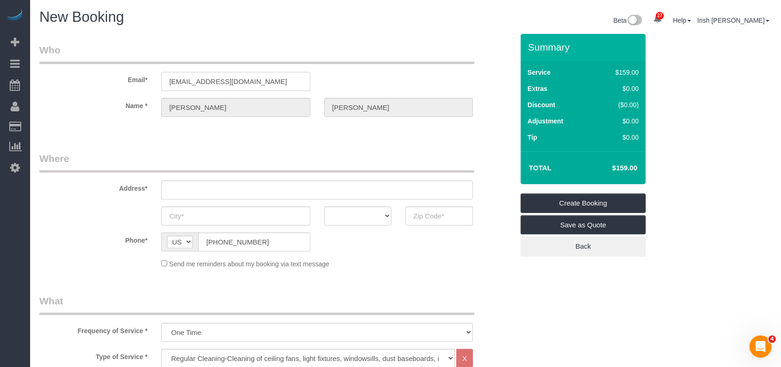
type input "[STREET_ADDRESS]"
type input "[GEOGRAPHIC_DATA]"
select select "[GEOGRAPHIC_DATA]"
type input "77036"
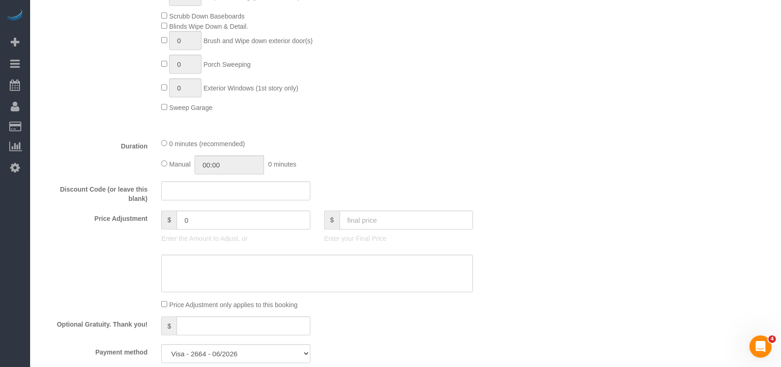
scroll to position [618, 0]
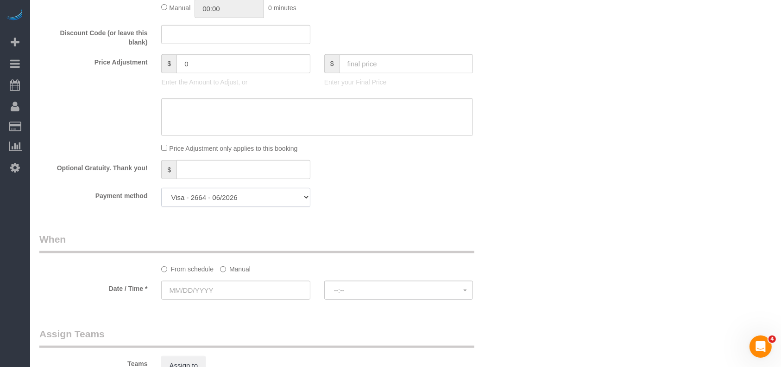
click at [252, 200] on select "Discover - 7071 - 07/2029 Visa - 4674 - 07/2028 Visa - 2664 - 06/2026 Add Credi…" at bounding box center [235, 197] width 149 height 19
select select "string:fspay"
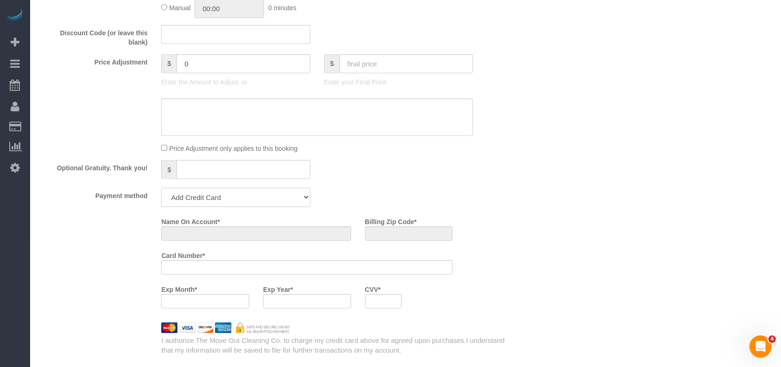
scroll to position [759, 0]
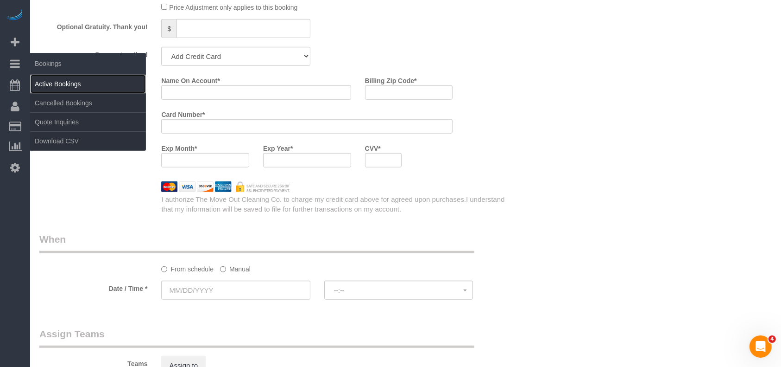
click at [55, 83] on link "Active Bookings" at bounding box center [88, 84] width 116 height 19
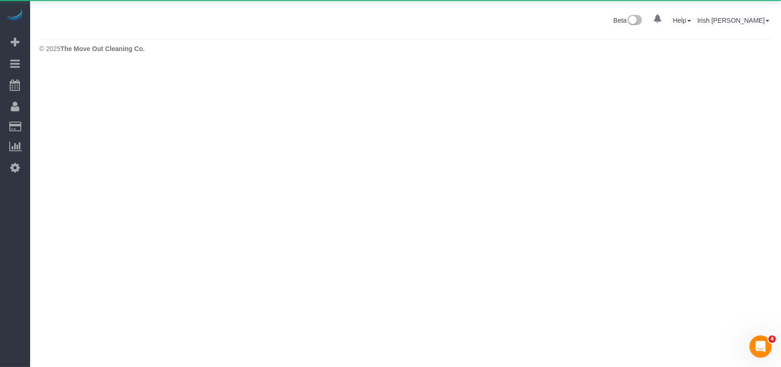
scroll to position [0, 0]
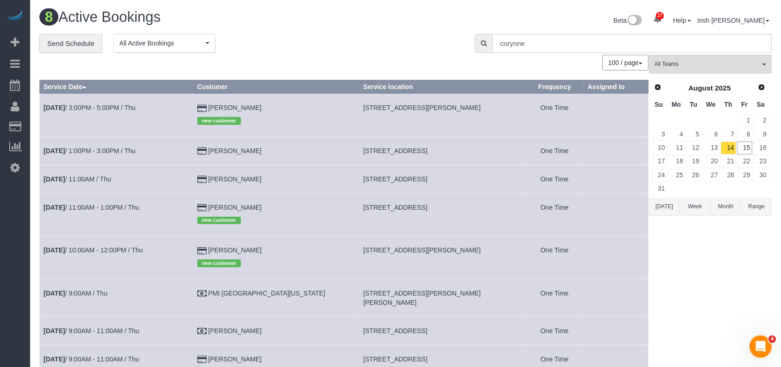
click at [655, 206] on button "[DATE]" at bounding box center [664, 206] width 31 height 17
click at [712, 144] on link "13" at bounding box center [711, 147] width 18 height 13
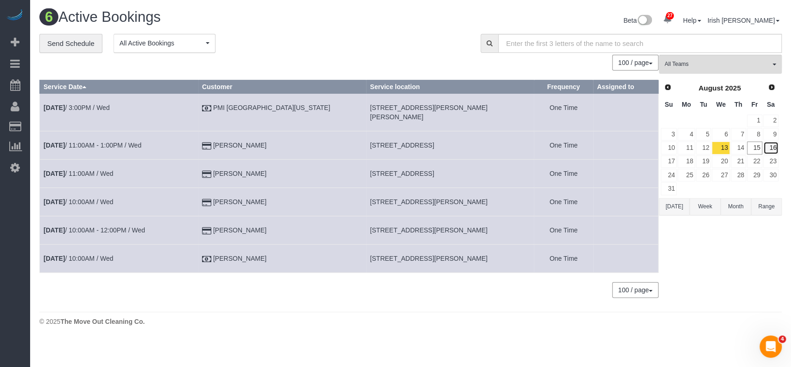
click at [767, 146] on link "16" at bounding box center [770, 147] width 15 height 13
click at [769, 146] on link "16" at bounding box center [770, 147] width 15 height 13
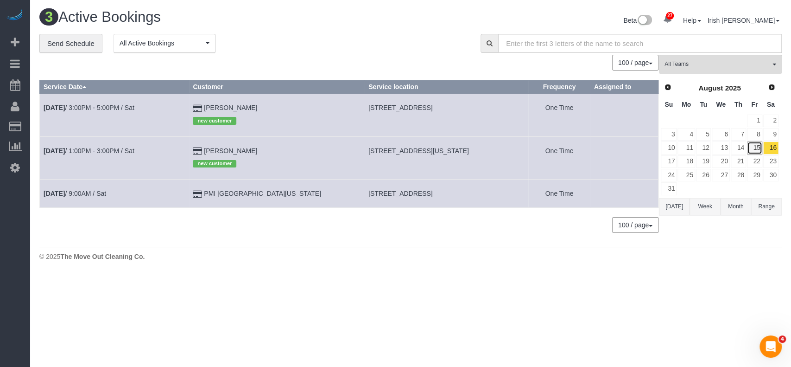
click at [756, 145] on link "15" at bounding box center [754, 147] width 15 height 13
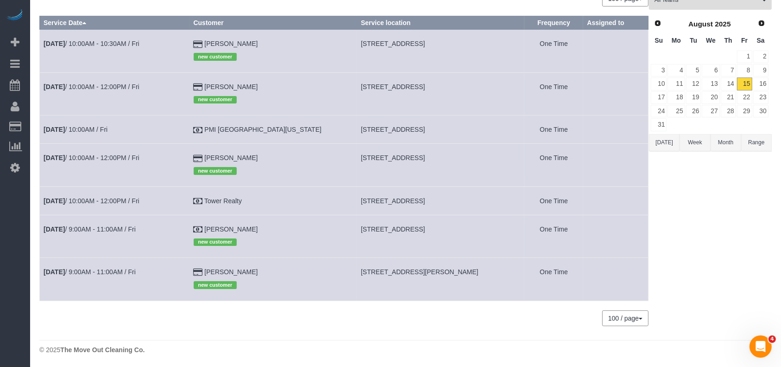
scroll to position [66, 0]
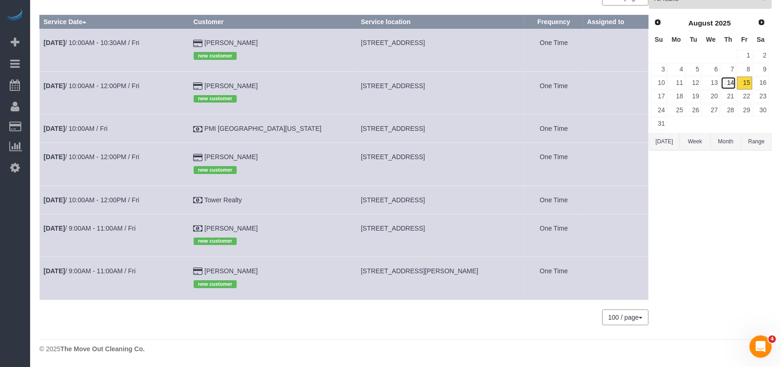
click at [731, 78] on link "14" at bounding box center [728, 82] width 15 height 13
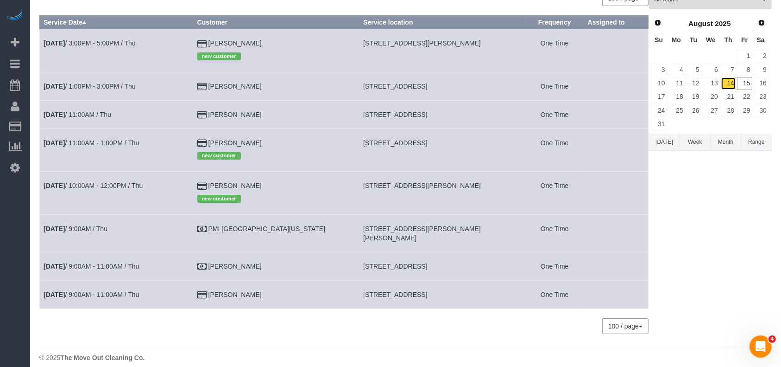
click at [727, 81] on link "14" at bounding box center [728, 83] width 15 height 13
click at [743, 81] on link "15" at bounding box center [744, 83] width 15 height 13
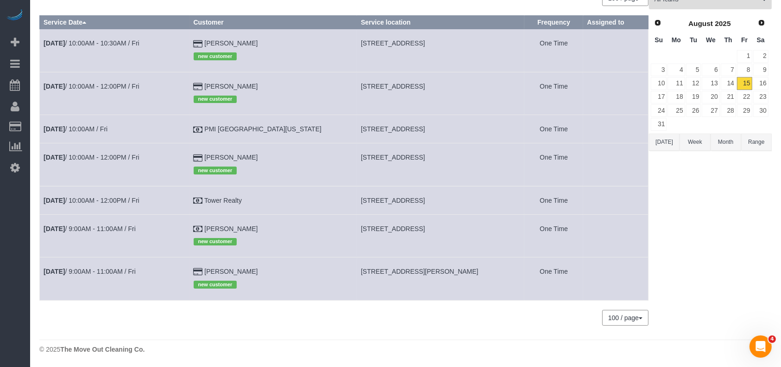
click at [760, 142] on button "Range" at bounding box center [756, 141] width 31 height 17
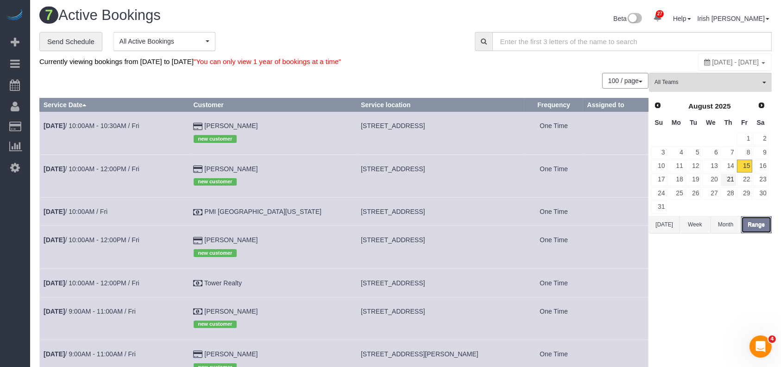
scroll to position [0, 0]
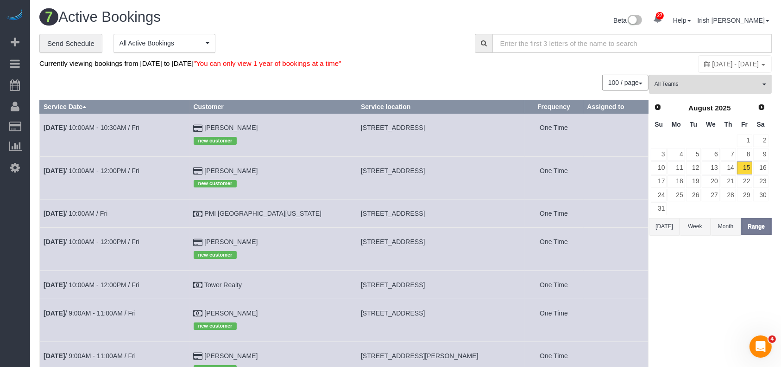
click at [713, 64] on span "[DATE] - [DATE]" at bounding box center [736, 63] width 47 height 7
type input "**********"
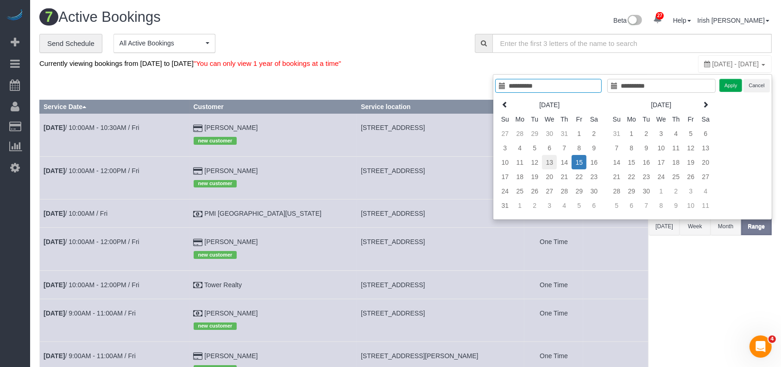
type input "**********"
click at [550, 158] on td "13" at bounding box center [549, 162] width 15 height 14
type input "**********"
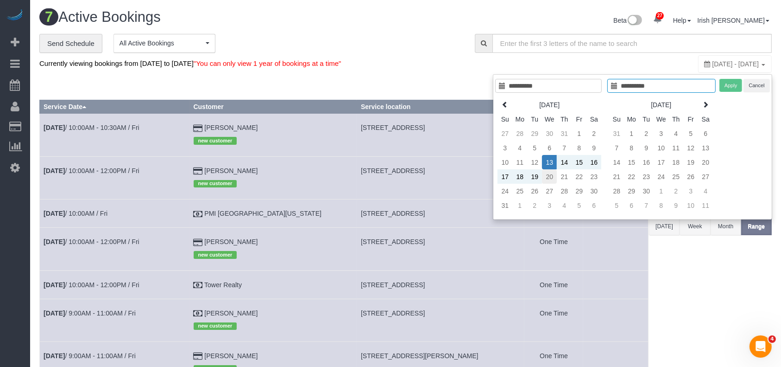
click at [555, 177] on td "20" at bounding box center [549, 176] width 15 height 14
type input "**********"
click at [550, 157] on td "13" at bounding box center [549, 162] width 15 height 14
type input "**********"
click at [597, 177] on td "23" at bounding box center [594, 176] width 15 height 14
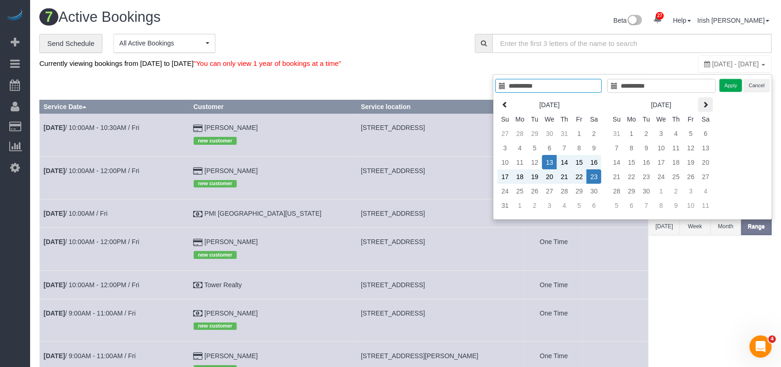
type input "**********"
click at [731, 83] on button "Apply" at bounding box center [731, 85] width 23 height 13
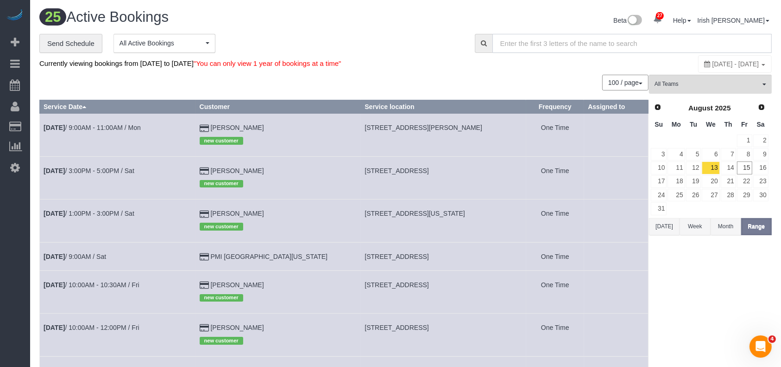
click at [515, 44] on input "text" at bounding box center [632, 43] width 279 height 19
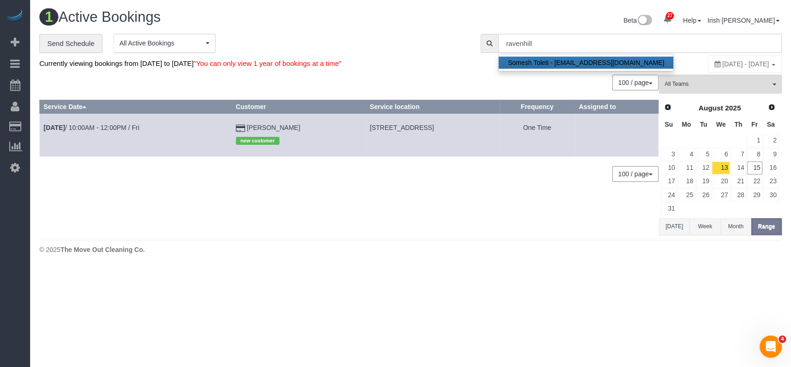
type input "ravenhill"
drag, startPoint x: 48, startPoint y: 315, endPoint x: 57, endPoint y: 266, distance: 48.9
click at [48, 315] on body "27 Beta Your Notifications You have 0 alerts × You have 1 to charge for [DATE] …" at bounding box center [395, 183] width 791 height 367
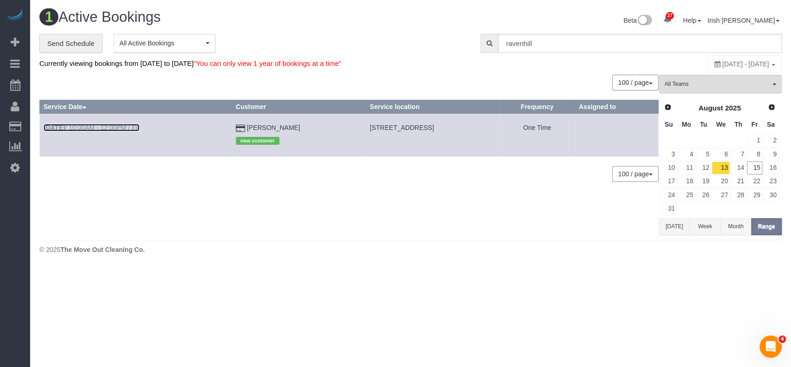
click at [84, 124] on link "[DATE] 10:00AM - 12:00PM / Fri" at bounding box center [92, 127] width 96 height 7
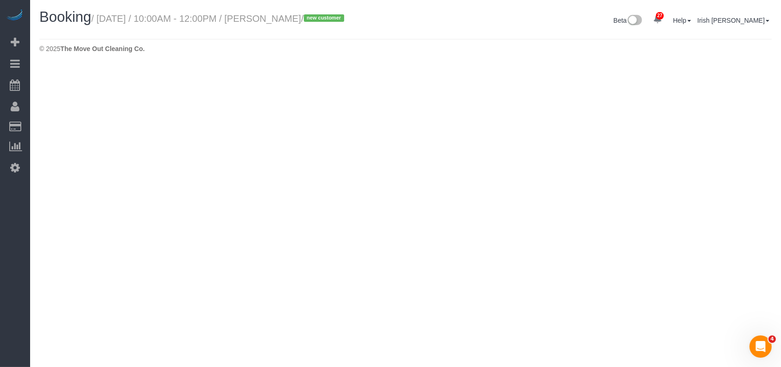
select select "[GEOGRAPHIC_DATA]"
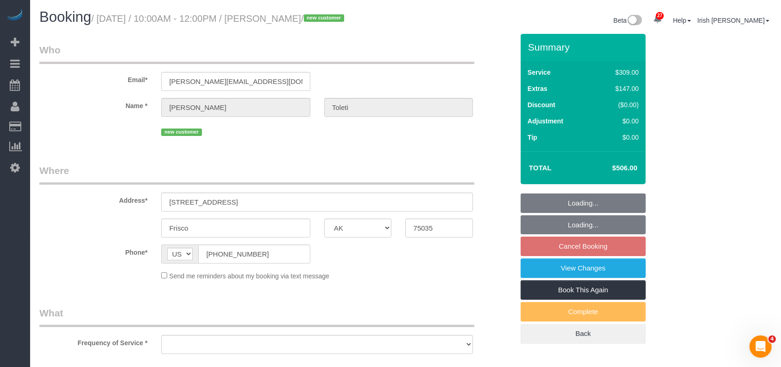
select select "object:3029"
select select "string:fspay-5f8d92c5-0ce8-45ac-bd68-9b5ef688e289"
select select "spot1"
select select "object:3107"
select select "3"
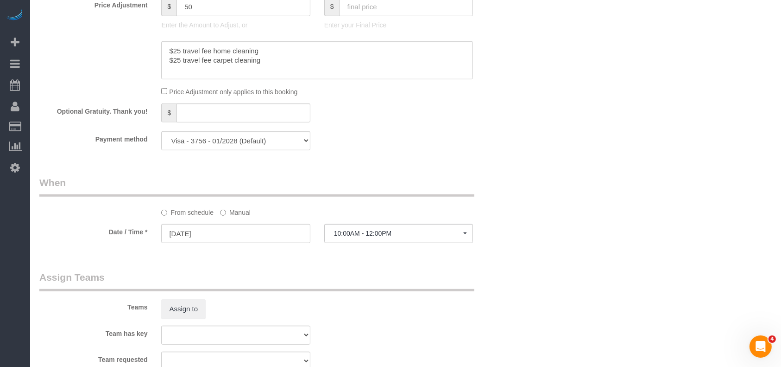
scroll to position [959, 0]
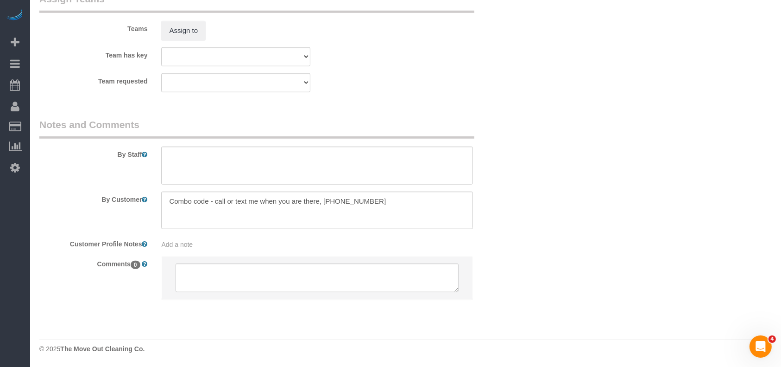
click at [48, 247] on label "Customer Profile Notes" at bounding box center [93, 242] width 122 height 13
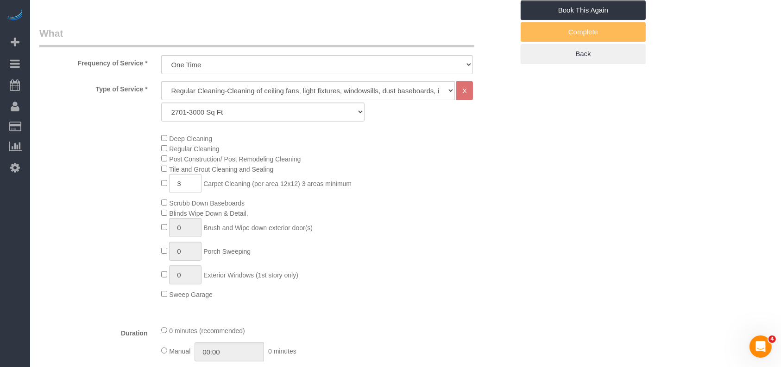
scroll to position [32, 0]
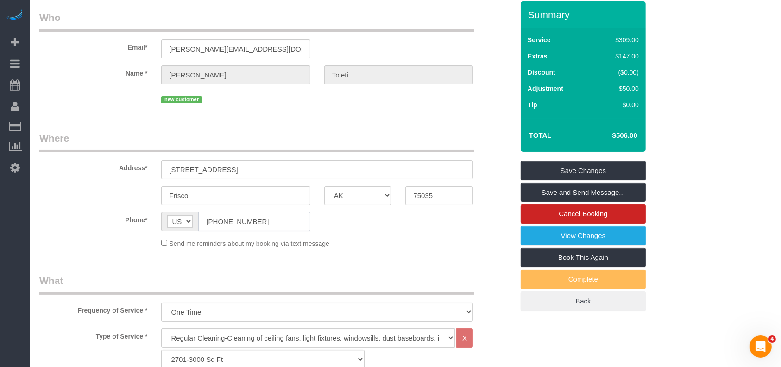
drag, startPoint x: 261, startPoint y: 228, endPoint x: 193, endPoint y: 176, distance: 85.3
click at [172, 222] on div "AF AL DZ AD AO AI AQ AG AR AM AW AU AT AZ BS BH BD BB BY BE BZ BJ BM BT BO BA B…" at bounding box center [235, 221] width 149 height 19
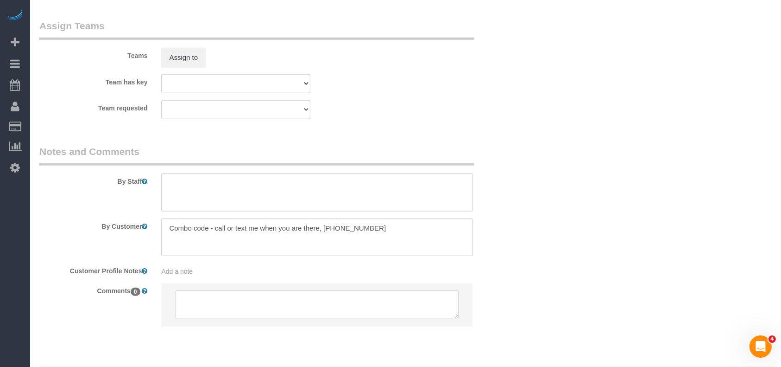
scroll to position [959, 0]
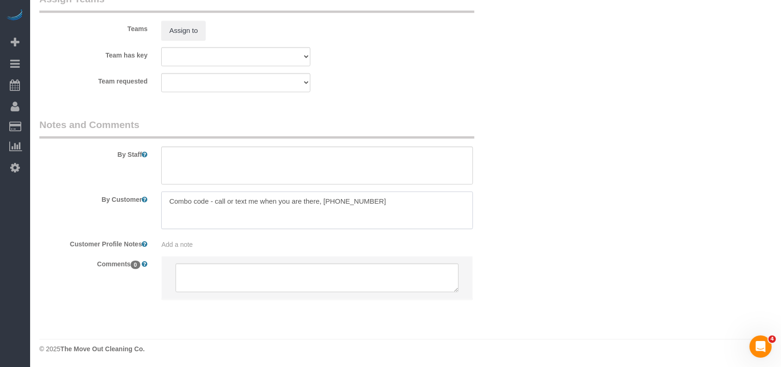
click at [211, 202] on textarea at bounding box center [317, 210] width 312 height 38
click at [220, 202] on textarea at bounding box center [317, 210] width 312 height 38
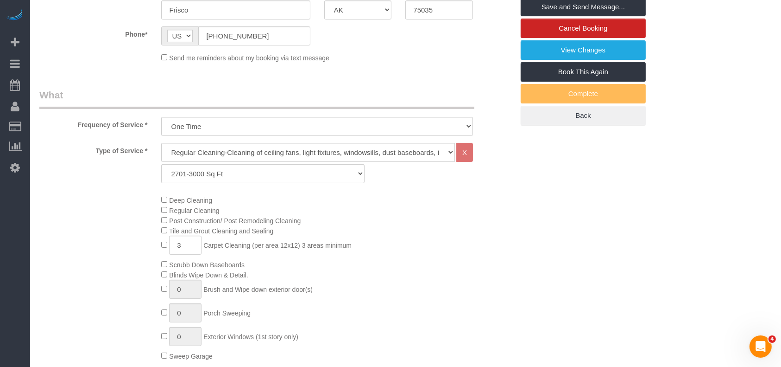
scroll to position [0, 0]
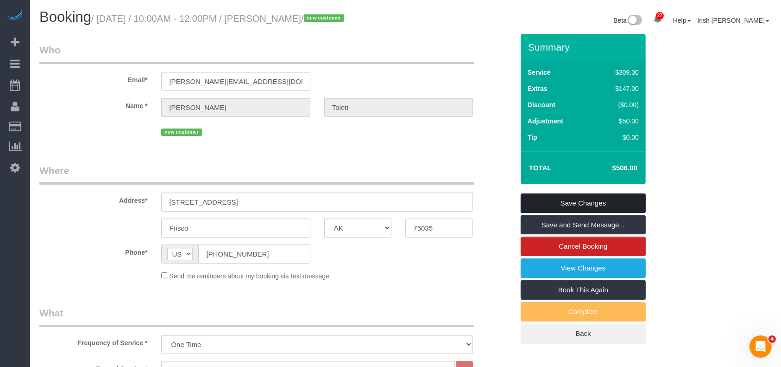
type textarea "Combo code 1840- call or text me when you are there, [PHONE_NUMBER]"
click at [554, 198] on link "Save Changes" at bounding box center [583, 202] width 125 height 19
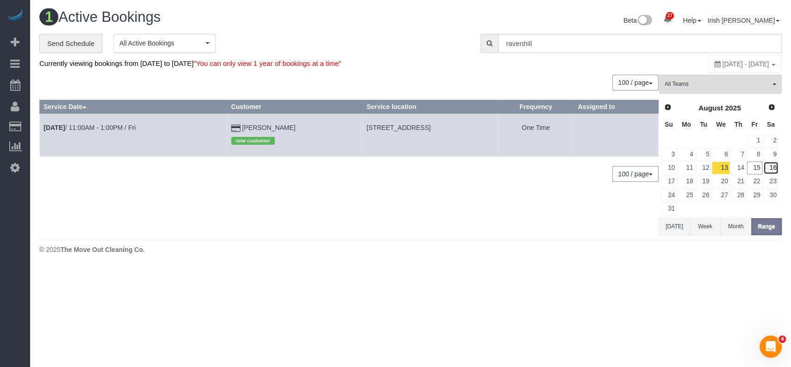
click at [775, 165] on link "16" at bounding box center [770, 167] width 15 height 13
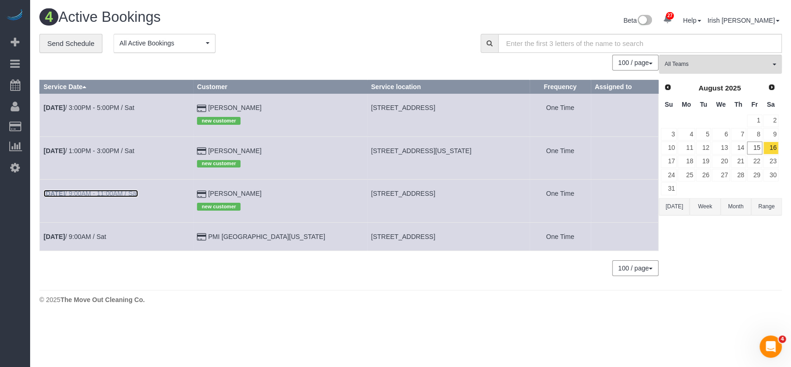
click at [123, 191] on link "[DATE] 9:00AM - 11:00AM / Sat" at bounding box center [91, 193] width 95 height 7
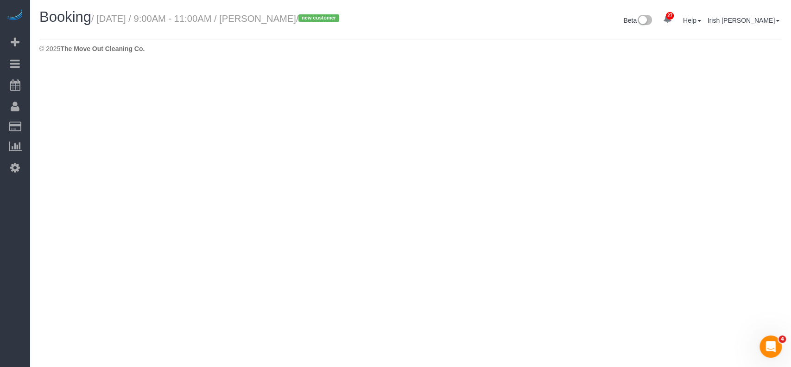
select select "[GEOGRAPHIC_DATA]"
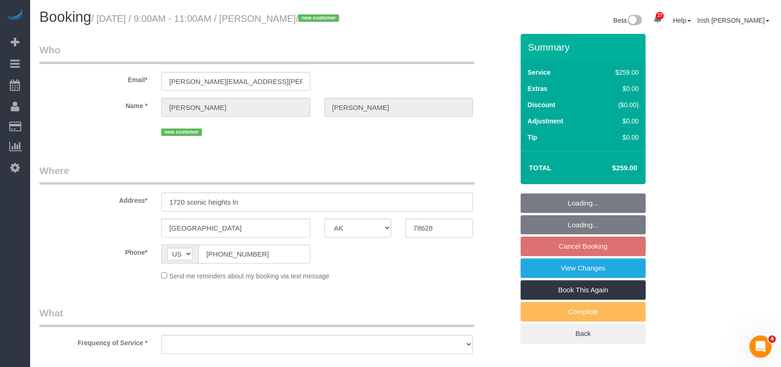
select select "string:fspay-4079ef79-e5f7-4331-a806-04240e7dc328"
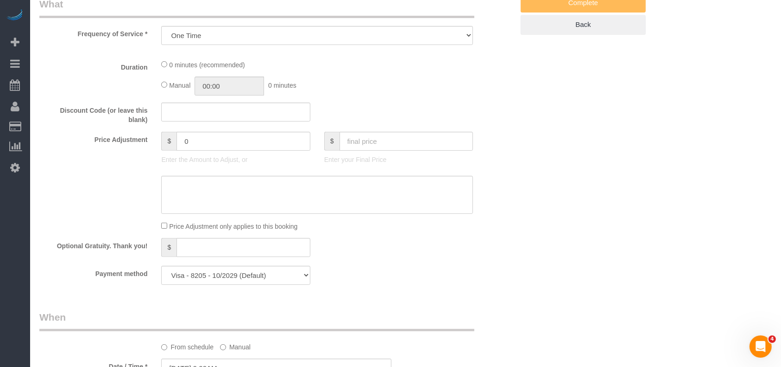
select select "object:3668"
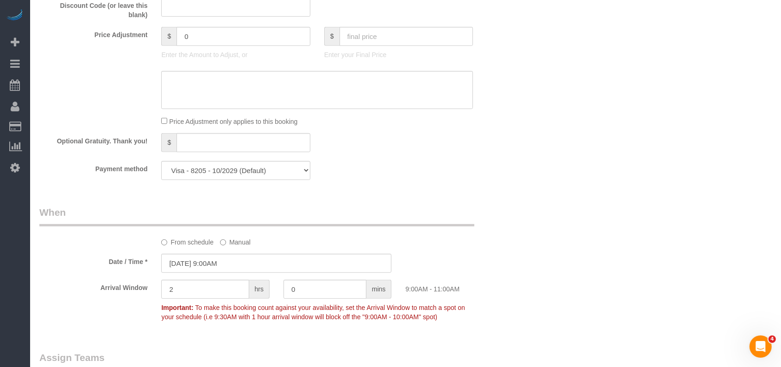
select select "3"
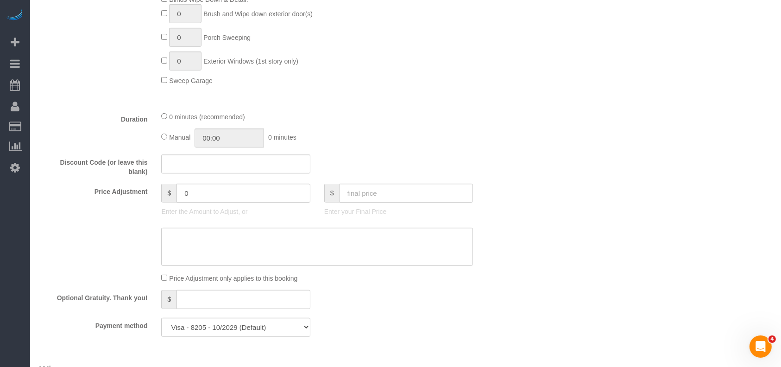
scroll to position [494, 0]
drag, startPoint x: 204, startPoint y: 206, endPoint x: 171, endPoint y: 207, distance: 33.9
click at [173, 202] on div "$ 0" at bounding box center [235, 192] width 149 height 19
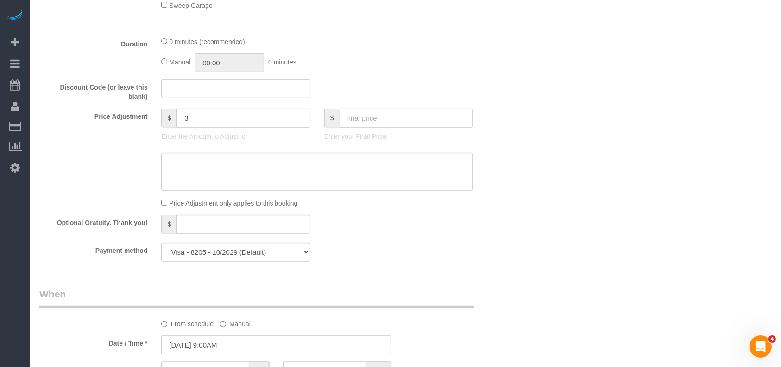
scroll to position [465, 0]
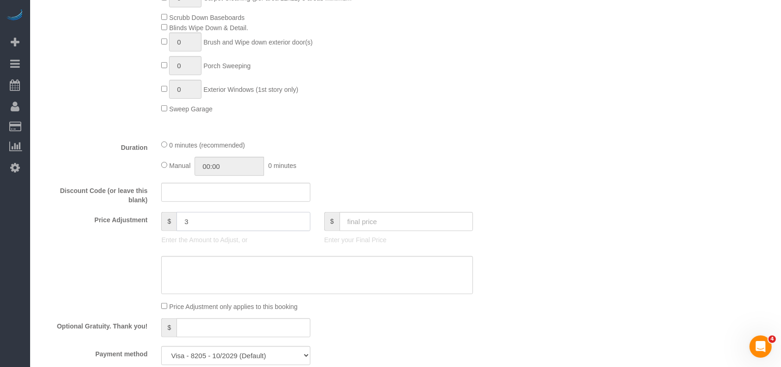
click at [216, 231] on input "3" at bounding box center [244, 221] width 134 height 19
paste input "5"
drag, startPoint x: 209, startPoint y: 236, endPoint x: 165, endPoint y: 236, distance: 44.5
click at [165, 231] on div "$ 35" at bounding box center [235, 221] width 149 height 19
type input "35"
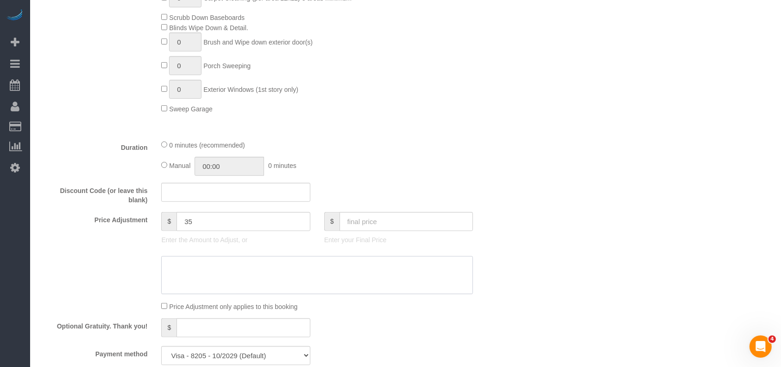
click at [204, 291] on textarea at bounding box center [317, 275] width 312 height 38
paste textarea "35"
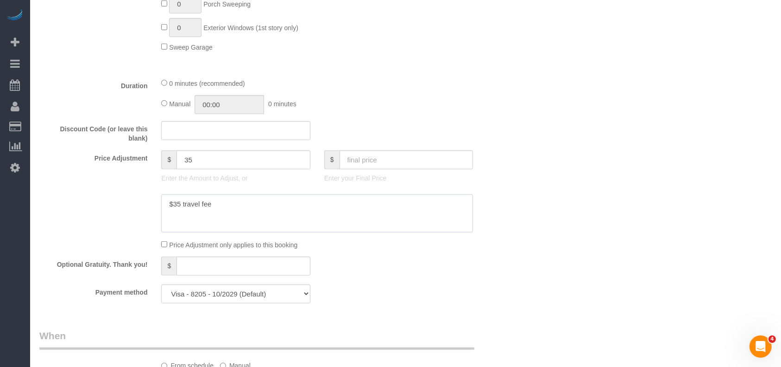
drag, startPoint x: 225, startPoint y: 220, endPoint x: 86, endPoint y: 221, distance: 138.5
click at [86, 221] on div at bounding box center [276, 213] width 488 height 38
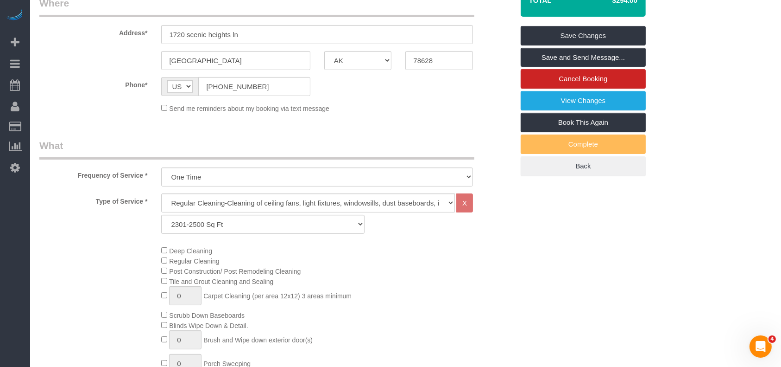
scroll to position [94, 0]
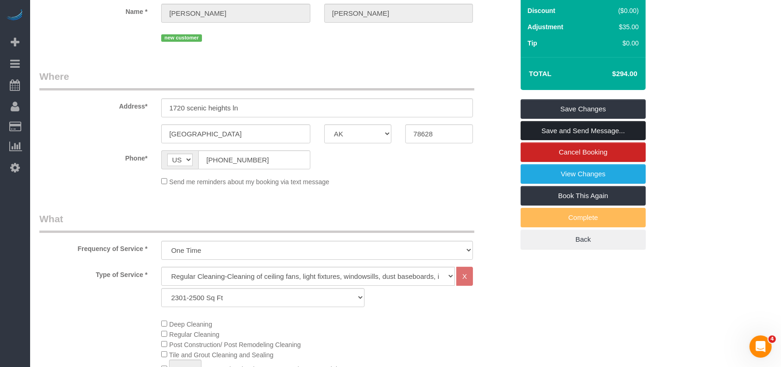
type textarea "$35 travel fee"
click at [625, 138] on link "Save and Send Message..." at bounding box center [583, 130] width 125 height 19
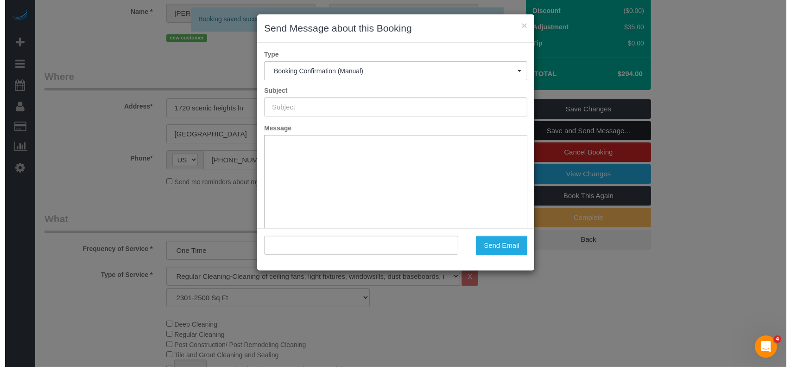
scroll to position [83, 0]
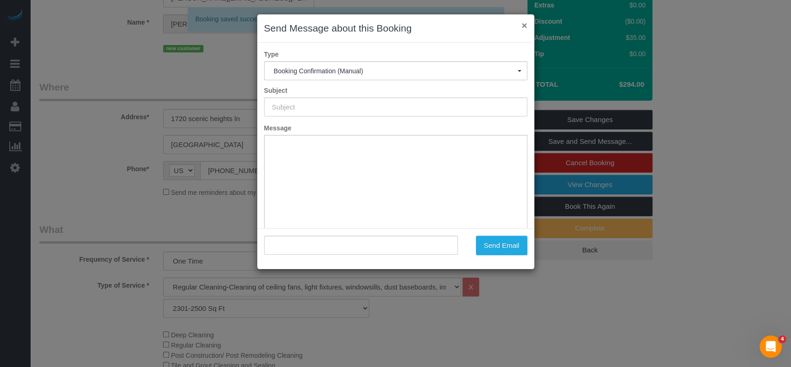
type input "Booking Confirmed!"
type input ""Srinath Atreyapurapu" <srinath.atreyapurapu@gmail.com>"
click at [522, 25] on button "×" at bounding box center [524, 25] width 6 height 10
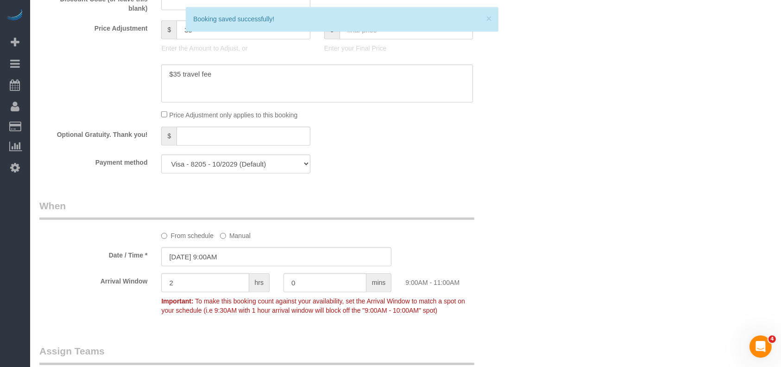
scroll to position [701, 0]
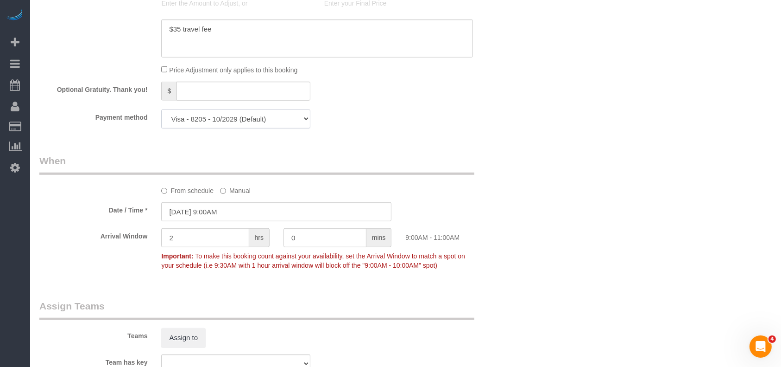
click at [234, 128] on select "Visa - 8205 - 10/2029 (Default) Add Credit Card ─────────────── Cash Check Payp…" at bounding box center [235, 118] width 149 height 19
click at [219, 221] on input "08/16/2025 9:00AM" at bounding box center [276, 211] width 230 height 19
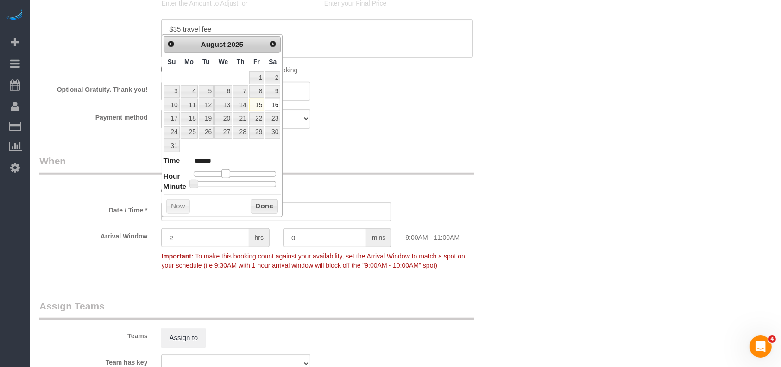
type input "08/16/2025 8:00AM"
type input "******"
type input "08/16/2025 7:00AM"
type input "******"
type input "08/16/2025 6:00AM"
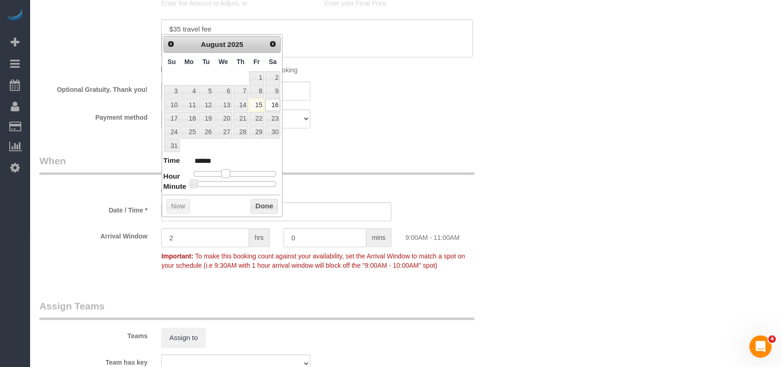
type input "******"
type input "08/16/2025 7:00AM"
type input "******"
type input "08/16/2025 8:00AM"
type input "******"
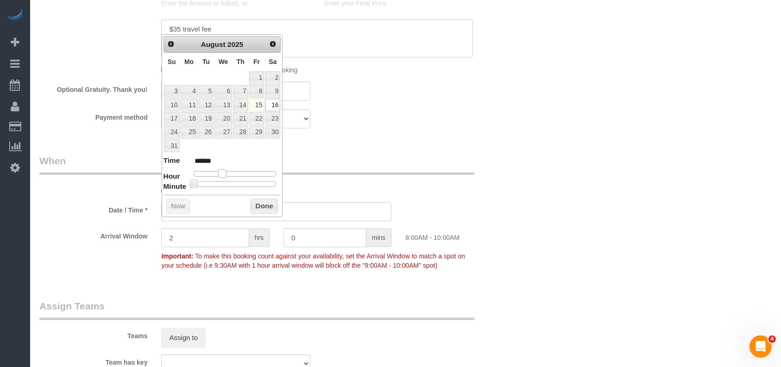
type input "08/16/2025 7:00AM"
type input "******"
drag, startPoint x: 225, startPoint y: 171, endPoint x: 220, endPoint y: 173, distance: 5.3
click at [220, 173] on span at bounding box center [219, 173] width 8 height 8
type input "08/16/2025 7:05AM"
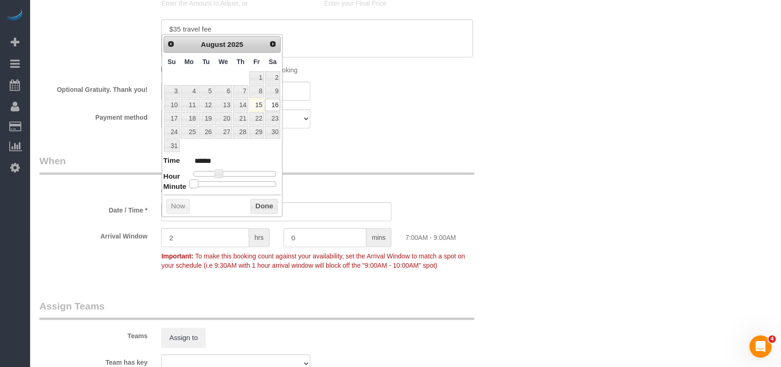
type input "******"
type input "08/16/2025 7:10AM"
type input "******"
type input "08/16/2025 7:15AM"
type input "******"
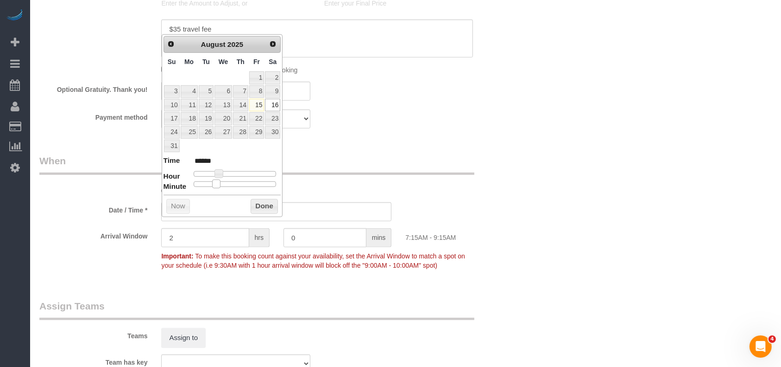
type input "08/16/2025 7:20AM"
type input "******"
type input "08/16/2025 7:25AM"
type input "******"
type input "08/16/2025 7:30AM"
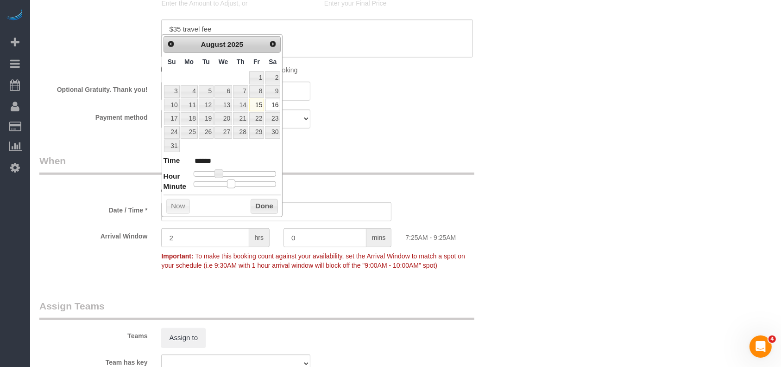
type input "******"
drag, startPoint x: 193, startPoint y: 179, endPoint x: 235, endPoint y: 182, distance: 42.8
click at [235, 182] on span at bounding box center [238, 183] width 8 height 8
click at [259, 205] on button "Done" at bounding box center [264, 206] width 27 height 15
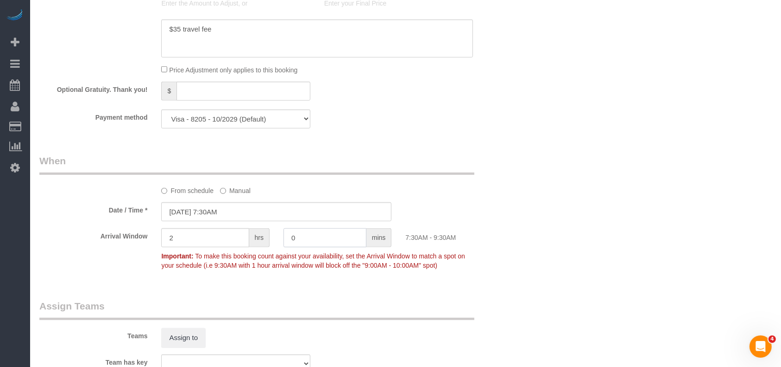
drag, startPoint x: 295, startPoint y: 255, endPoint x: 287, endPoint y: 252, distance: 8.5
click at [291, 247] on input "0" at bounding box center [325, 237] width 83 height 19
type input "30"
drag, startPoint x: 148, startPoint y: 250, endPoint x: 95, endPoint y: 252, distance: 52.9
click at [95, 252] on div "Arrival Window 2 hrs 30 mins 7:30AM - 10:00AM Important: To make this booking c…" at bounding box center [276, 251] width 488 height 46
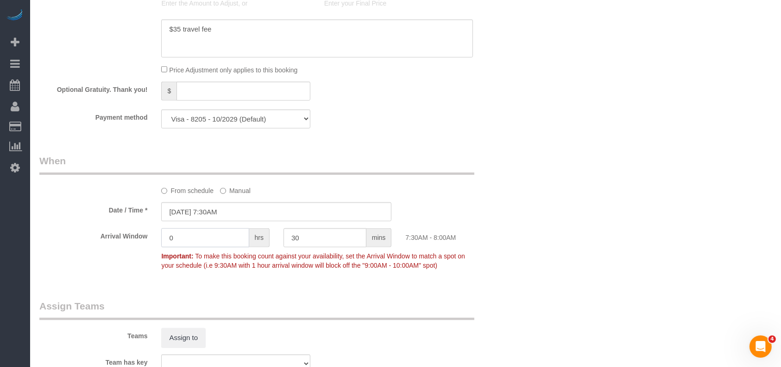
type input "0"
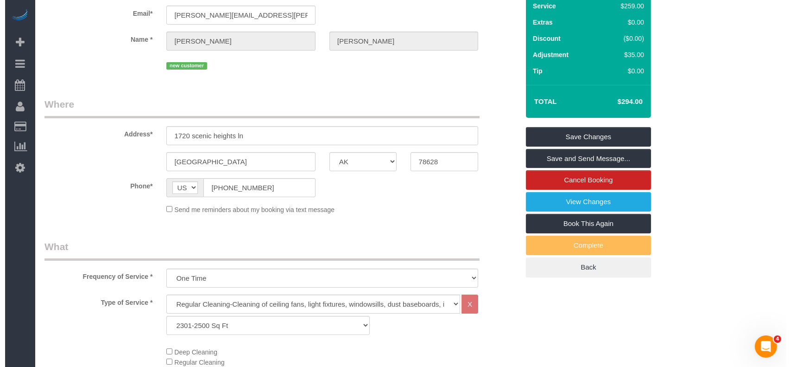
scroll to position [0, 0]
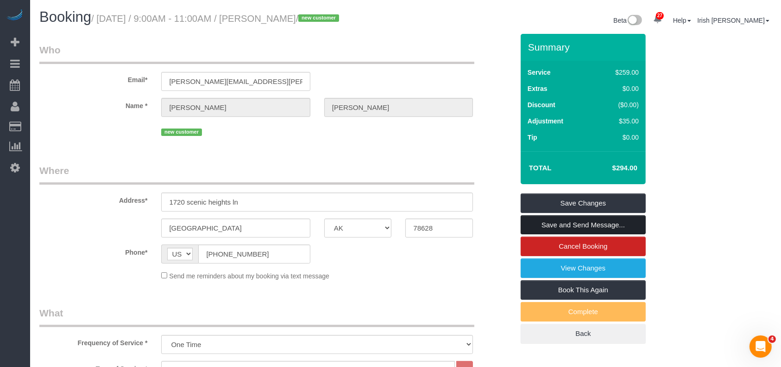
click at [623, 231] on link "Save and Send Message..." at bounding box center [583, 224] width 125 height 19
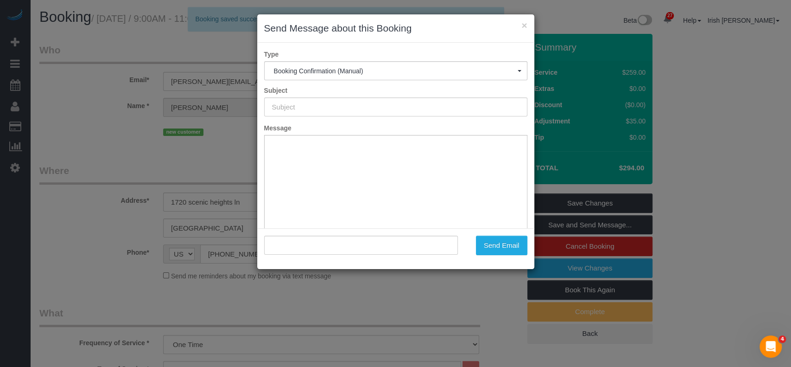
type input "Booking Confirmed!"
type input ""Srinath Atreyapurapu" <srinath.atreyapurapu@gmail.com>"
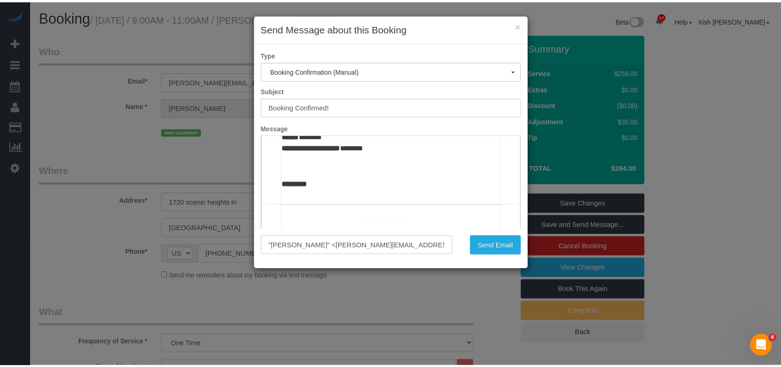
scroll to position [556, 0]
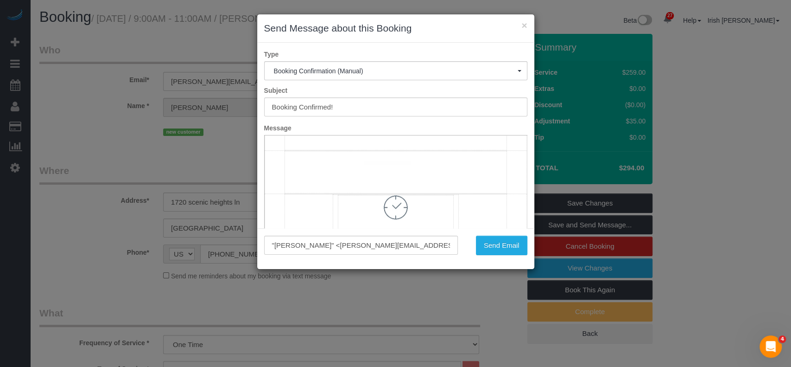
click at [391, 150] on td "**********" at bounding box center [394, 71] width 221 height 157
click at [502, 249] on button "Send Email" at bounding box center [501, 244] width 51 height 19
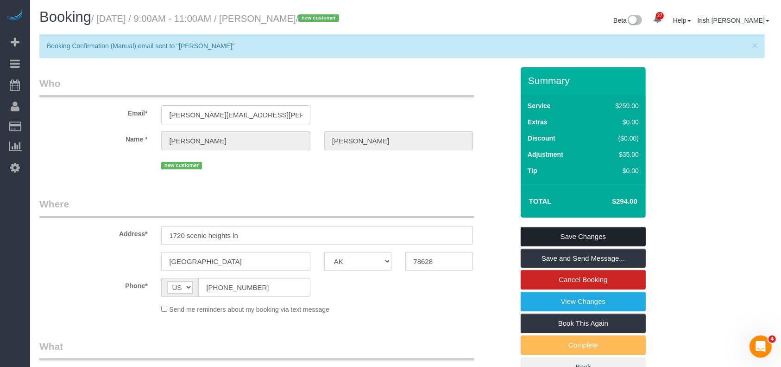
click at [566, 245] on link "Save Changes" at bounding box center [583, 236] width 125 height 19
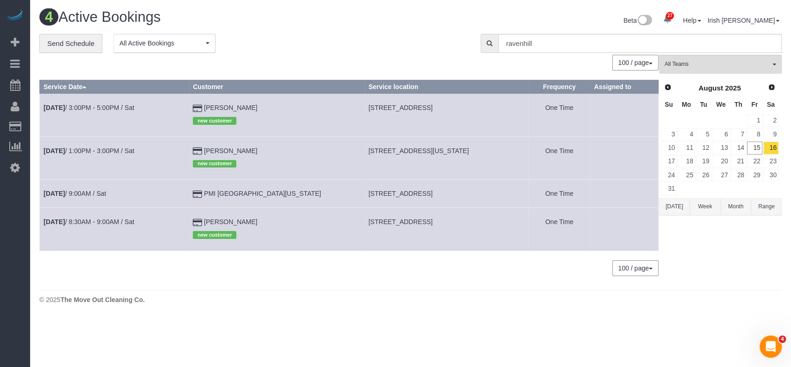
click at [681, 203] on button "Today" at bounding box center [674, 206] width 31 height 17
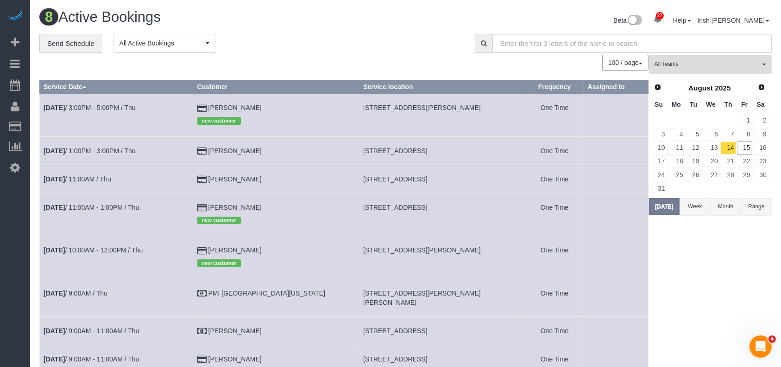
click at [109, 288] on td "Aug 14th / 9:00AM / Thu" at bounding box center [117, 297] width 154 height 38
click at [107, 293] on link "Aug 14th / 9:00AM / Thu" at bounding box center [76, 292] width 64 height 7
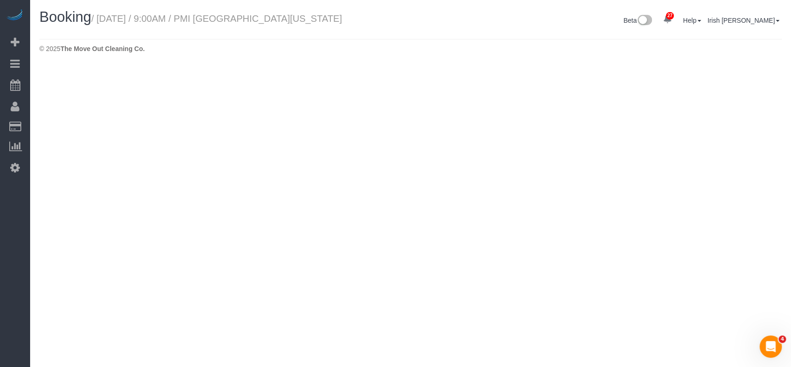
select select "[GEOGRAPHIC_DATA]"
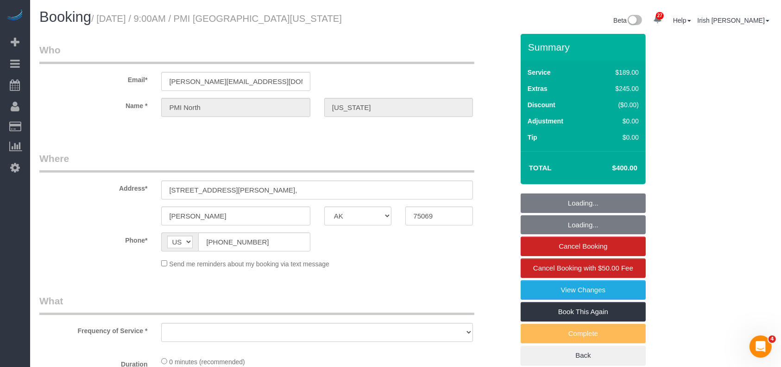
select select "object:4349"
select select "3"
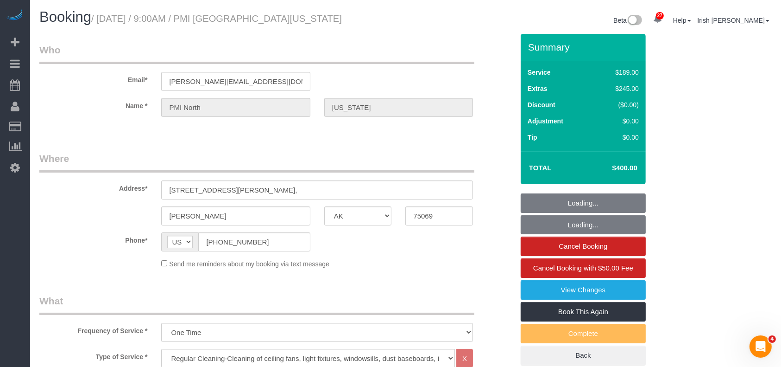
select select "object:4436"
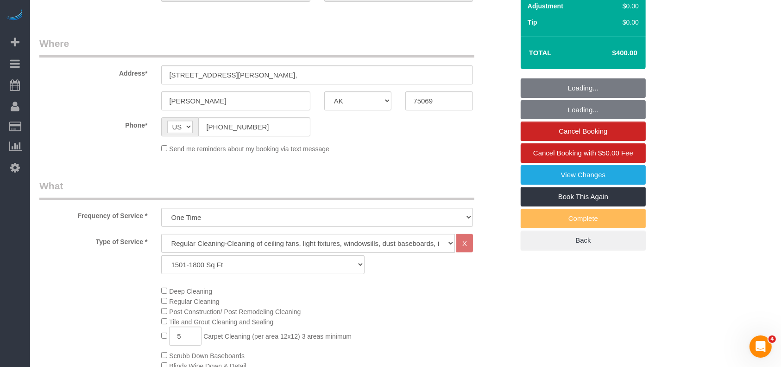
scroll to position [123, 0]
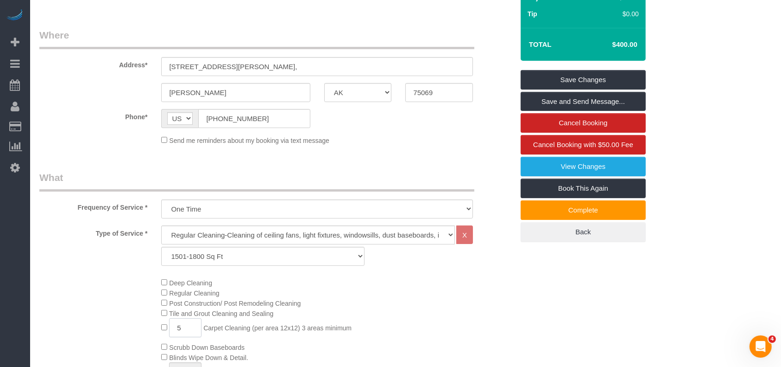
click at [161, 334] on div "Deep Cleaning Regular Cleaning Post Construction/ Post Remodeling Cleaning Tile…" at bounding box center [337, 360] width 366 height 166
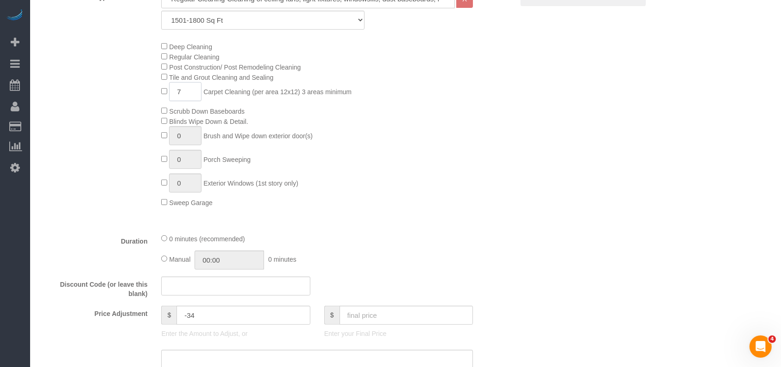
scroll to position [371, 0]
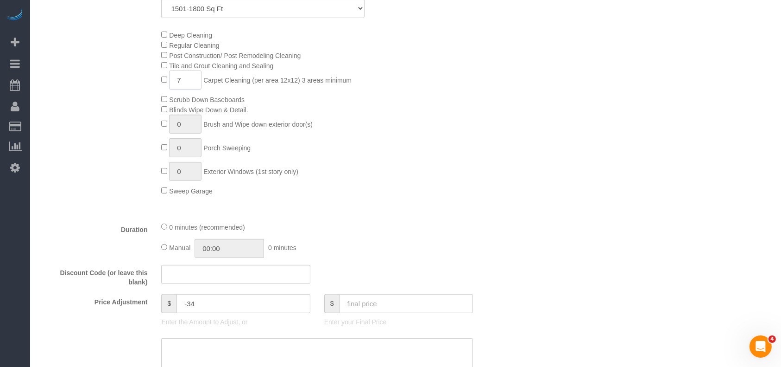
type input "7"
click at [367, 303] on input "text" at bounding box center [407, 303] width 134 height 19
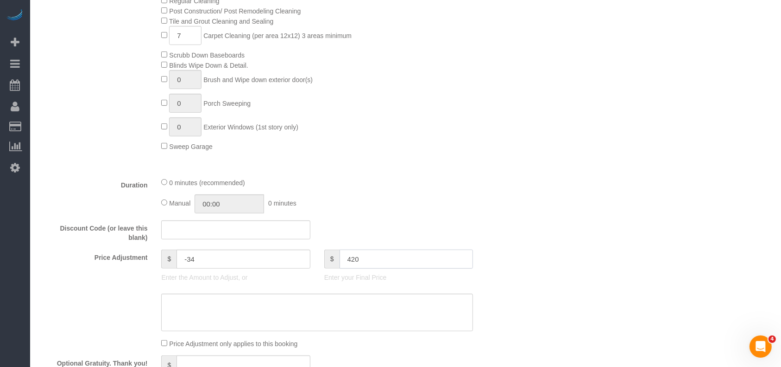
scroll to position [432, 0]
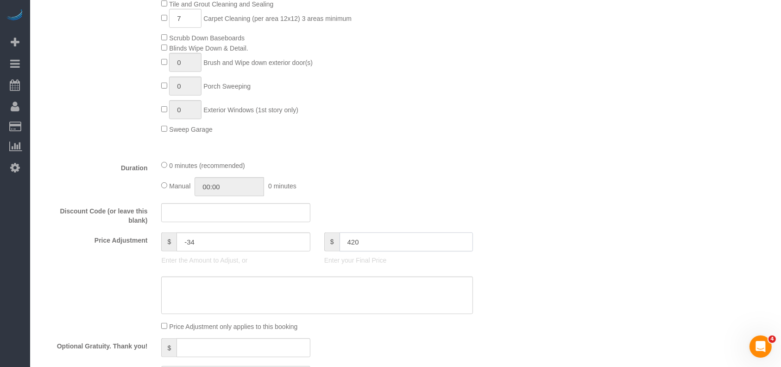
drag, startPoint x: 371, startPoint y: 239, endPoint x: 324, endPoint y: 247, distance: 46.9
click at [324, 247] on div "$ 420" at bounding box center [398, 241] width 149 height 19
type input "420"
click at [256, 302] on textarea at bounding box center [317, 295] width 312 height 38
type input "-112"
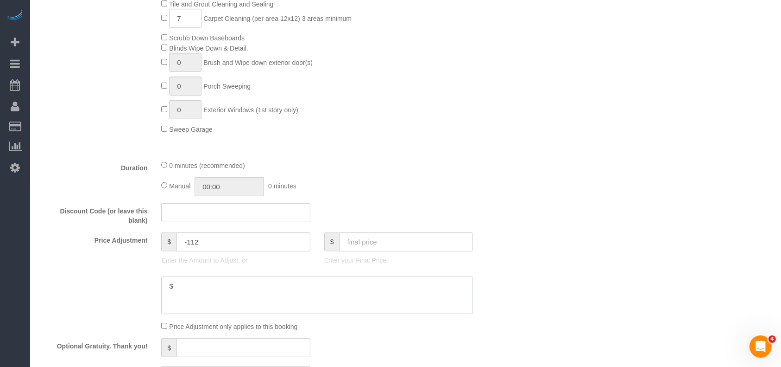
paste textarea "420"
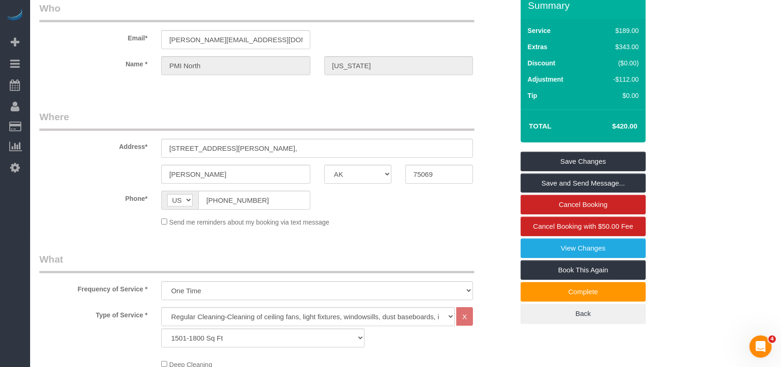
scroll to position [0, 0]
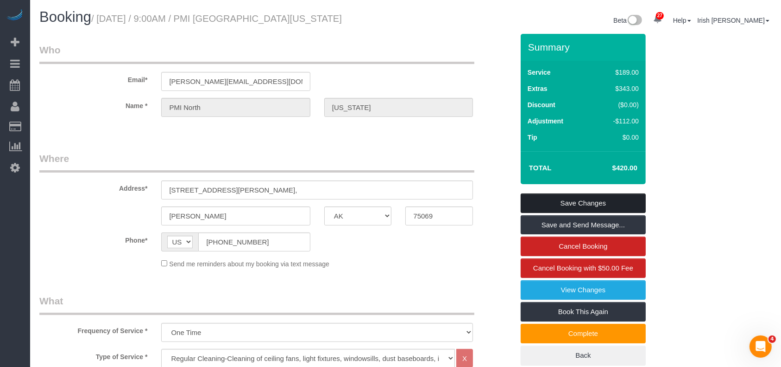
type textarea "$420 carpet regular"
click at [549, 206] on link "Save Changes" at bounding box center [583, 202] width 125 height 19
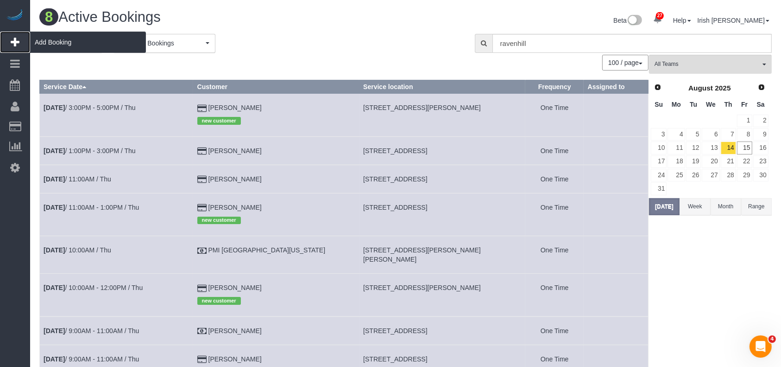
click at [37, 38] on span "Add Booking" at bounding box center [88, 42] width 116 height 21
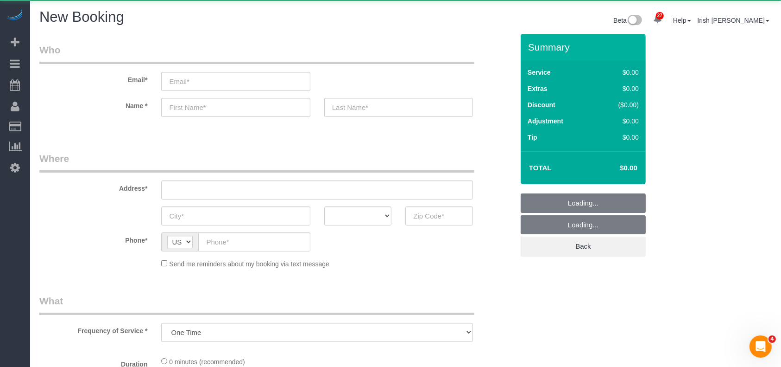
select select "object:4972"
select select "3"
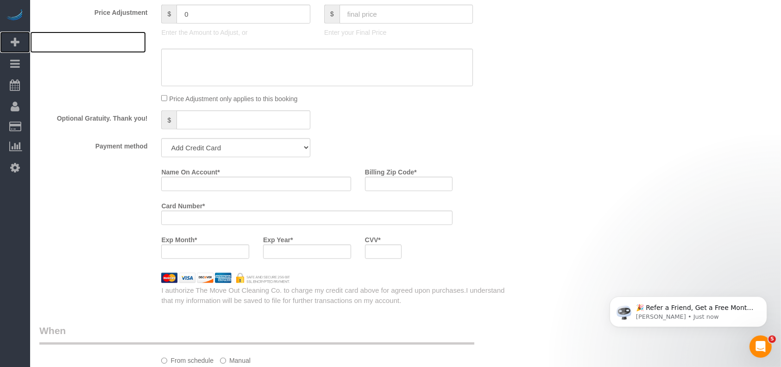
scroll to position [741, 0]
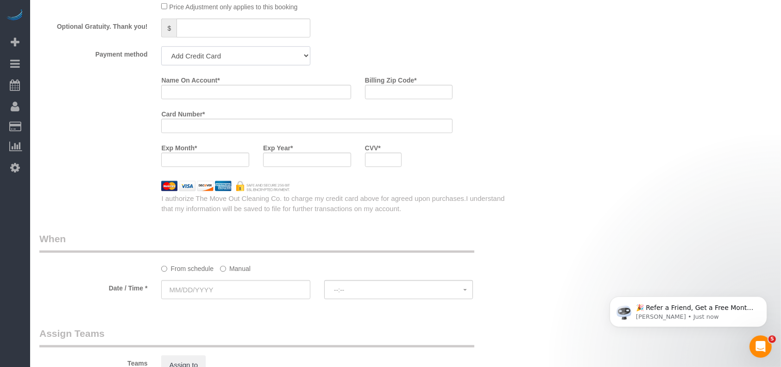
click at [230, 56] on select "Add Credit Card Cash Check Paypal" at bounding box center [235, 55] width 149 height 19
click at [161, 49] on select "Add Credit Card Cash Check Paypal" at bounding box center [235, 55] width 149 height 19
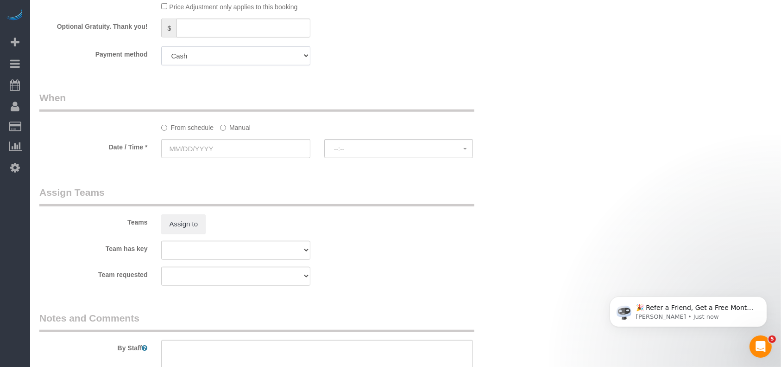
drag, startPoint x: 219, startPoint y: 57, endPoint x: 210, endPoint y: 66, distance: 12.1
click at [219, 57] on select "Add Credit Card Cash Check Paypal" at bounding box center [235, 55] width 149 height 19
select select "string:fspay"
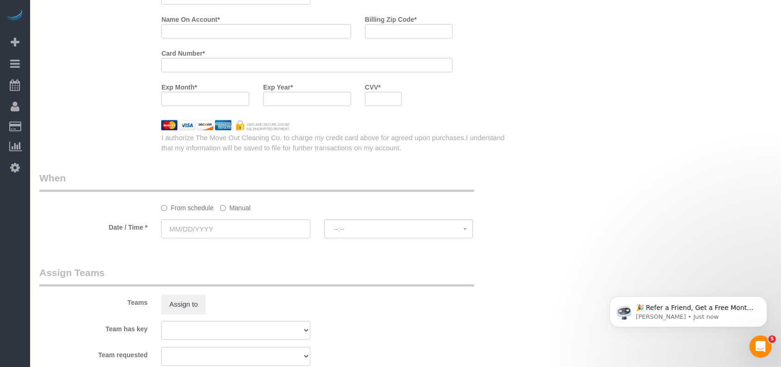
scroll to position [759, 0]
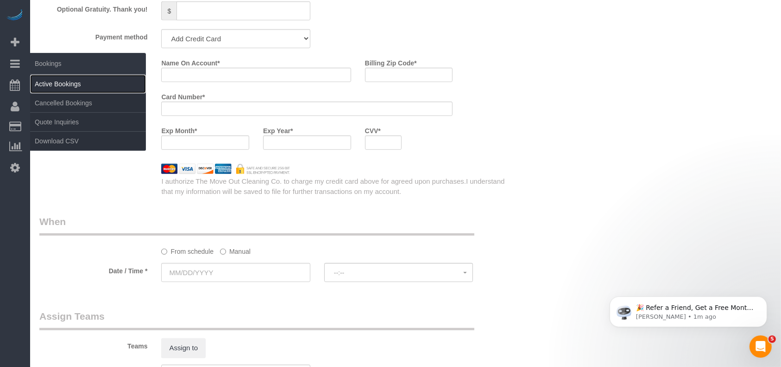
click at [38, 79] on link "Active Bookings" at bounding box center [88, 84] width 116 height 19
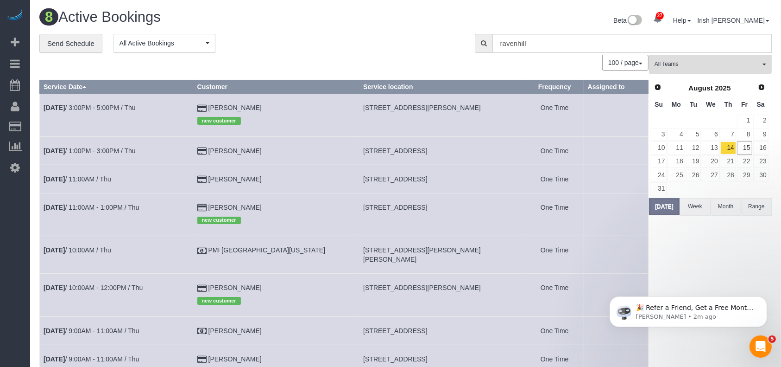
click at [731, 207] on button "Month" at bounding box center [726, 206] width 31 height 17
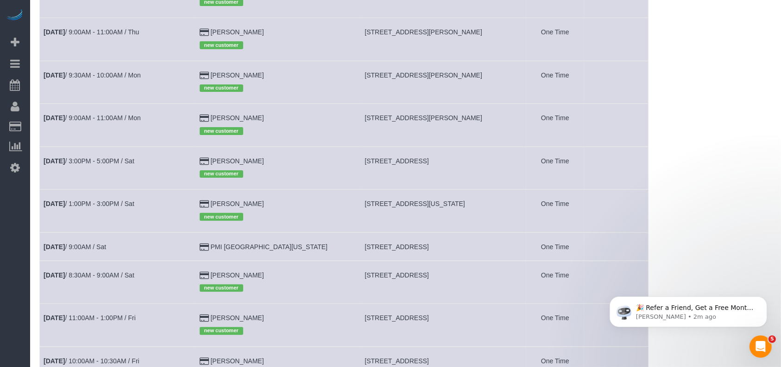
scroll to position [62, 0]
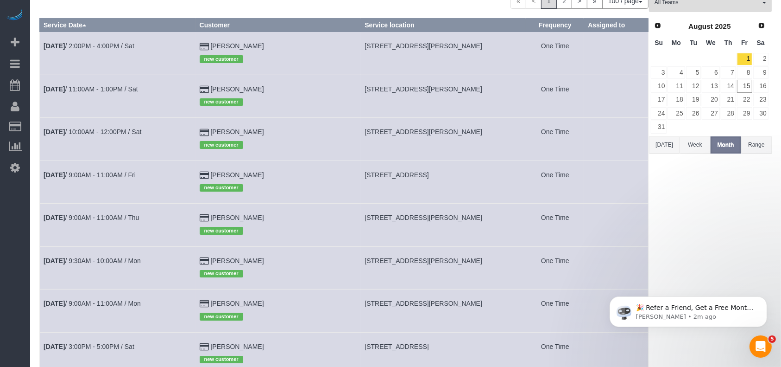
click at [758, 139] on button "Range" at bounding box center [756, 144] width 31 height 17
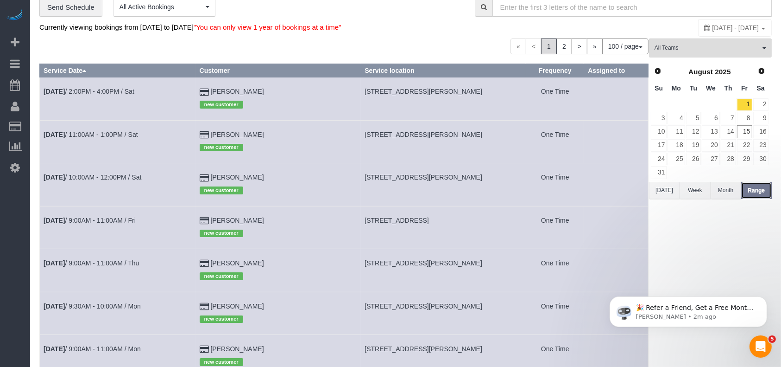
scroll to position [0, 0]
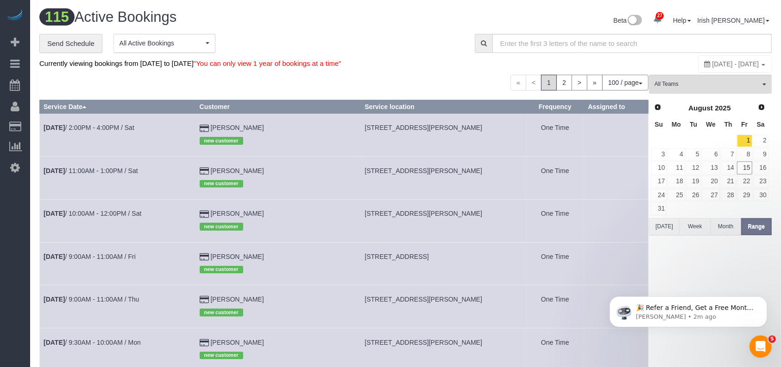
click at [713, 61] on span "August 01, 2025 - August 31, 2025" at bounding box center [736, 63] width 47 height 7
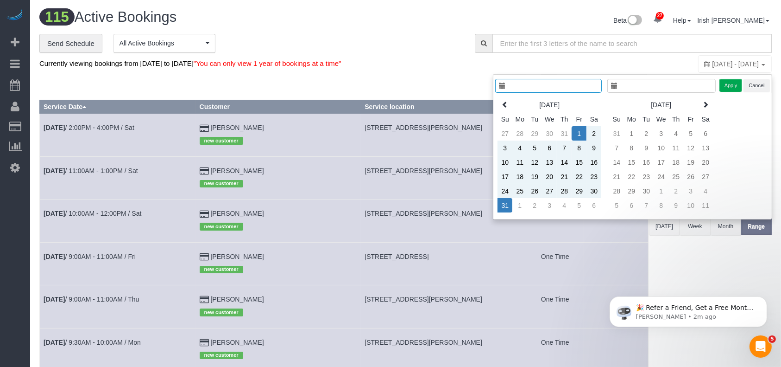
type input "**********"
click at [578, 132] on td "1" at bounding box center [579, 133] width 15 height 14
type input "**********"
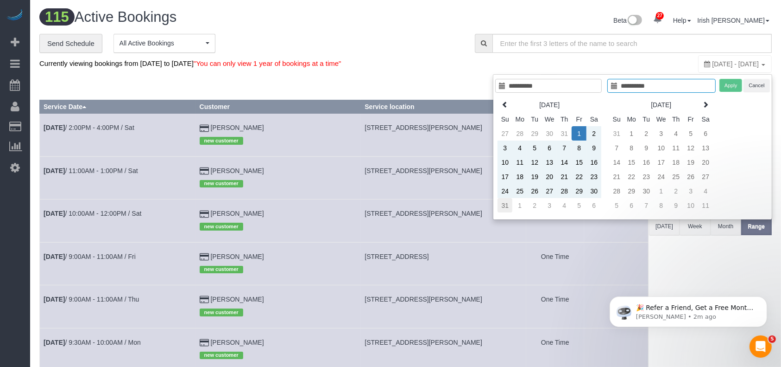
click at [502, 205] on td "31" at bounding box center [505, 205] width 15 height 14
type input "**********"
click at [730, 84] on button "Apply" at bounding box center [731, 85] width 23 height 13
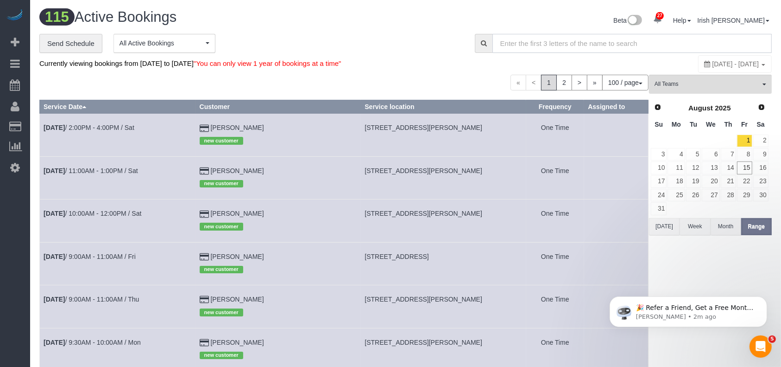
click at [587, 48] on input "text" at bounding box center [632, 43] width 279 height 19
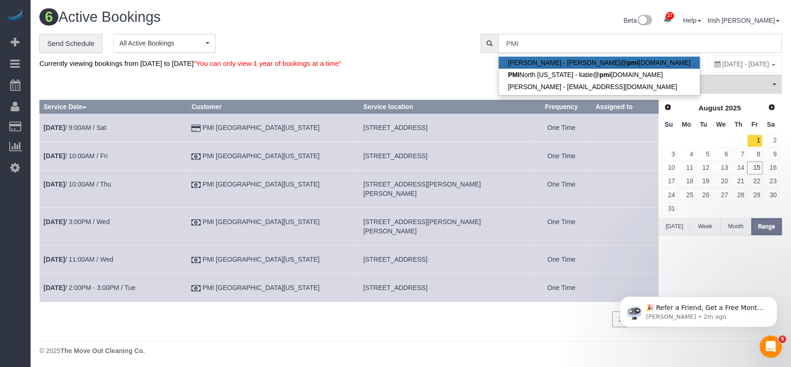
type input "PMI"
click at [344, 82] on div "100 / page 10 / page 20 / page 30 / page 40 / page 50 / page 100 / page" at bounding box center [348, 83] width 619 height 16
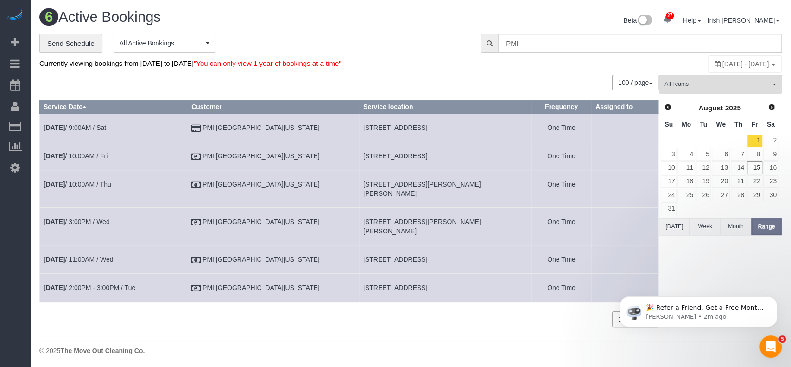
click at [374, 218] on span "2708 Berry Hl,, Mckinney, TX 75069" at bounding box center [422, 226] width 118 height 17
copy tr "2708 Berry Hl,, Mckinney, TX 75069"
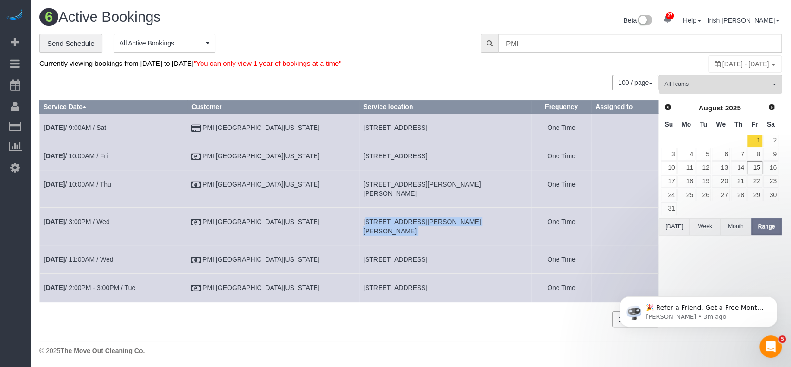
copy tr "2708 Berry Hl,, Mckinney, TX 75069"
click at [104, 218] on link "Aug 13th / 3:00PM / Wed" at bounding box center [77, 221] width 66 height 7
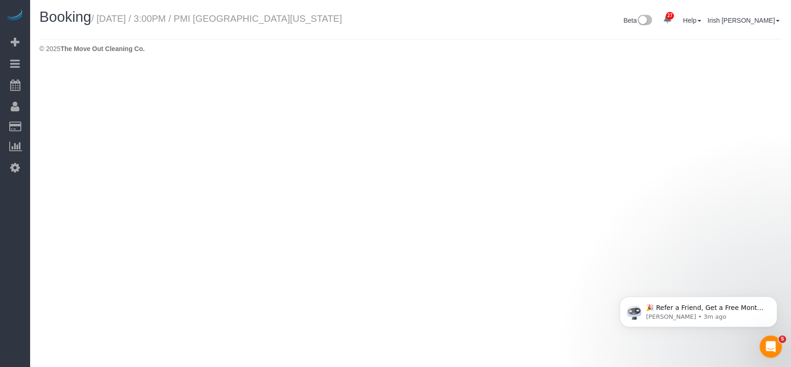
select select "[GEOGRAPHIC_DATA]"
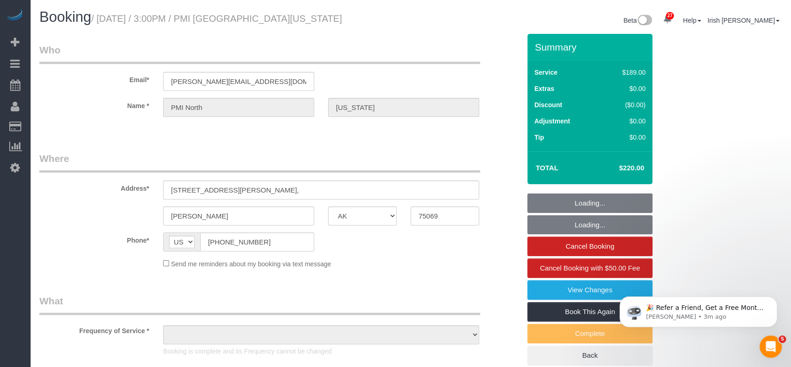
select select "object:8906"
select select "3"
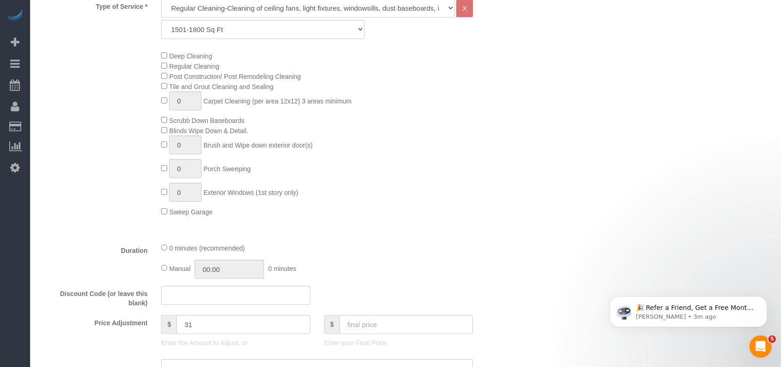
scroll to position [62, 0]
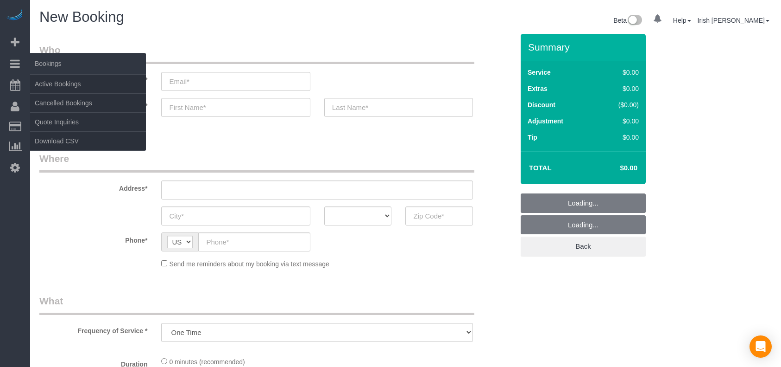
select select "object:707"
click at [19, 61] on icon at bounding box center [15, 63] width 10 height 11
select select "3"
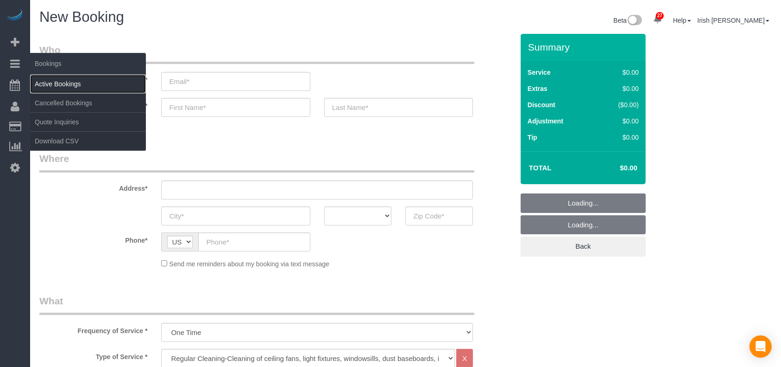
click at [63, 83] on link "Active Bookings" at bounding box center [88, 84] width 116 height 19
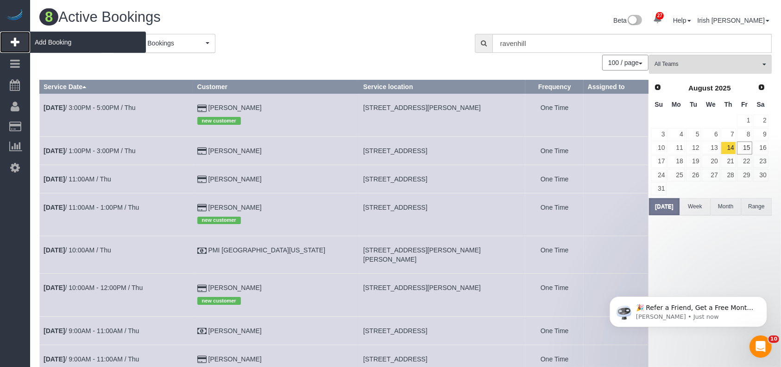
click at [40, 35] on span "Add Booking" at bounding box center [88, 42] width 116 height 21
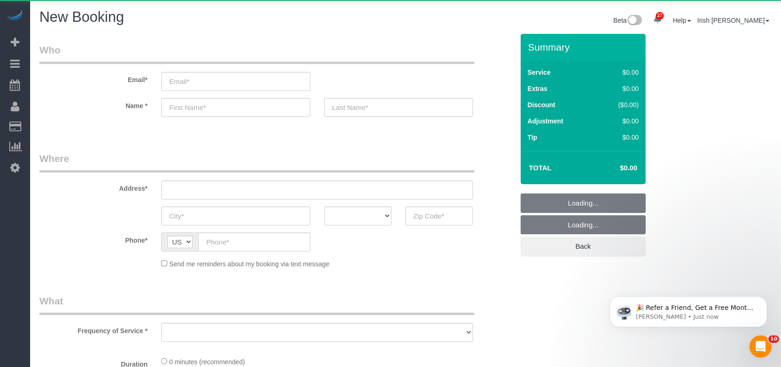
select select "3"
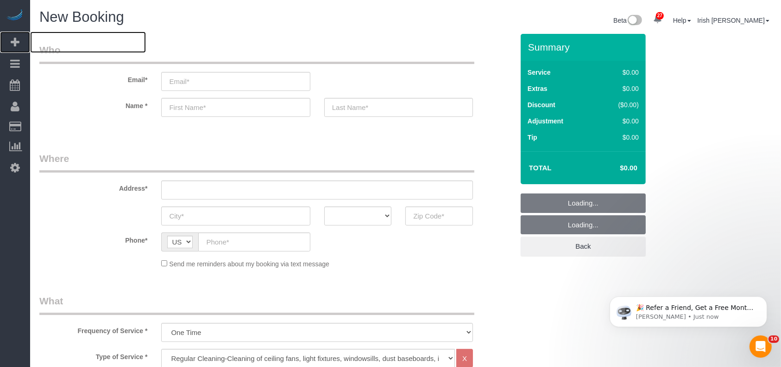
select select "object:1636"
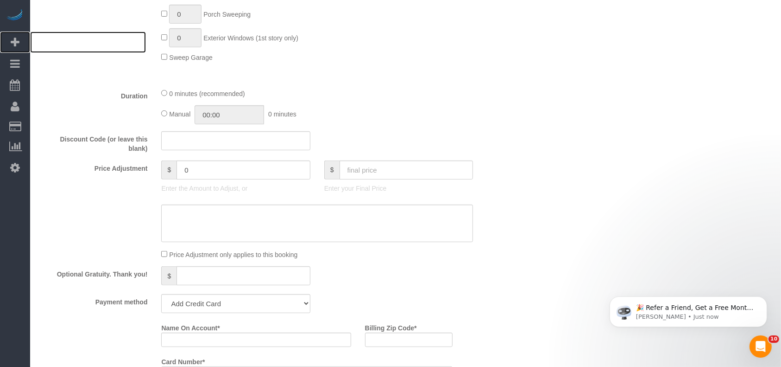
scroll to position [679, 0]
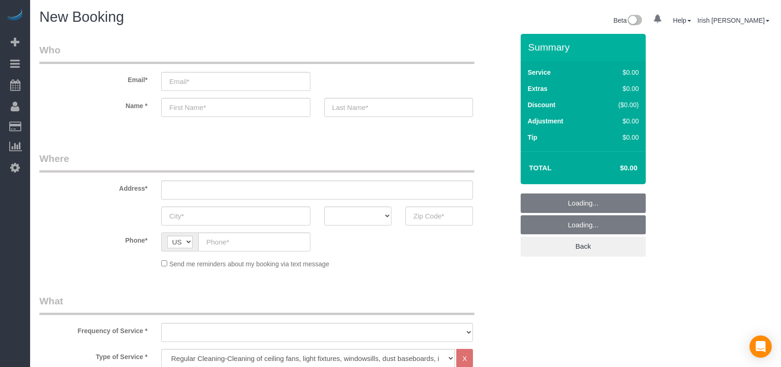
select select "3"
select select "object:840"
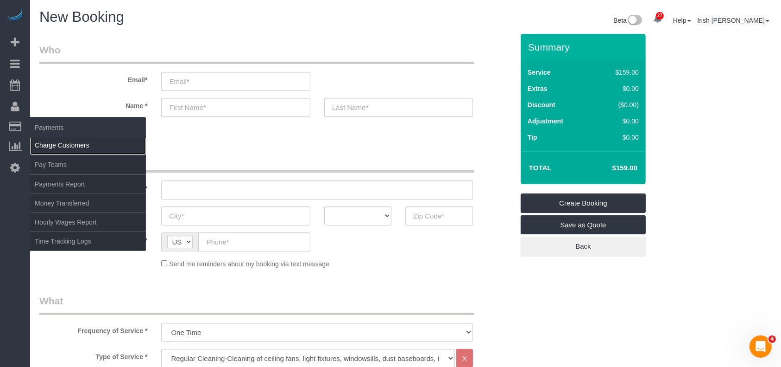
click at [52, 144] on link "Charge Customers" at bounding box center [88, 145] width 116 height 19
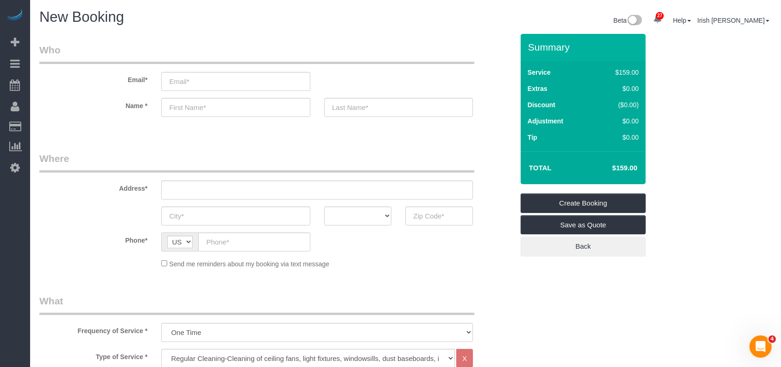
select select
